Goal: Task Accomplishment & Management: Manage account settings

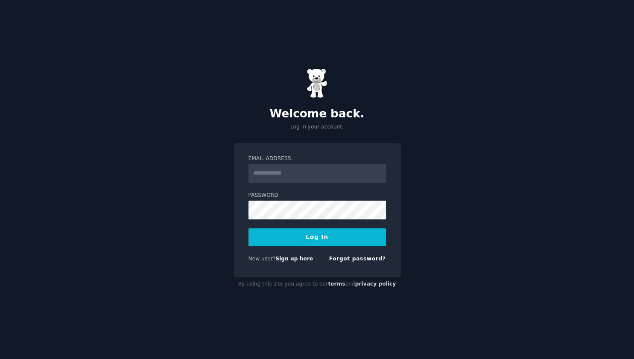
click at [306, 180] on input "Email Address" at bounding box center [316, 173] width 137 height 19
click at [316, 177] on input "Email Address" at bounding box center [316, 173] width 137 height 19
type input "**********"
click at [307, 241] on button "Log In" at bounding box center [316, 237] width 137 height 18
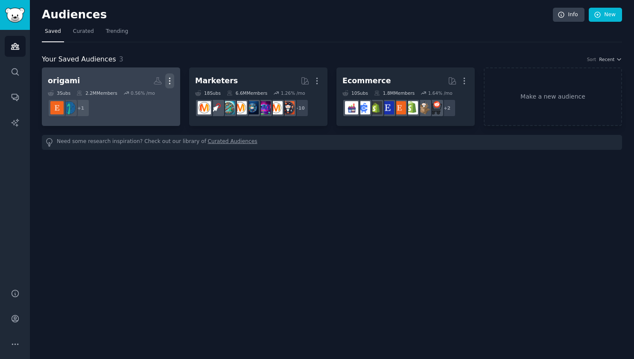
click at [169, 80] on icon "button" at bounding box center [169, 80] width 9 height 9
click at [146, 96] on p "Delete" at bounding box center [147, 98] width 20 height 9
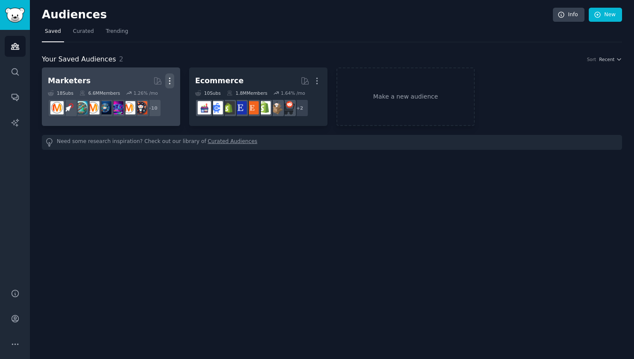
click at [169, 78] on icon "button" at bounding box center [169, 81] width 1 height 6
click at [145, 97] on p "Delete" at bounding box center [147, 98] width 20 height 9
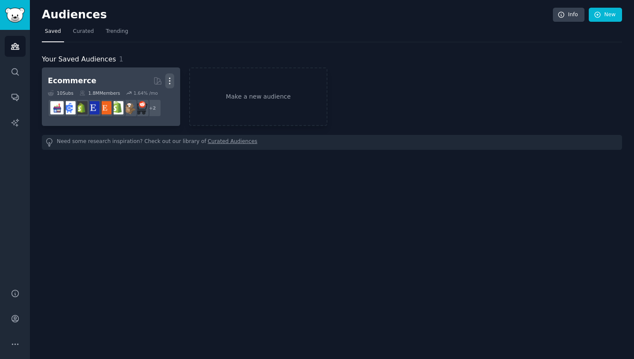
click at [171, 78] on icon "button" at bounding box center [169, 80] width 9 height 9
click at [150, 100] on p "Delete" at bounding box center [147, 98] width 20 height 9
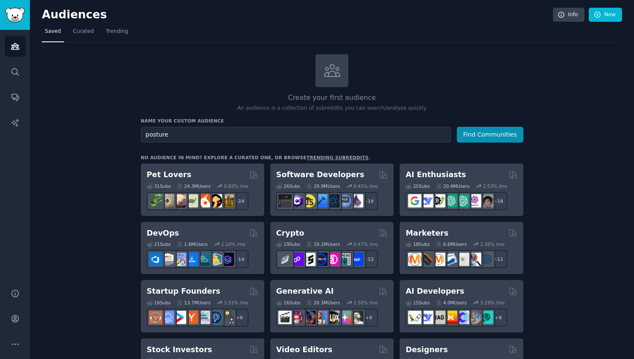
type input "posture"
click at [457, 127] on button "Find Communities" at bounding box center [490, 135] width 67 height 16
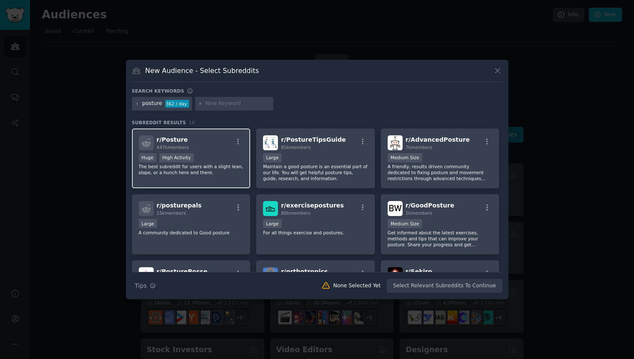
click at [220, 155] on div "Huge High Activity" at bounding box center [191, 158] width 105 height 11
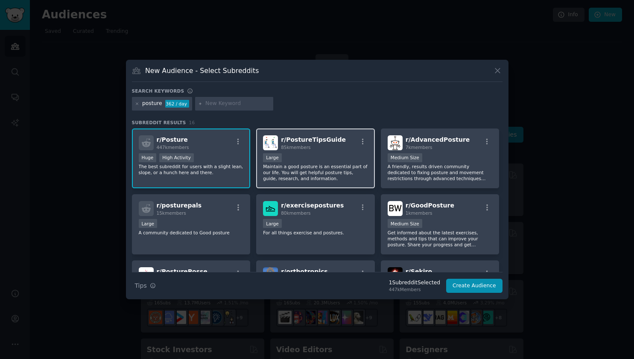
click at [301, 156] on div "10,000 - 100,000 members Large" at bounding box center [315, 158] width 105 height 11
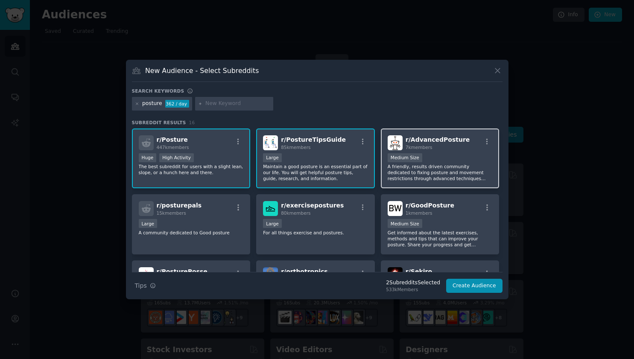
click at [469, 163] on div "1000 - 10,000 members Medium Size" at bounding box center [439, 158] width 105 height 11
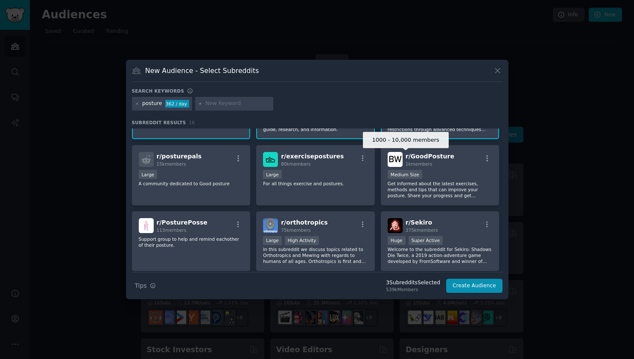
scroll to position [52, 0]
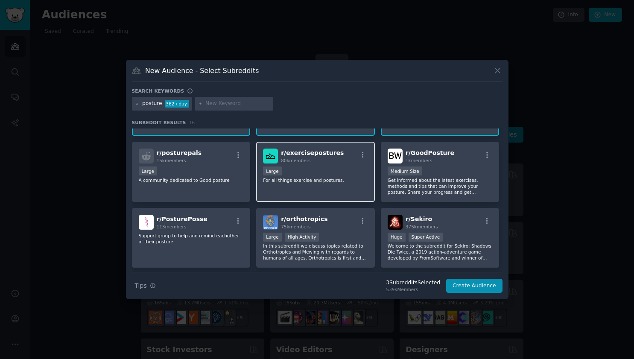
click at [333, 181] on p "For all things exercise and postures." at bounding box center [315, 180] width 105 height 6
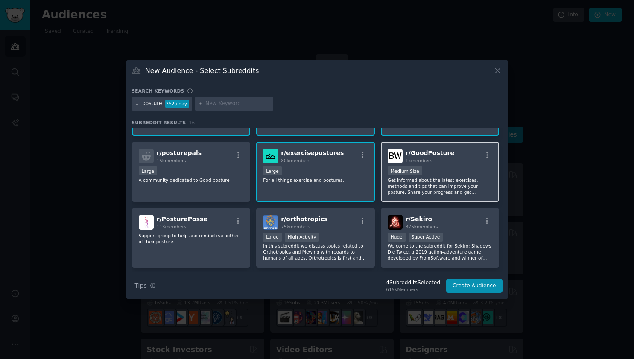
click at [404, 190] on p "Get informed about the latest exercises, methods and tips that can improve your…" at bounding box center [439, 186] width 105 height 18
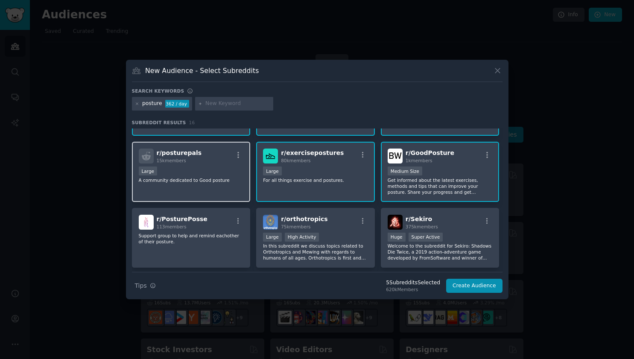
click at [219, 165] on div "r/ posturepals 15k members Large A community dedicated to Good posture" at bounding box center [191, 172] width 119 height 60
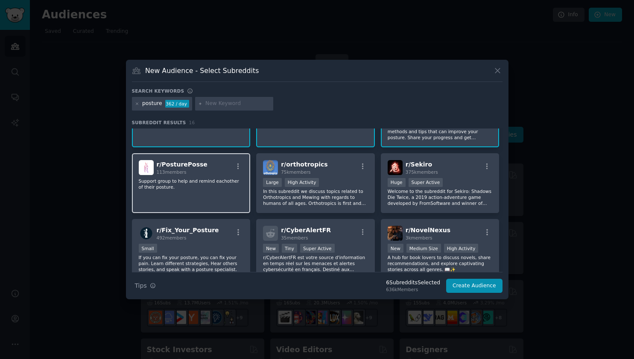
scroll to position [108, 0]
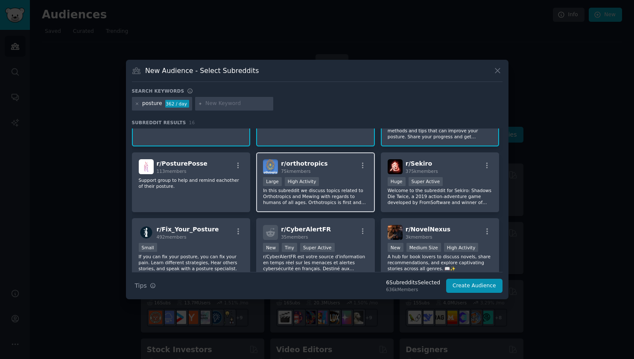
click at [328, 202] on p "In this subreddit we discuss topics related to Orthotropics and Mewing with reg…" at bounding box center [315, 196] width 105 height 18
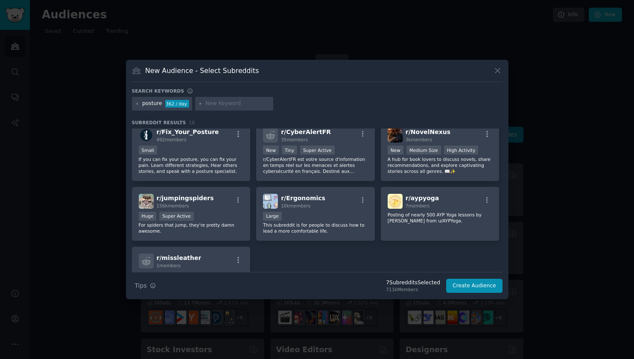
scroll to position [207, 0]
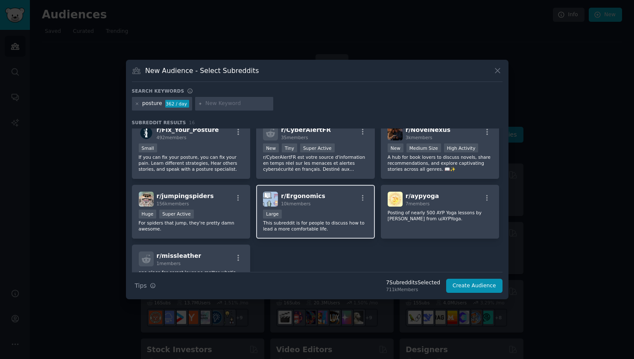
click at [332, 224] on p "This subreddit is for people to discuss how to lead a more comfortable life." at bounding box center [315, 226] width 105 height 12
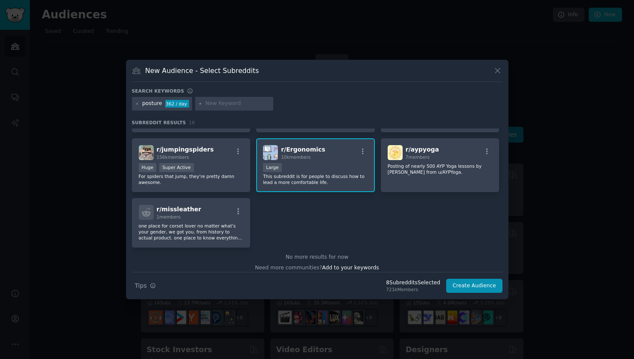
scroll to position [254, 0]
click at [229, 102] on input "text" at bounding box center [237, 104] width 65 height 8
type input "deskworker"
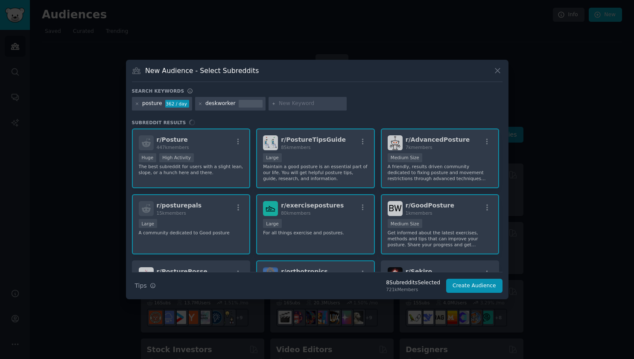
click at [215, 104] on div "deskworker" at bounding box center [220, 104] width 30 height 8
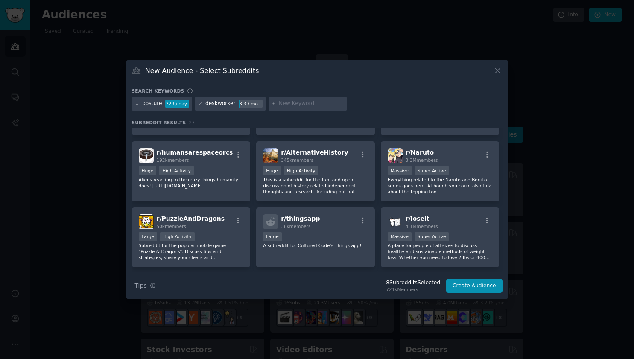
scroll to position [468, 0]
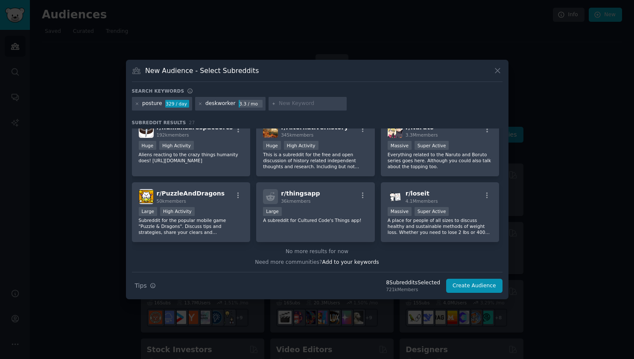
click at [230, 105] on div "deskworker" at bounding box center [220, 104] width 30 height 8
click at [199, 103] on icon at bounding box center [200, 104] width 5 height 5
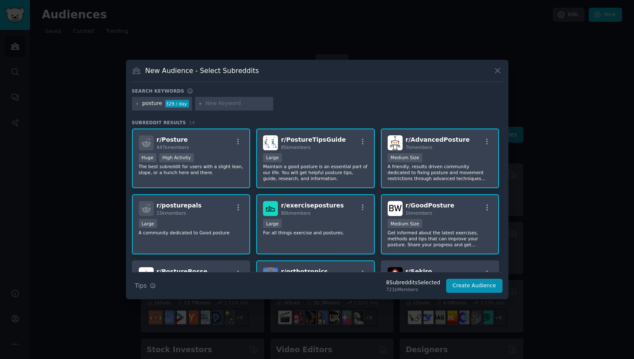
click at [213, 102] on input "text" at bounding box center [237, 104] width 65 height 8
type input "workstation"
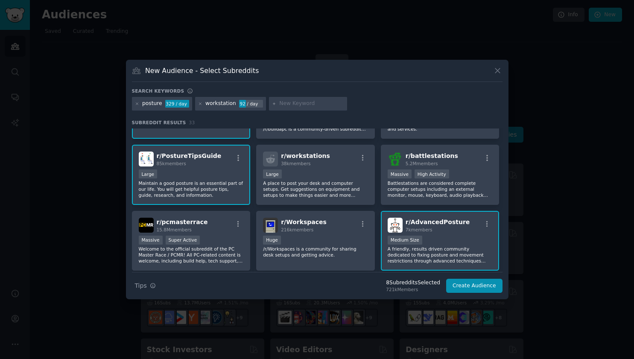
scroll to position [50, 0]
click at [310, 196] on p "A place to post your desk and computer setups. Get suggestions on equipment and…" at bounding box center [315, 189] width 105 height 18
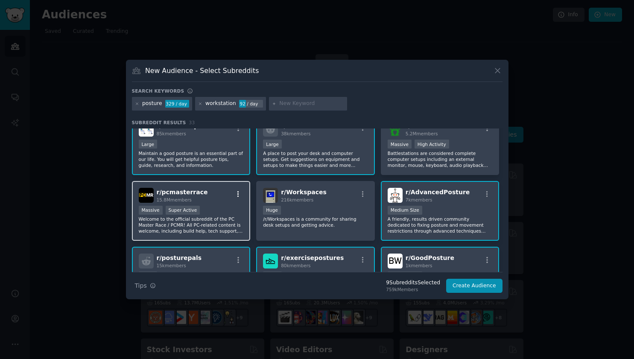
scroll to position [80, 0]
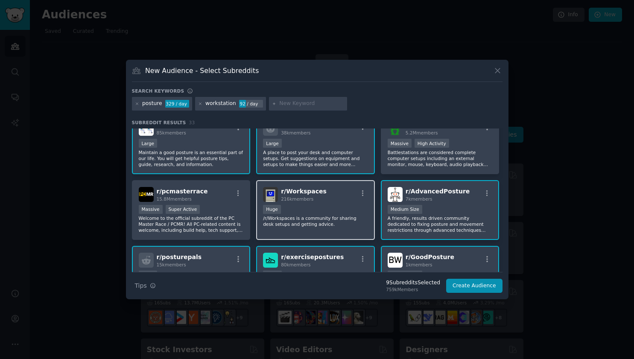
click at [319, 232] on div "r/ Workspaces 216k members Huge /r/Workspaces is a community for sharing desk s…" at bounding box center [315, 210] width 119 height 60
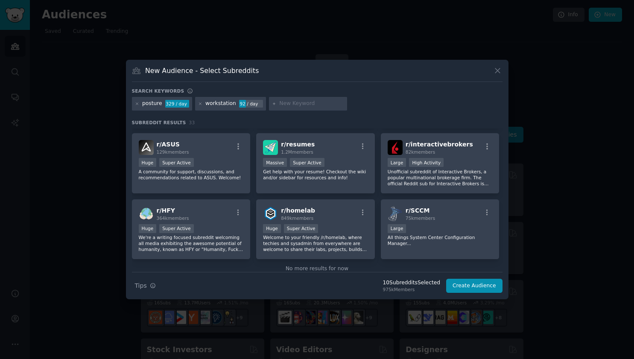
scroll to position [591, 0]
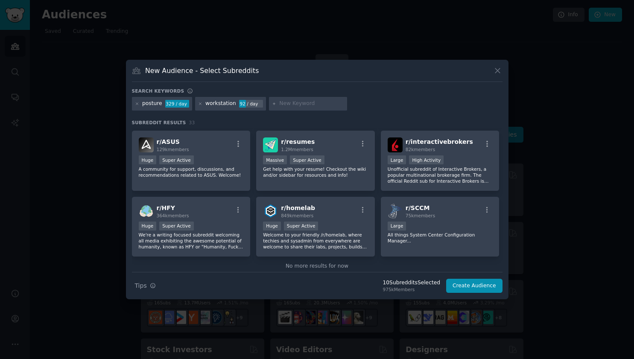
click at [294, 106] on input "text" at bounding box center [311, 104] width 65 height 8
type input "neckpain"
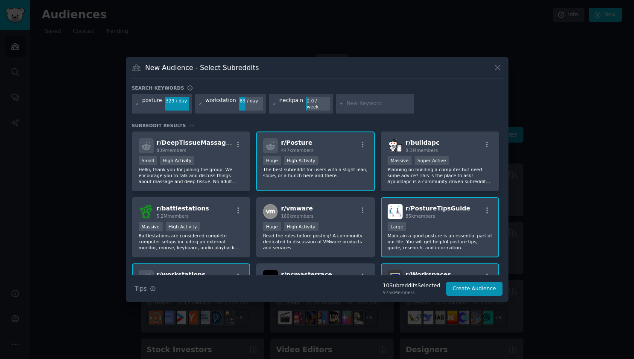
click at [283, 105] on div "neckpain" at bounding box center [291, 104] width 24 height 14
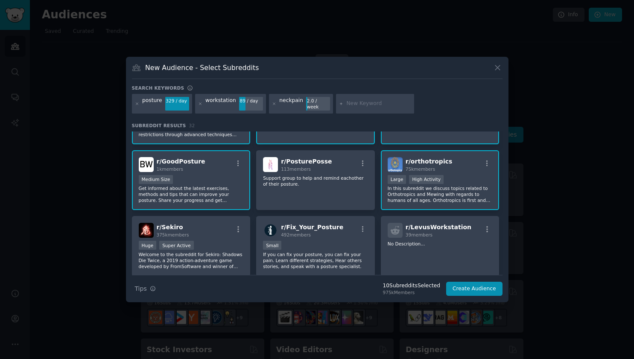
scroll to position [254, 0]
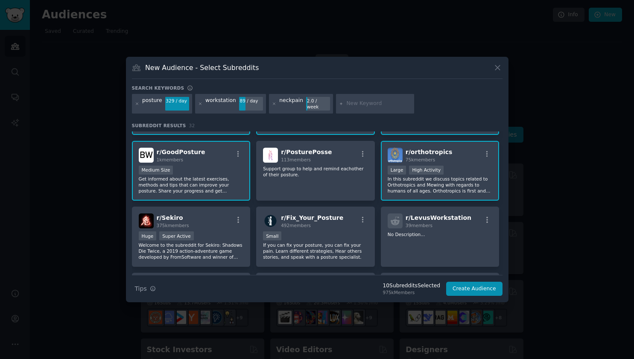
click at [286, 105] on div "neckpain" at bounding box center [291, 104] width 24 height 14
click at [273, 102] on icon at bounding box center [274, 103] width 2 height 2
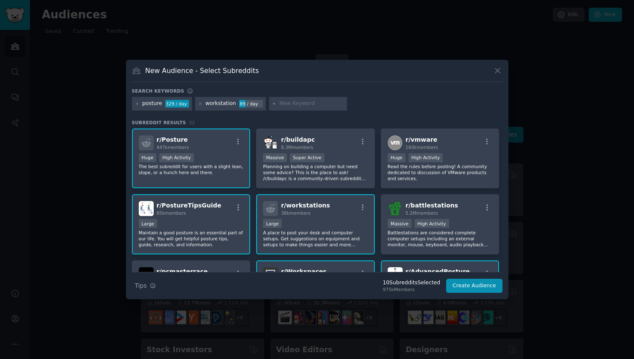
click at [273, 103] on icon at bounding box center [274, 103] width 2 height 2
click at [289, 103] on input "text" at bounding box center [311, 104] width 65 height 8
type input "physical therapy"
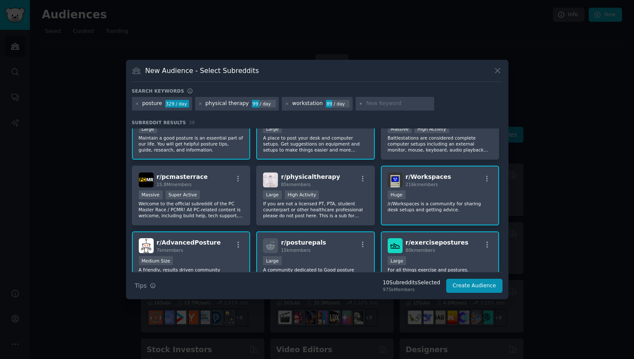
scroll to position [101, 0]
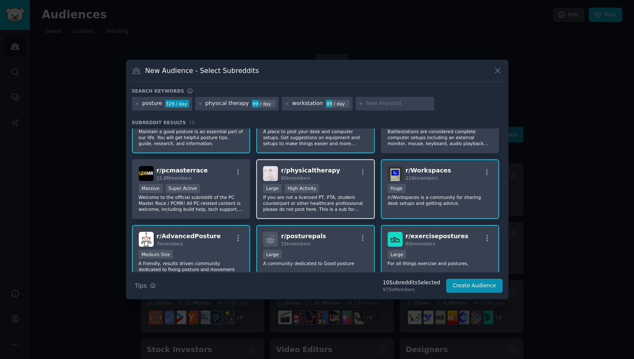
click at [334, 202] on p "If you are not a licensed PT, PTA, student counterpart or other healthcare prof…" at bounding box center [315, 203] width 105 height 18
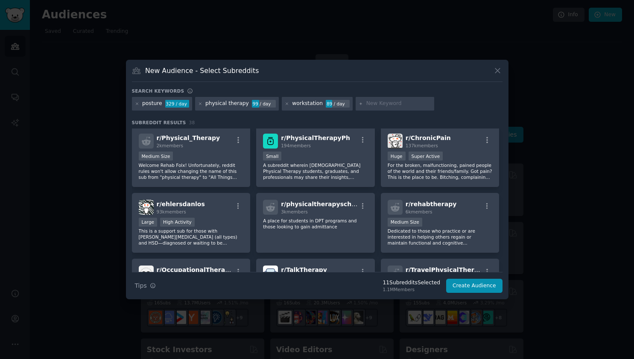
scroll to position [466, 0]
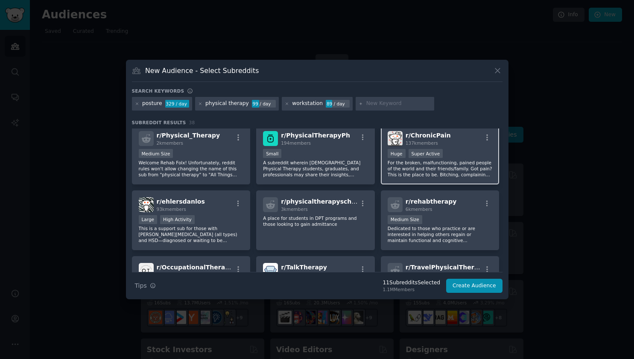
click at [469, 177] on p "For the broken, malfunctioning, pained people of the world and their friends/fa…" at bounding box center [439, 169] width 105 height 18
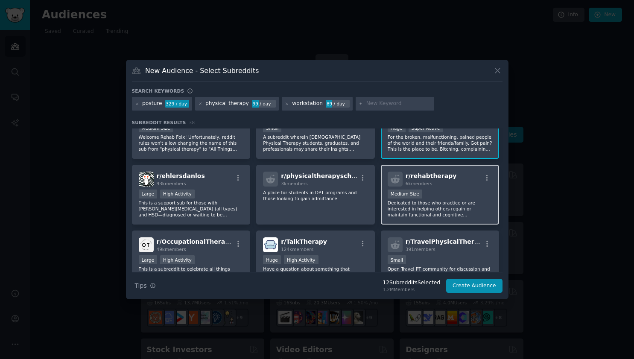
scroll to position [492, 0]
click at [446, 208] on p "Dedicated to those who practice or are interested in helping others regain or m…" at bounding box center [439, 208] width 105 height 18
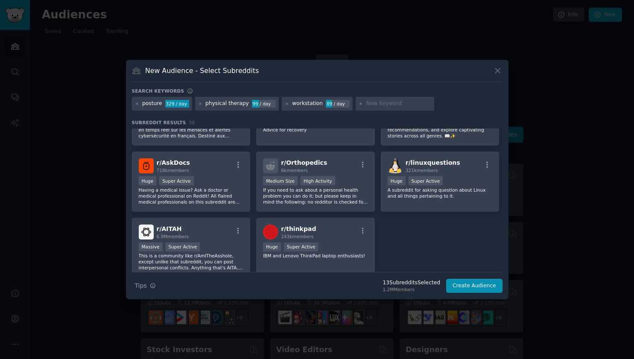
scroll to position [703, 0]
click at [366, 102] on input "text" at bounding box center [398, 104] width 65 height 8
click at [342, 207] on div "r/ Orthopedics 6k members >= 80th percentile for submissions / day Medium Size …" at bounding box center [315, 181] width 119 height 60
click at [368, 104] on input "text" at bounding box center [398, 104] width 65 height 8
type input "gait"
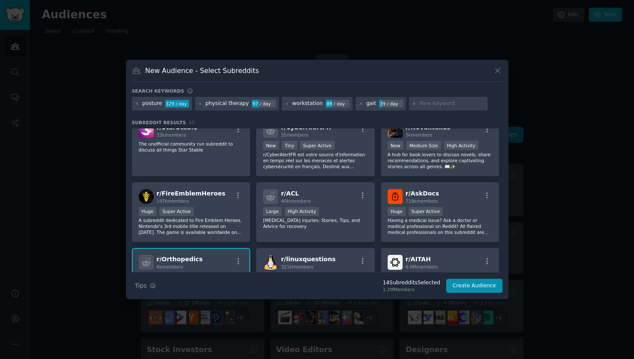
scroll to position [995, 0]
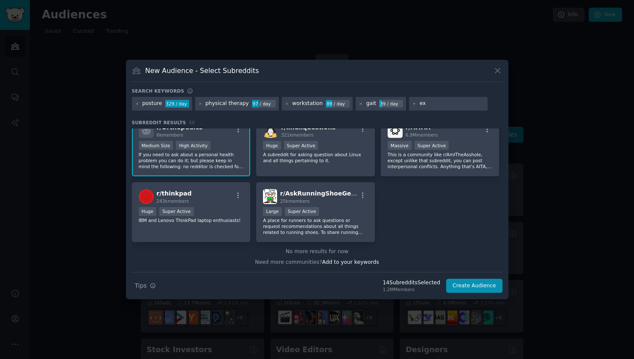
type input "e"
type input "g"
type input "pattern movement"
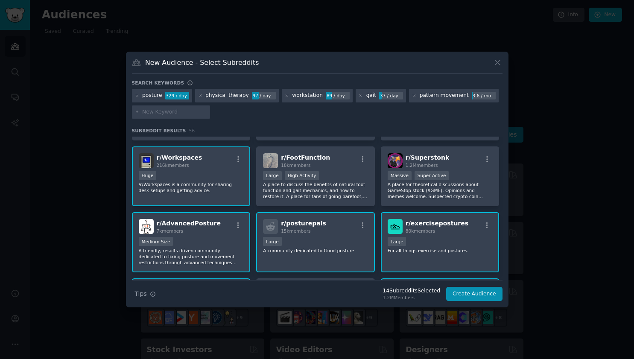
scroll to position [189, 0]
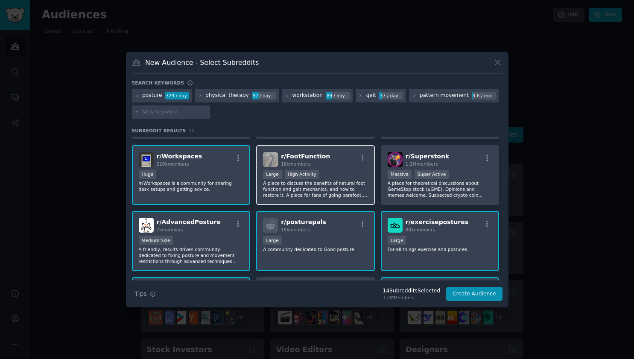
click at [331, 194] on p "A place to discuss the benefits of natural foot function and gait mechanics, an…" at bounding box center [315, 189] width 105 height 18
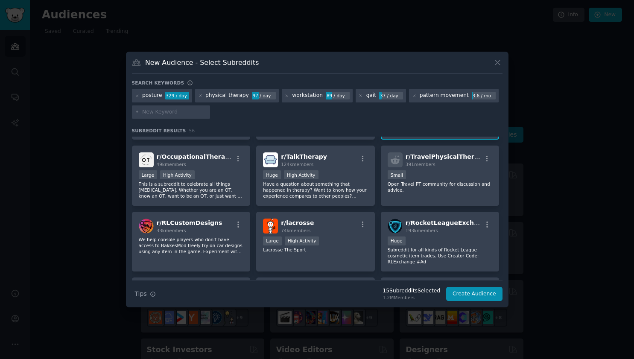
scroll to position [652, 0]
click at [177, 114] on input "text" at bounding box center [174, 112] width 65 height 8
type input "functional pattern"
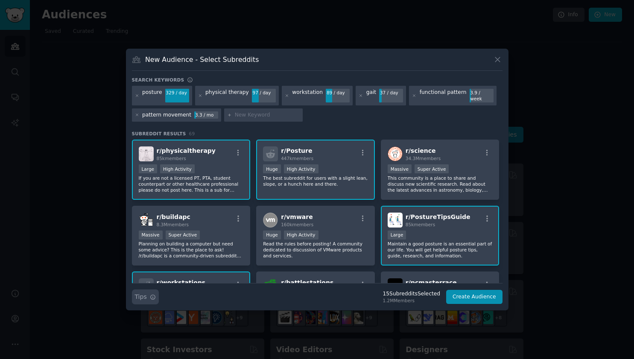
click at [152, 294] on icon "button" at bounding box center [153, 297] width 6 height 6
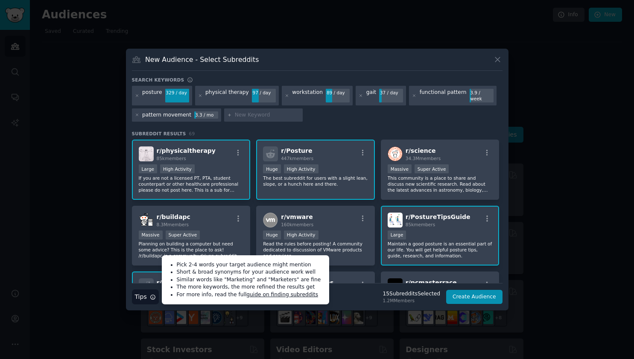
click at [152, 294] on icon "button" at bounding box center [153, 297] width 6 height 6
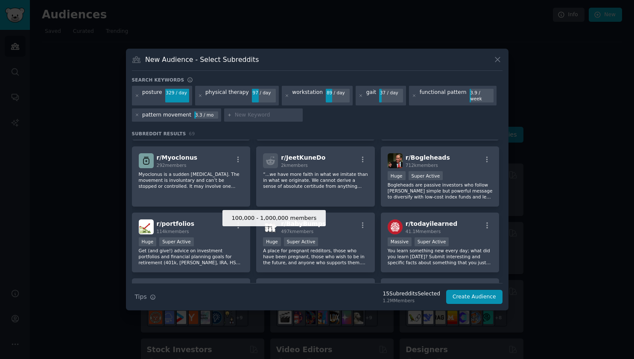
scroll to position [1034, 0]
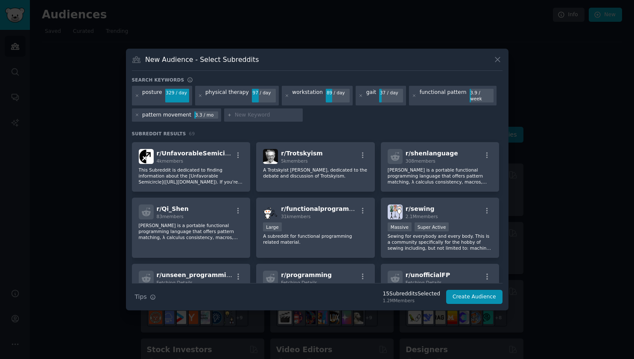
click at [239, 112] on input "text" at bounding box center [267, 115] width 65 height 8
paste input "exercise"
type input "exercise"
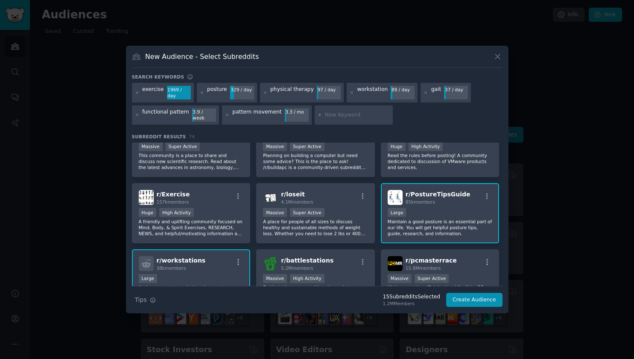
scroll to position [92, 0]
click at [219, 218] on p "A friendly and uplifting community focused on Mind, Body, & Spirit Exercises, R…" at bounding box center [191, 227] width 105 height 18
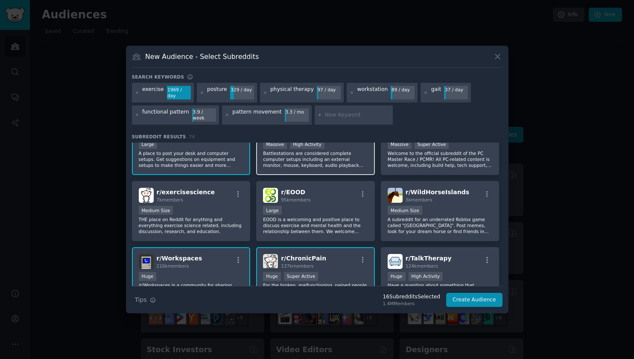
scroll to position [240, 0]
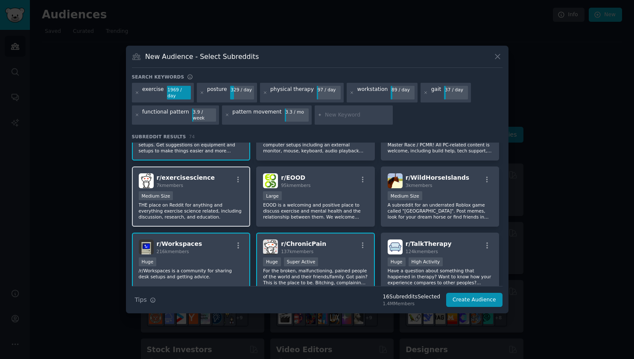
click at [227, 208] on p "THE place on Reddit for anything and everything exercise science related, inclu…" at bounding box center [191, 211] width 105 height 18
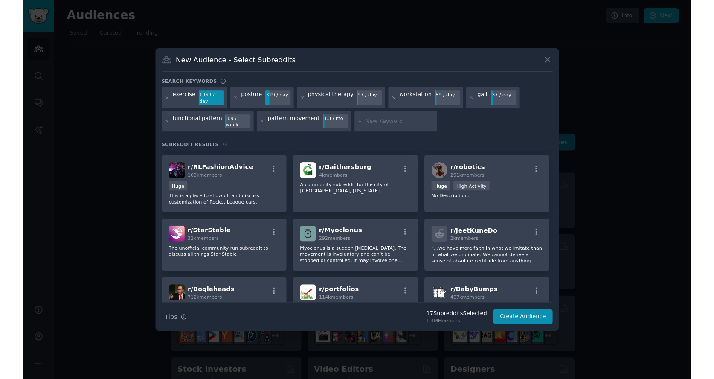
scroll to position [1057, 0]
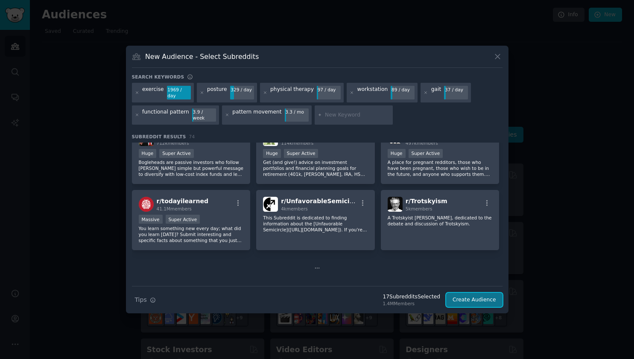
click at [490, 296] on button "Create Audience" at bounding box center [474, 300] width 56 height 15
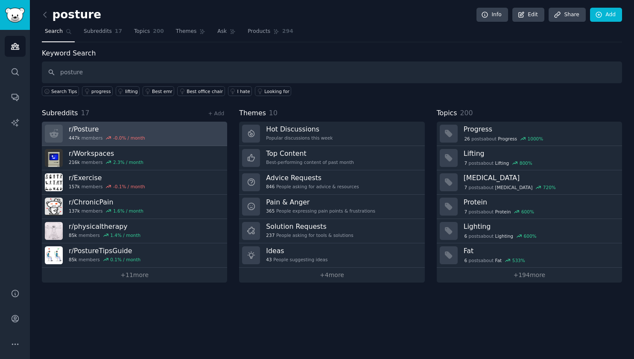
type input "posture"
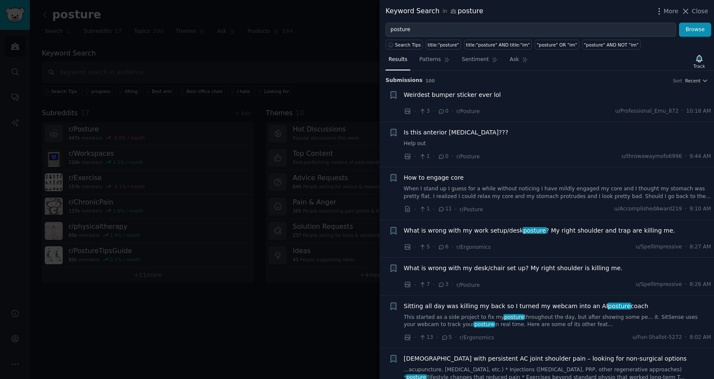
click at [552, 99] on div "Weirdest bumper sticker ever lol" at bounding box center [558, 96] width 308 height 12
click at [543, 100] on div "Weirdest bumper sticker ever lol" at bounding box center [558, 96] width 308 height 12
drag, startPoint x: 513, startPoint y: 87, endPoint x: 510, endPoint y: 90, distance: 4.4
click at [510, 90] on li "+ Weirdest bumper sticker ever lol · 3 · 0 · r/Posture u/Professional_Emu_872 ·…" at bounding box center [547, 103] width 335 height 38
click at [483, 97] on span "Weirdest bumper sticker ever lol" at bounding box center [452, 94] width 97 height 9
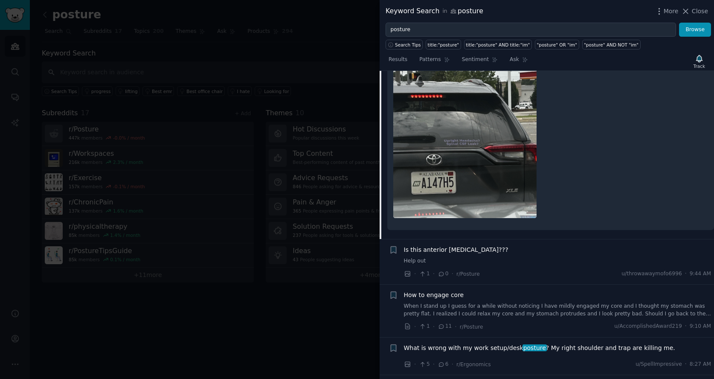
click at [456, 249] on span "Is this anterior pelvic tilt???" at bounding box center [456, 249] width 105 height 9
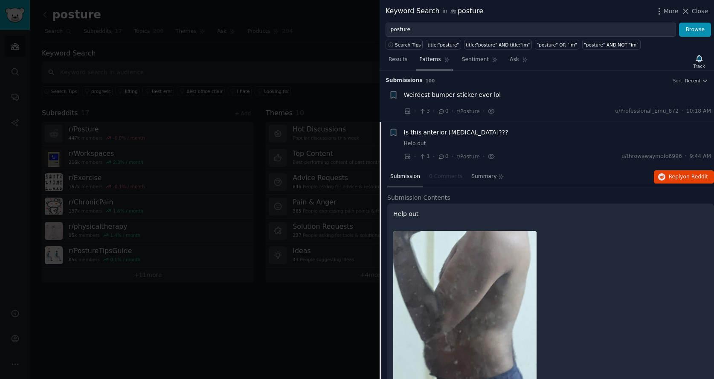
click at [423, 62] on span "Patterns" at bounding box center [430, 60] width 21 height 8
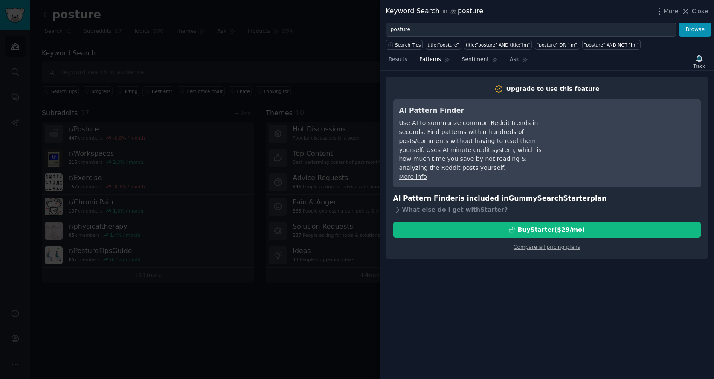
click at [459, 60] on link "Sentiment" at bounding box center [480, 61] width 42 height 17
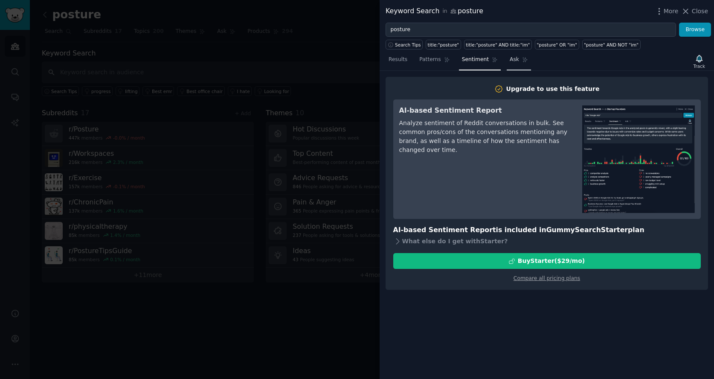
click at [516, 62] on span "Ask" at bounding box center [514, 60] width 9 height 8
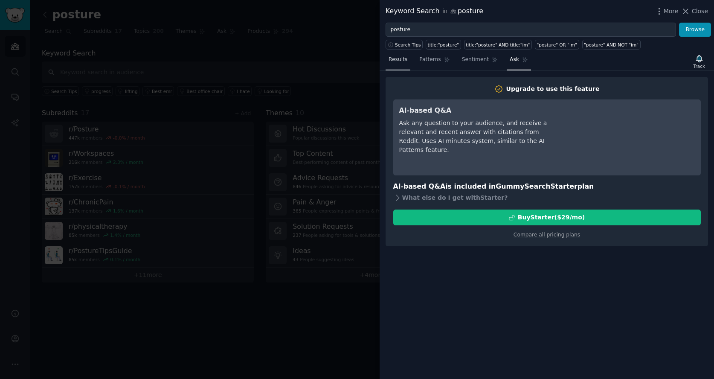
click at [404, 59] on span "Results" at bounding box center [398, 60] width 19 height 8
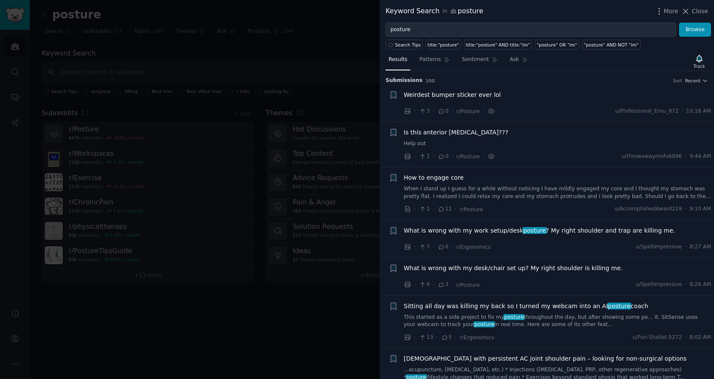
click at [347, 40] on div at bounding box center [357, 189] width 714 height 379
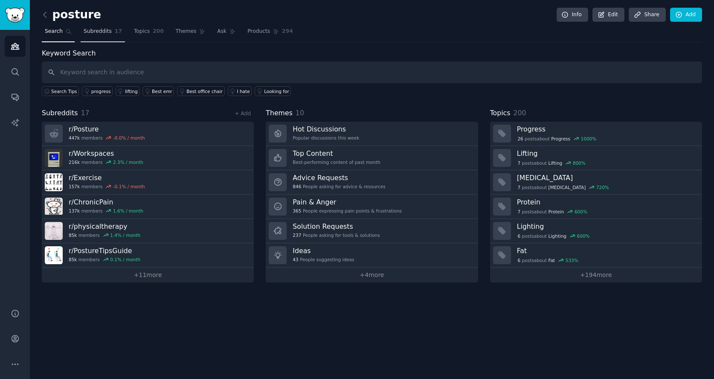
click at [110, 31] on span "Subreddits" at bounding box center [98, 32] width 28 height 8
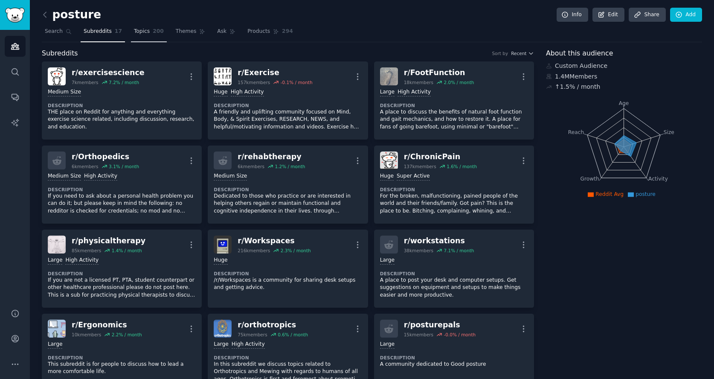
click at [154, 31] on span "200" at bounding box center [158, 32] width 11 height 8
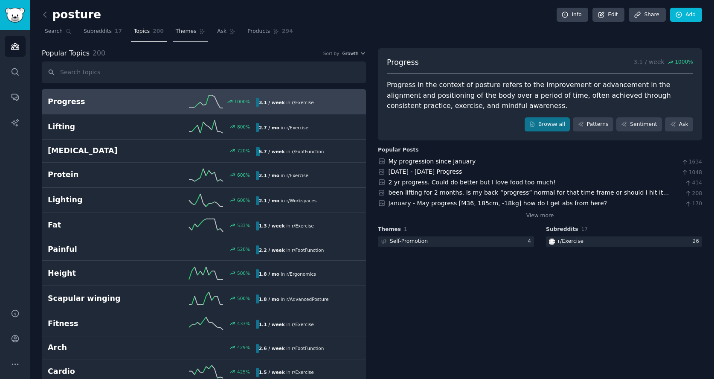
click at [187, 31] on span "Themes" at bounding box center [186, 32] width 21 height 8
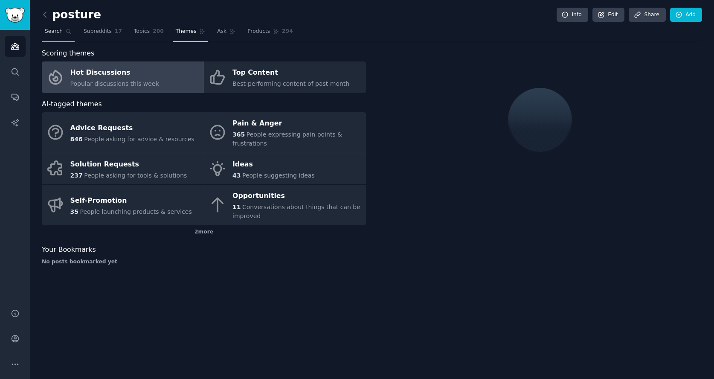
click at [57, 31] on span "Search" at bounding box center [54, 32] width 18 height 8
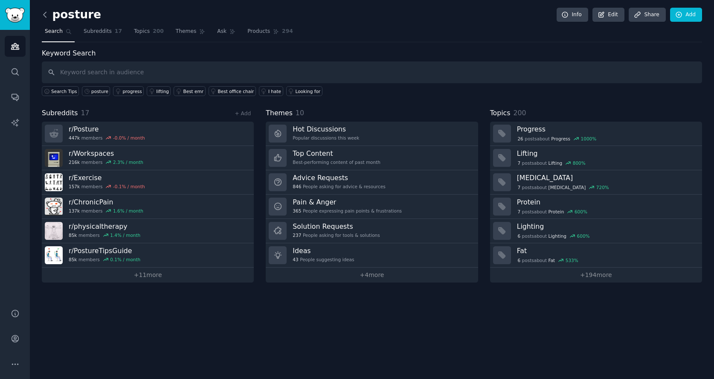
click at [49, 15] on icon at bounding box center [45, 14] width 9 height 9
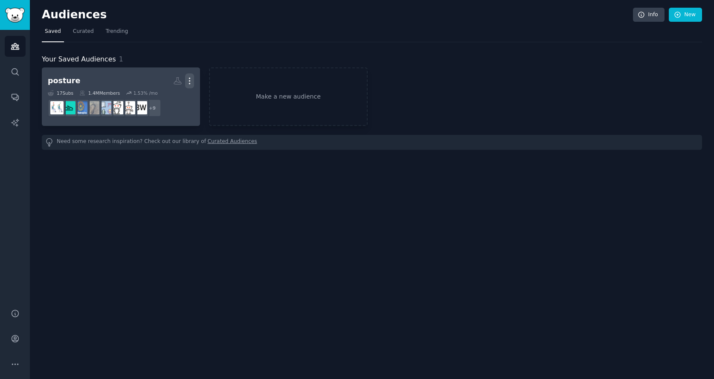
click at [193, 78] on icon "button" at bounding box center [189, 80] width 9 height 9
click at [122, 89] on div "posture Custom Audience More 17 Sub s 1.4M Members 1.53 % /mo + 9" at bounding box center [121, 96] width 146 height 47
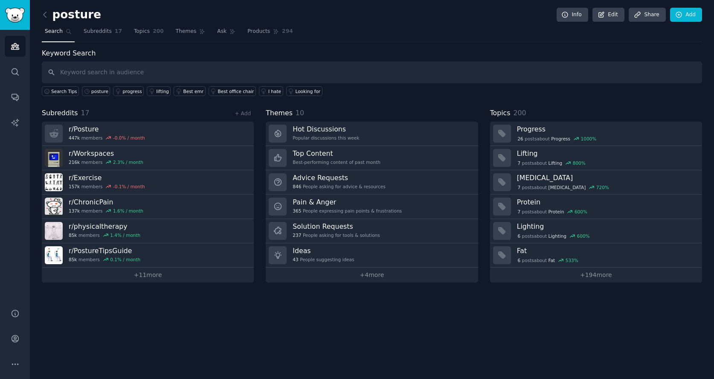
click at [71, 13] on h2 "posture" at bounding box center [71, 15] width 59 height 14
click at [100, 15] on div "posture Info Edit Share Add" at bounding box center [372, 16] width 661 height 17
click at [143, 16] on div "posture Info Edit Share Add" at bounding box center [372, 16] width 661 height 17
click at [603, 9] on link "Edit" at bounding box center [609, 15] width 32 height 15
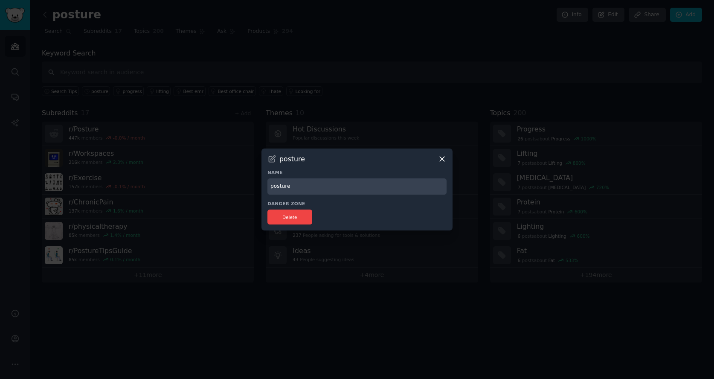
drag, startPoint x: 299, startPoint y: 188, endPoint x: 244, endPoint y: 184, distance: 55.2
click at [244, 184] on div "​ posture Name posture Danger Zone Delete" at bounding box center [357, 189] width 708 height 379
type input "General"
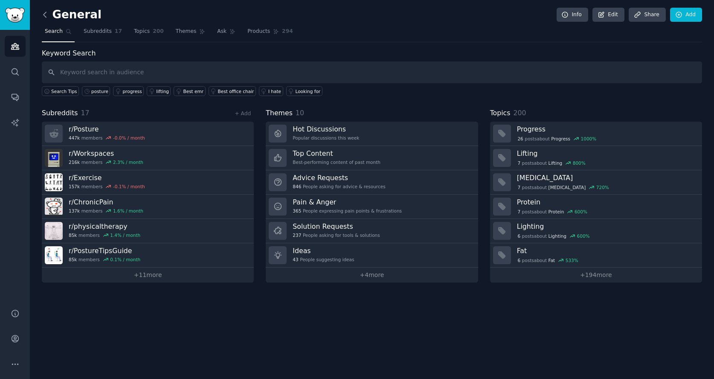
click at [47, 15] on icon at bounding box center [45, 14] width 9 height 9
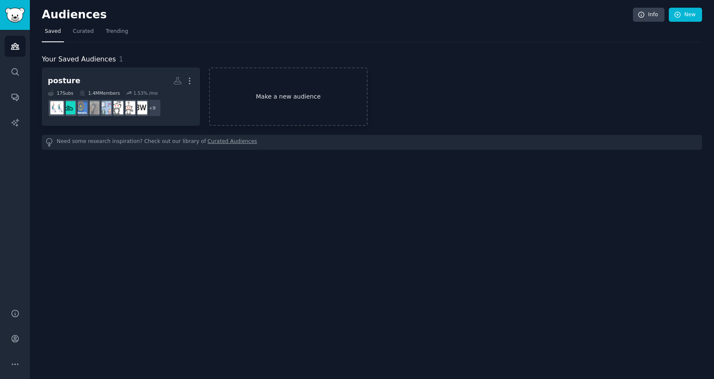
click at [299, 105] on link "Make a new audience" at bounding box center [288, 96] width 158 height 58
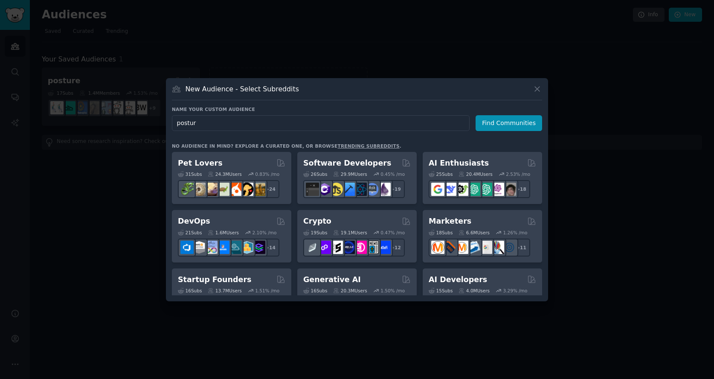
type input "posture"
click button "Find Communities" at bounding box center [509, 123] width 67 height 16
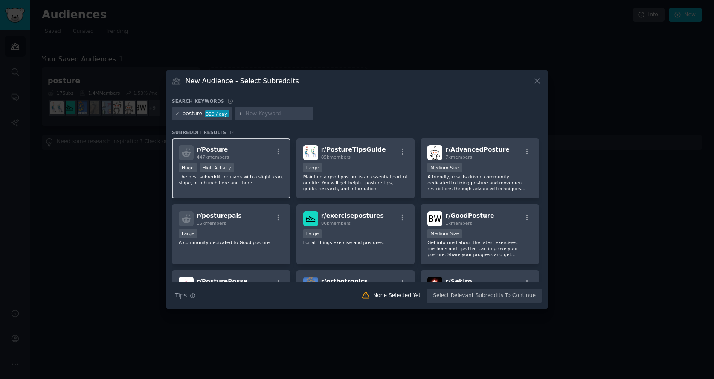
drag, startPoint x: 244, startPoint y: 164, endPoint x: 255, endPoint y: 164, distance: 11.1
click at [247, 164] on div "Huge High Activity" at bounding box center [231, 168] width 105 height 11
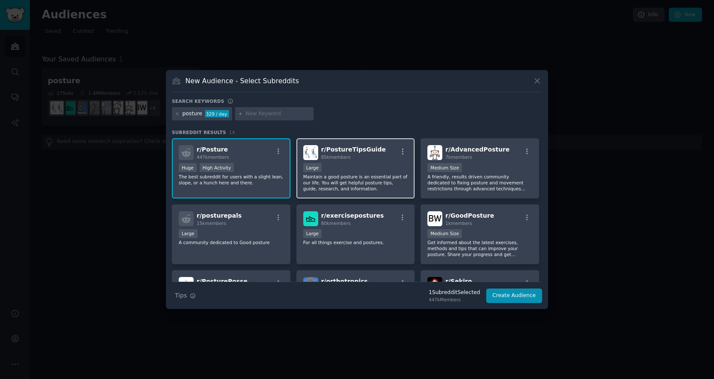
click at [367, 165] on div "10,000 - 100,000 members Large" at bounding box center [355, 168] width 105 height 11
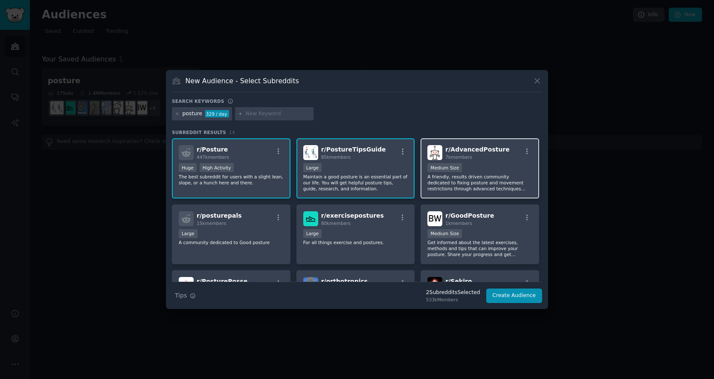
click at [487, 171] on div "1000 - 10,000 members Medium Size" at bounding box center [480, 168] width 105 height 11
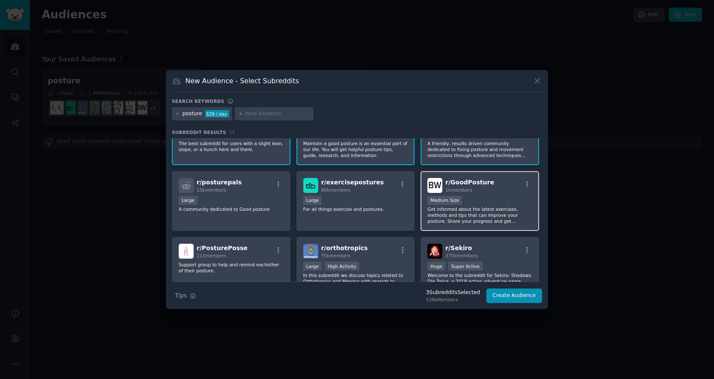
drag, startPoint x: 473, startPoint y: 182, endPoint x: 461, endPoint y: 183, distance: 11.6
click at [473, 182] on span "r/ GoodPosture" at bounding box center [470, 182] width 49 height 7
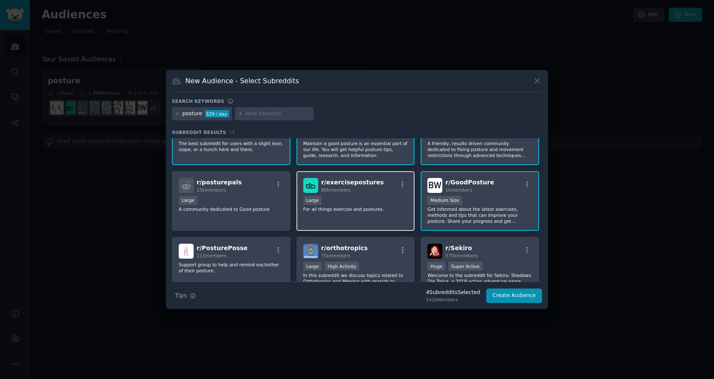
click at [344, 202] on div "Large" at bounding box center [355, 201] width 105 height 11
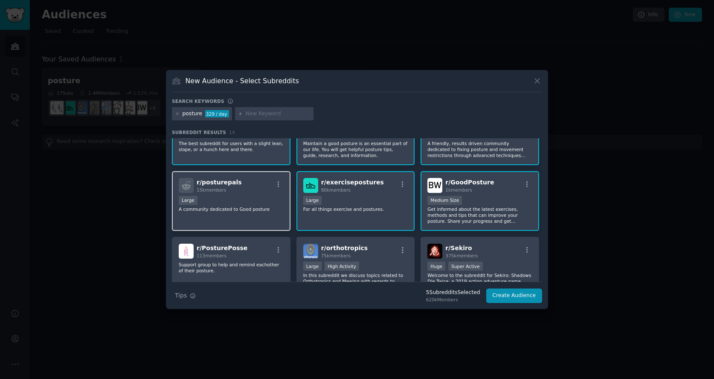
click at [247, 207] on p "A community dedicated to Good posture" at bounding box center [231, 209] width 105 height 6
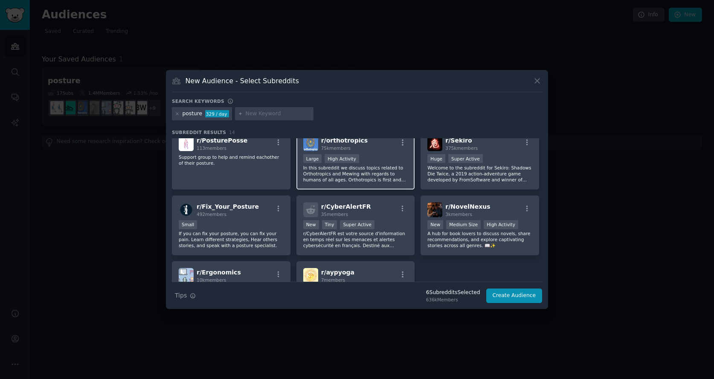
scroll to position [146, 0]
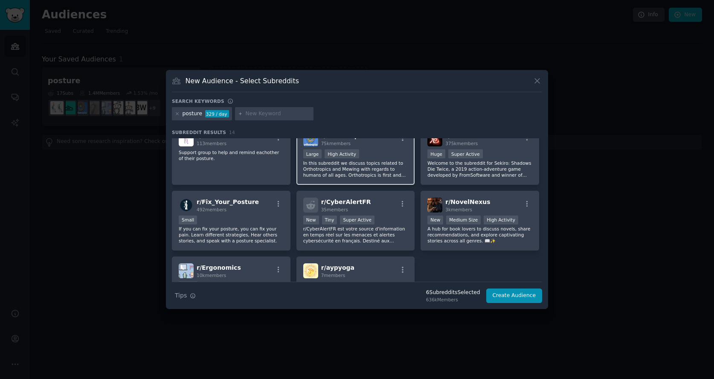
click at [377, 168] on p "In this subreddit we discuss topics related to Orthotropics and Mewing with reg…" at bounding box center [355, 169] width 105 height 18
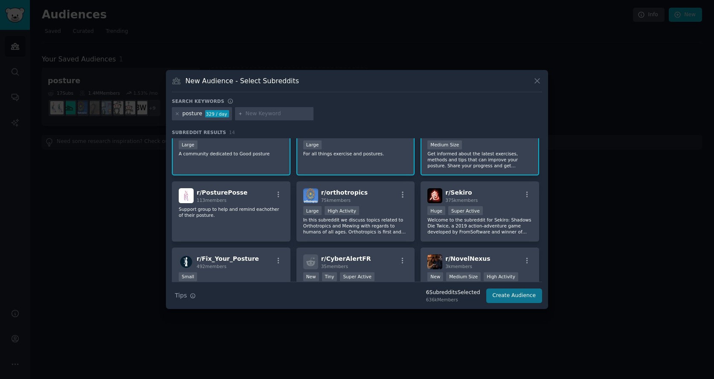
scroll to position [85, 0]
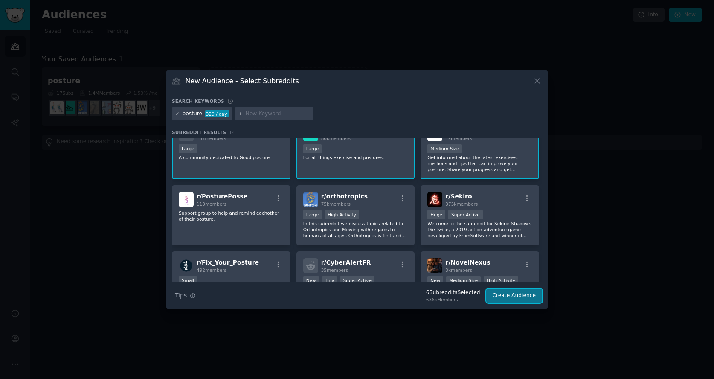
click at [519, 299] on button "Create Audience" at bounding box center [515, 295] width 56 height 15
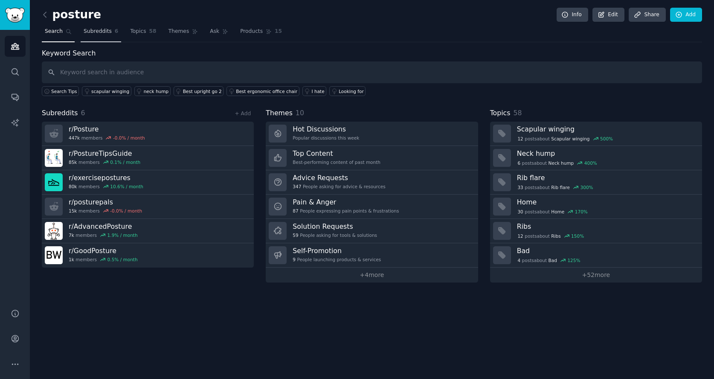
click at [96, 32] on span "Subreddits" at bounding box center [98, 32] width 28 height 8
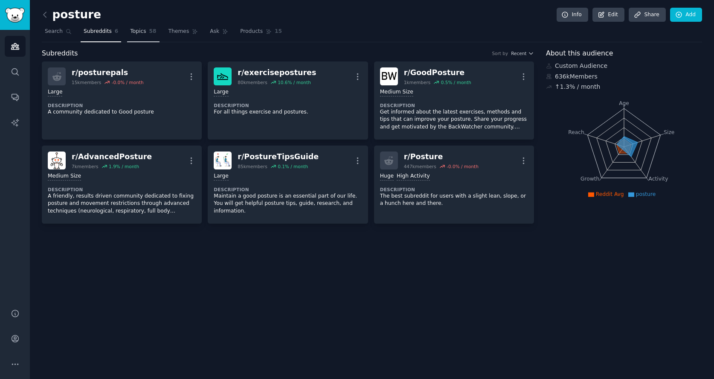
click at [137, 29] on span "Topics" at bounding box center [138, 32] width 16 height 8
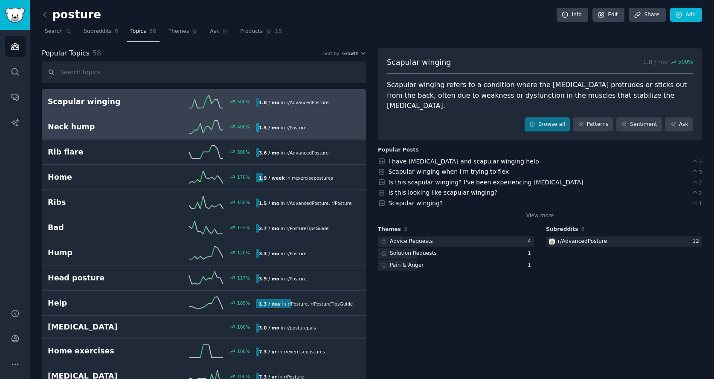
click at [144, 119] on link "Neck hump 400 % 1.5 / mo in r/ Posture" at bounding box center [204, 126] width 324 height 25
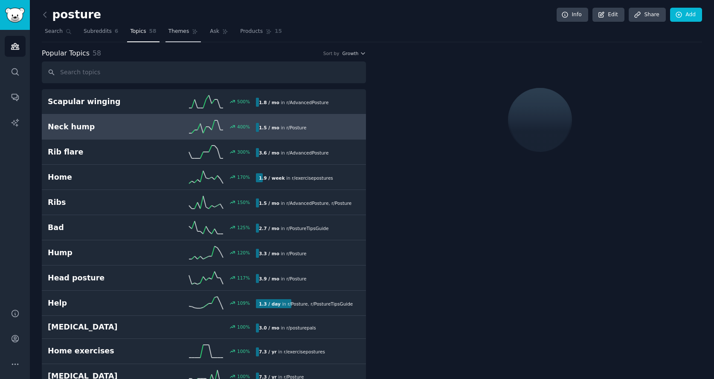
click at [179, 31] on span "Themes" at bounding box center [179, 32] width 21 height 8
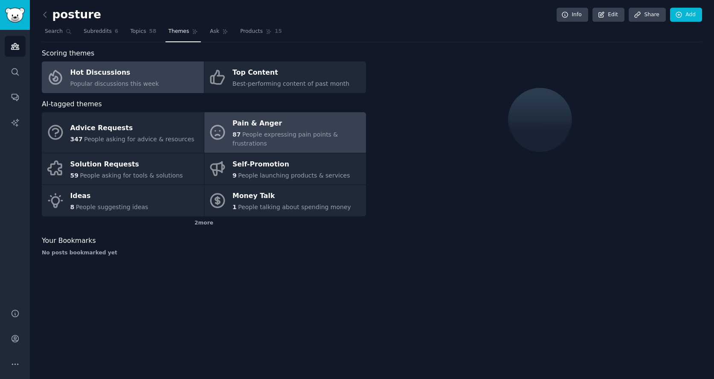
click at [280, 146] on div "87 People expressing pain points & frustrations" at bounding box center [297, 139] width 129 height 18
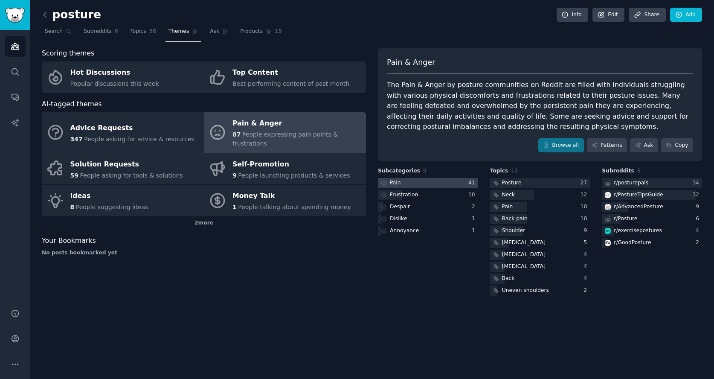
click at [444, 181] on div at bounding box center [428, 183] width 100 height 11
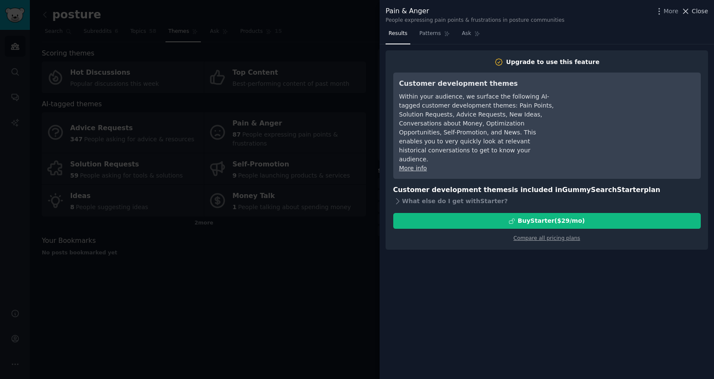
click at [633, 10] on icon at bounding box center [686, 11] width 9 height 9
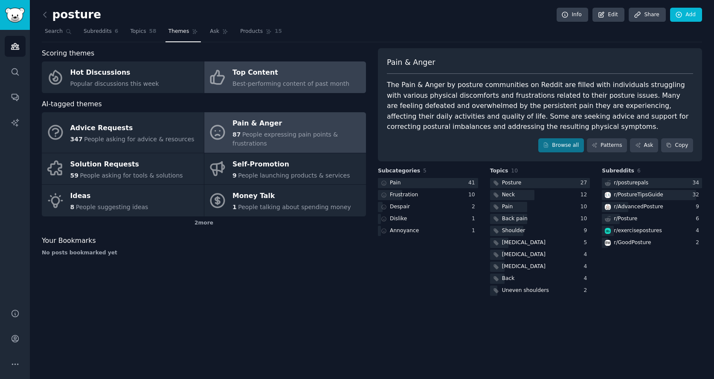
click at [248, 70] on div "Top Content" at bounding box center [291, 73] width 117 height 14
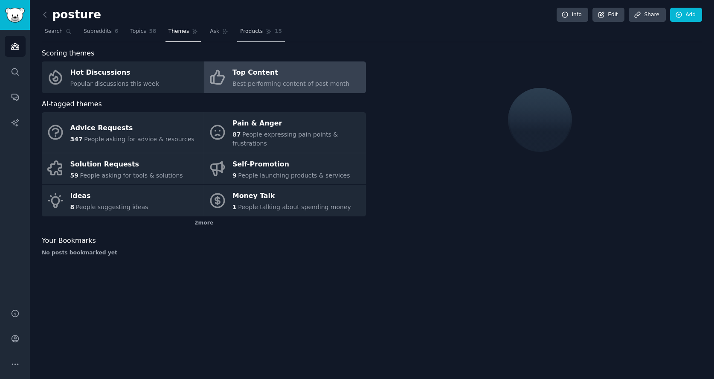
click at [242, 29] on span "Products" at bounding box center [251, 32] width 23 height 8
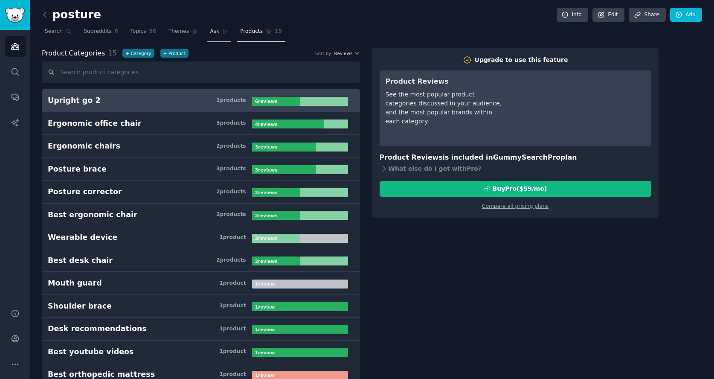
click at [215, 33] on span "Ask" at bounding box center [214, 32] width 9 height 8
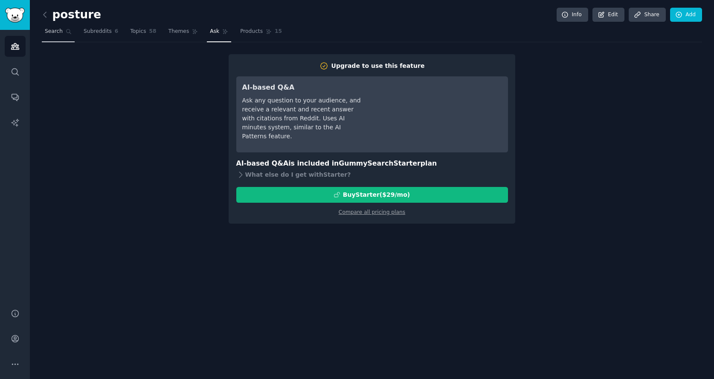
click at [53, 29] on span "Search" at bounding box center [54, 32] width 18 height 8
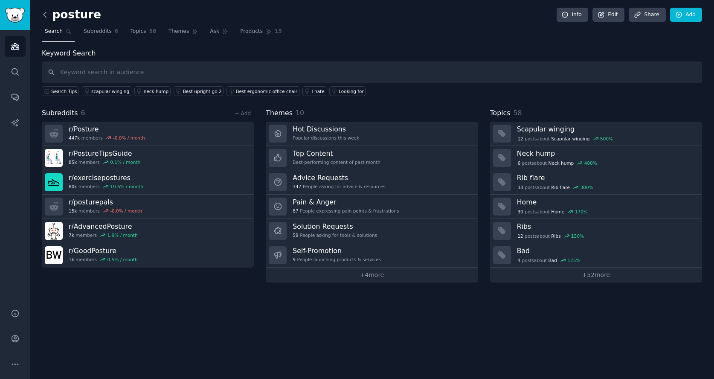
click at [46, 15] on icon at bounding box center [45, 14] width 9 height 9
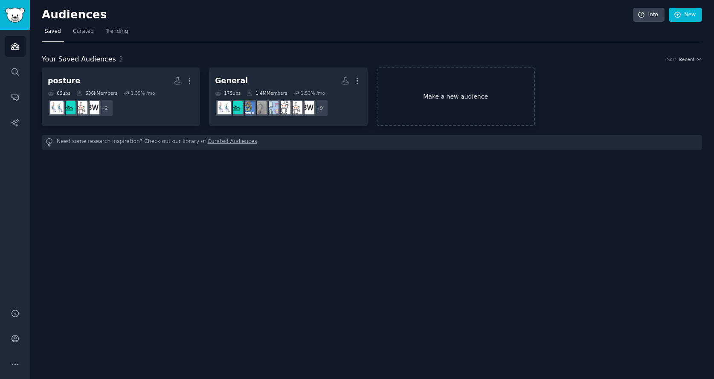
click at [409, 97] on link "Make a new audience" at bounding box center [456, 96] width 158 height 58
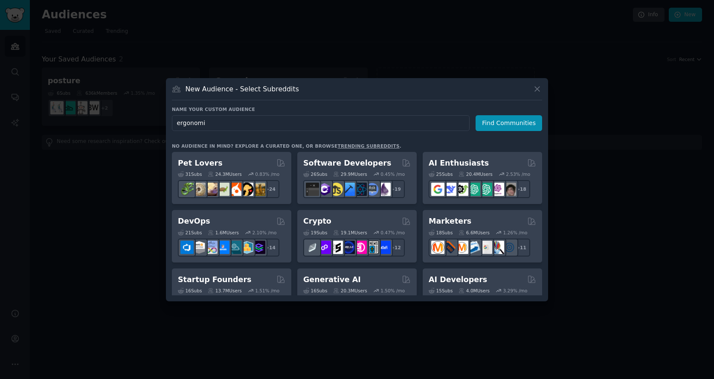
type input "ergonomic"
click button "Find Communities" at bounding box center [509, 123] width 67 height 16
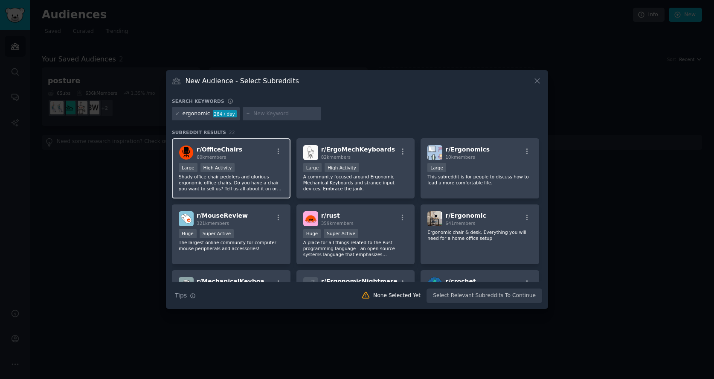
click at [259, 149] on div "r/ OfficeChairs 60k members" at bounding box center [231, 152] width 105 height 15
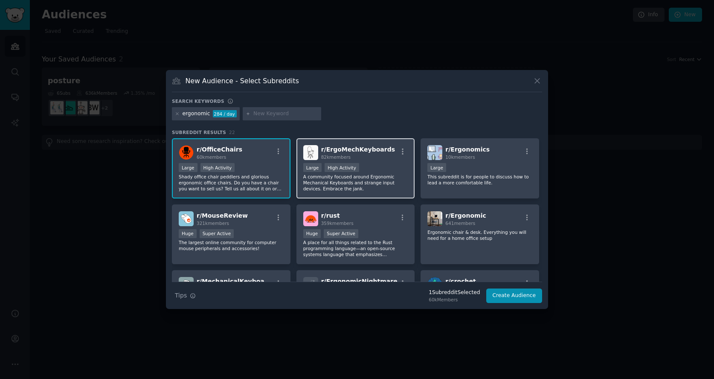
click at [370, 162] on div "r/ ErgoMechKeyboards 82k members >= 80th percentile for submissions / day Large…" at bounding box center [356, 168] width 119 height 60
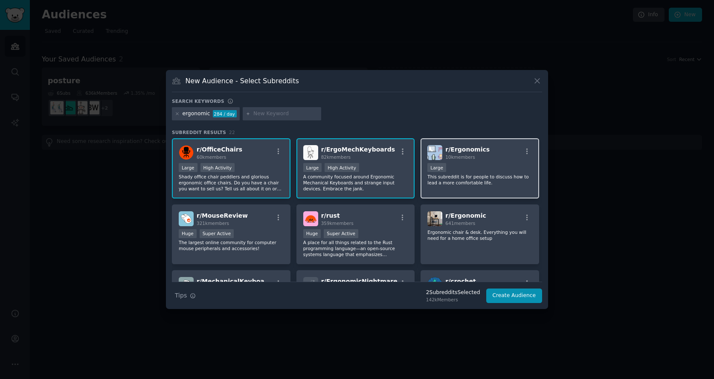
click at [499, 176] on p "This subreddit is for people to discuss how to lead a more comfortable life." at bounding box center [480, 180] width 105 height 12
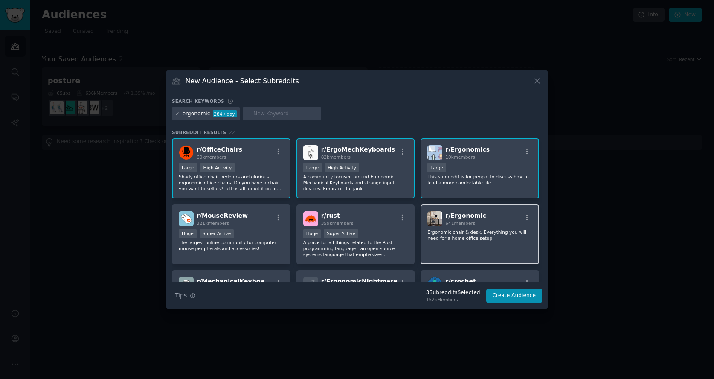
drag, startPoint x: 471, startPoint y: 218, endPoint x: 437, endPoint y: 214, distance: 34.3
click at [471, 218] on span "r/ Ergonomic" at bounding box center [466, 215] width 41 height 7
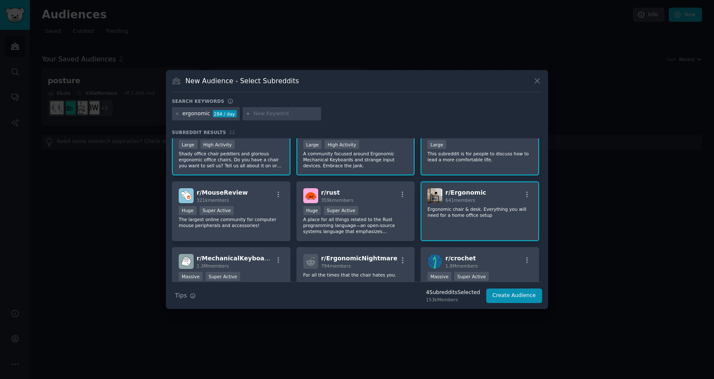
scroll to position [30, 0]
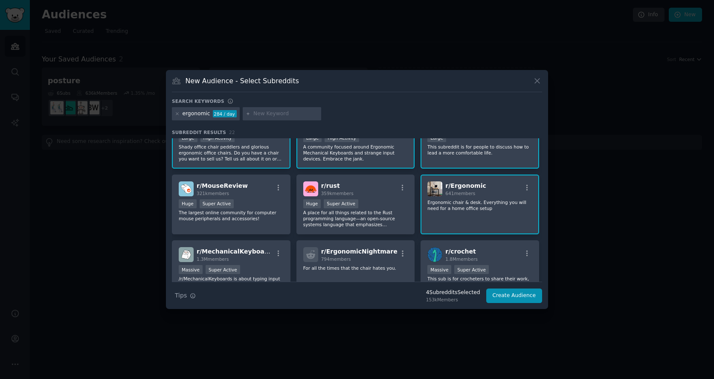
click at [485, 188] on div "r/ Ergonomic 641 members" at bounding box center [480, 188] width 105 height 15
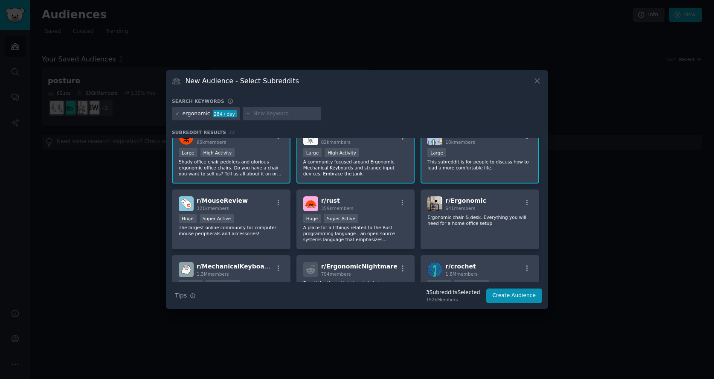
scroll to position [0, 0]
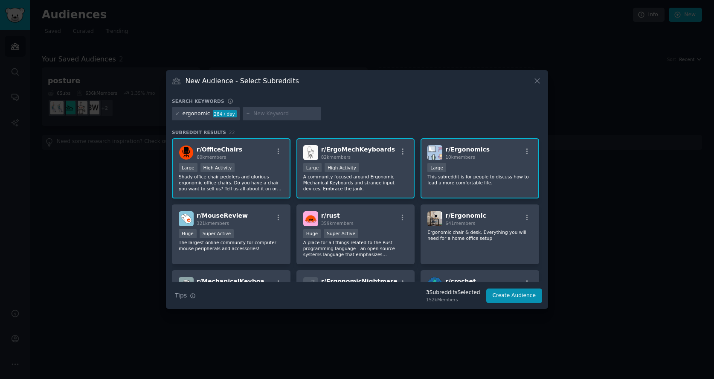
click at [262, 113] on input "text" at bounding box center [285, 114] width 65 height 8
type input "workstation"
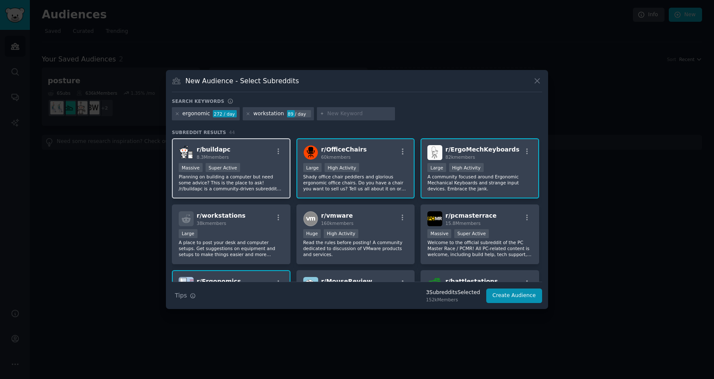
click at [265, 167] on div "Massive Super Active" at bounding box center [231, 168] width 105 height 11
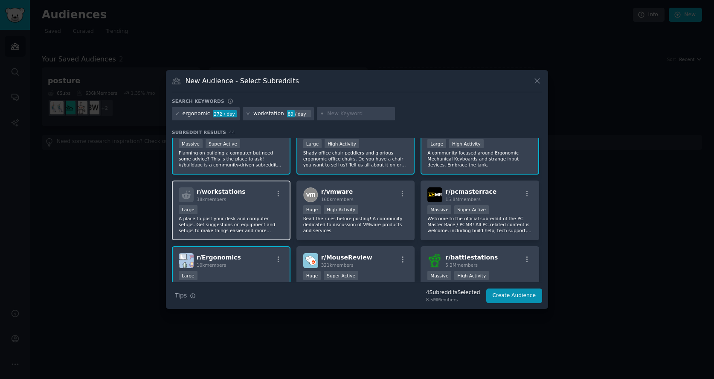
click at [260, 200] on div "r/ workstations 38k members" at bounding box center [231, 194] width 105 height 15
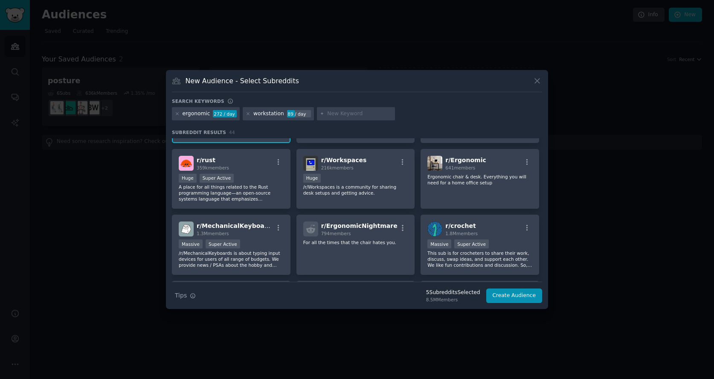
scroll to position [184, 0]
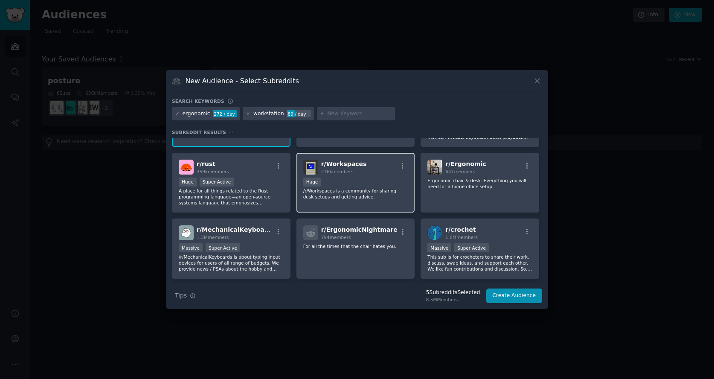
click at [390, 204] on div "r/ Workspaces 216k members Huge /r/Workspaces is a community for sharing desk s…" at bounding box center [356, 183] width 119 height 60
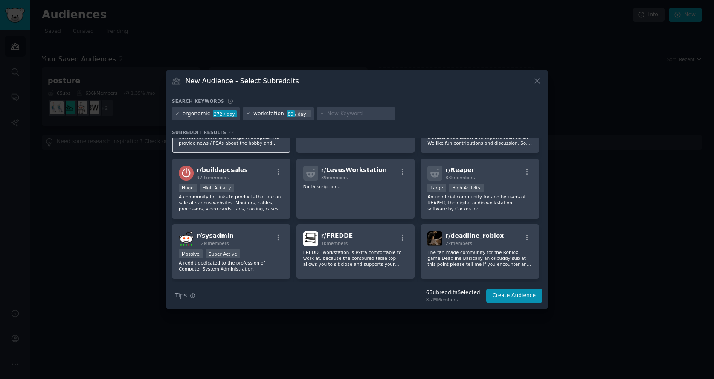
scroll to position [312, 0]
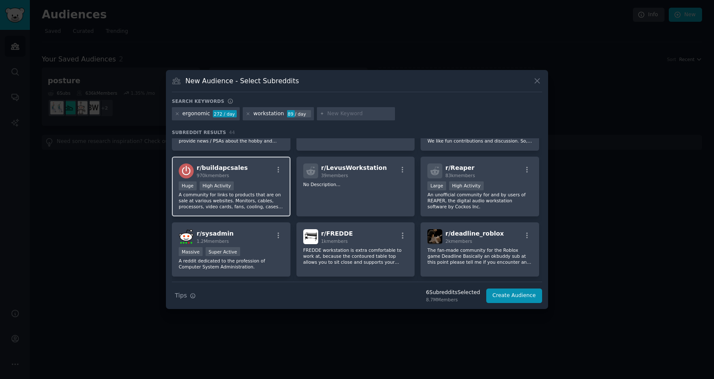
click at [277, 207] on p "A community for links to products that are on sale at various websites. Monitor…" at bounding box center [231, 201] width 105 height 18
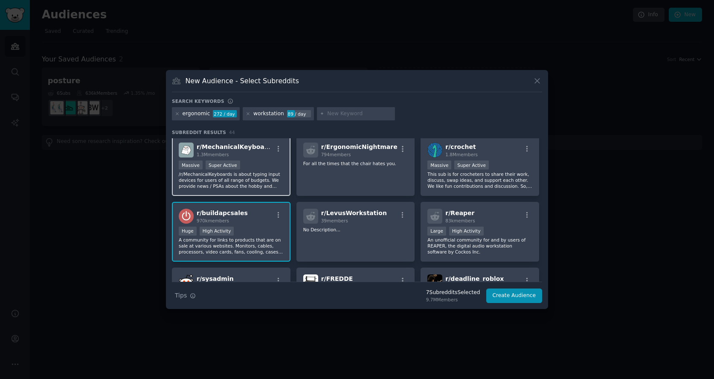
click at [261, 178] on p "/r/MechanicalKeyboards is about typing input devices for users of all range of …" at bounding box center [231, 180] width 105 height 18
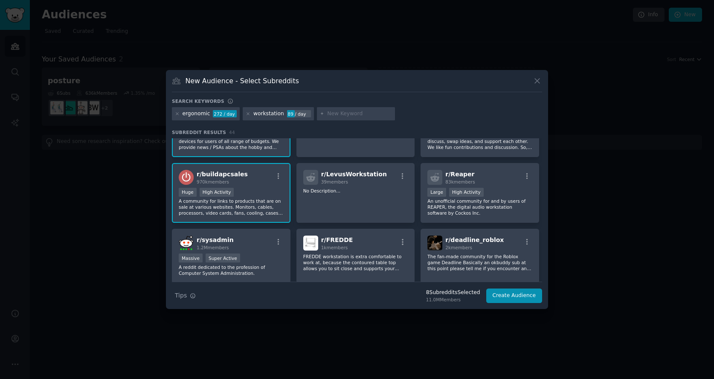
scroll to position [308, 0]
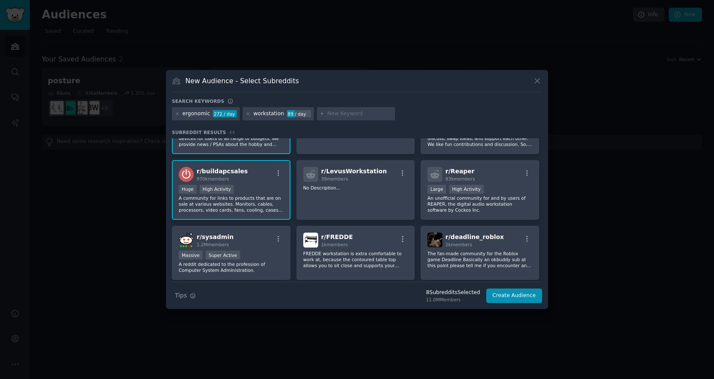
click at [271, 207] on p "A community for links to products that are on sale at various websites. Monitor…" at bounding box center [231, 204] width 105 height 18
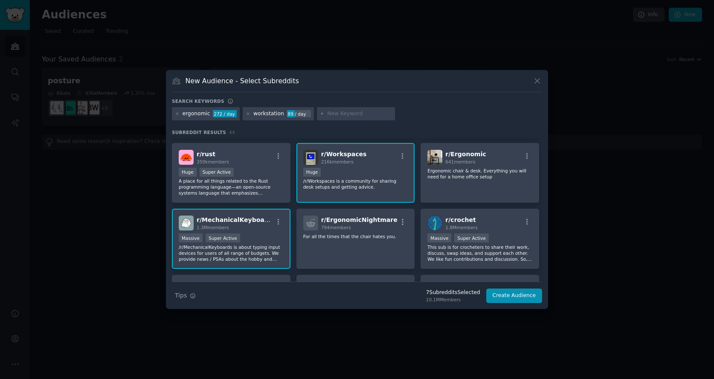
scroll to position [192, 0]
click at [268, 246] on p "/r/MechanicalKeyboards is about typing input devices for users of all range of …" at bounding box center [231, 254] width 105 height 18
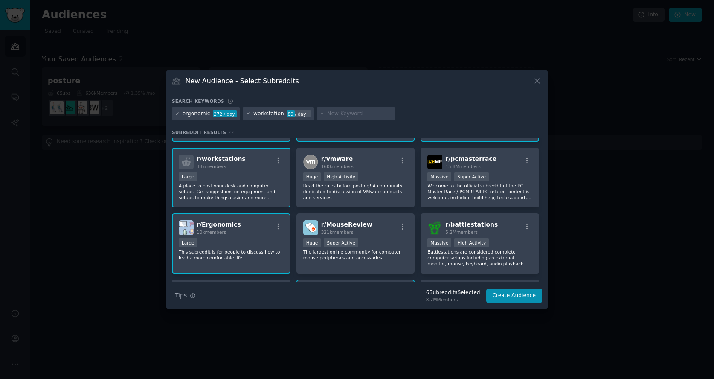
scroll to position [0, 0]
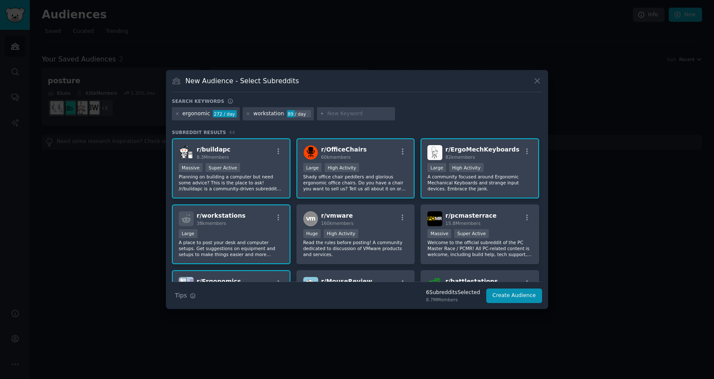
click at [256, 182] on p "Planning on building a computer but need some advice? This is the place to ask!…" at bounding box center [231, 183] width 105 height 18
click at [512, 295] on button "Create Audience" at bounding box center [515, 295] width 56 height 15
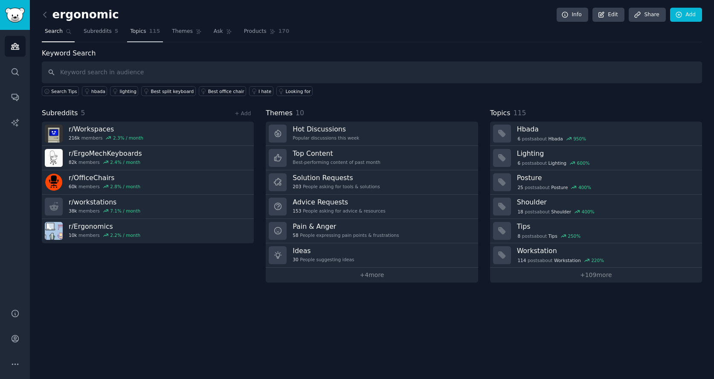
click at [133, 29] on span "Topics" at bounding box center [138, 32] width 16 height 8
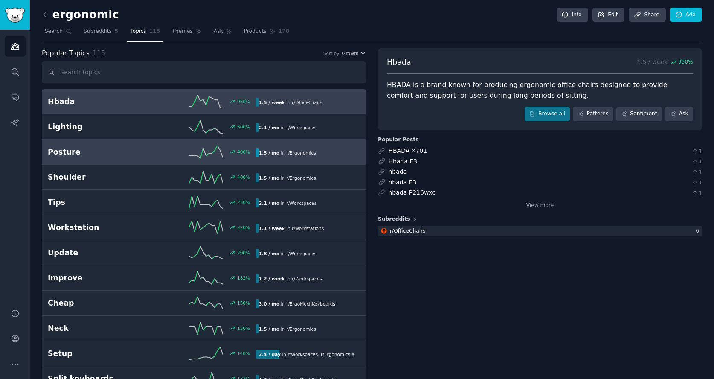
click at [146, 154] on h2 "Posture" at bounding box center [100, 152] width 104 height 11
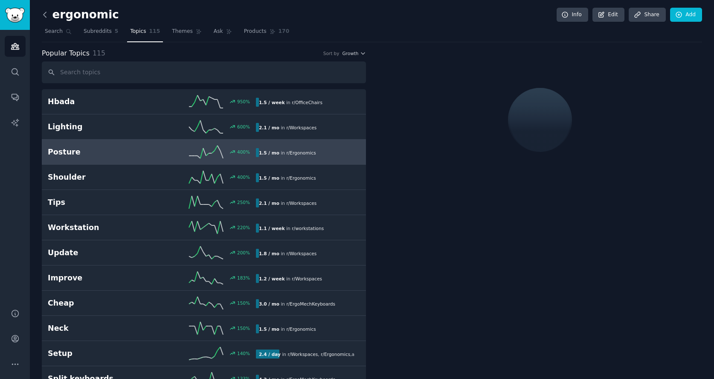
click at [48, 15] on icon at bounding box center [45, 14] width 9 height 9
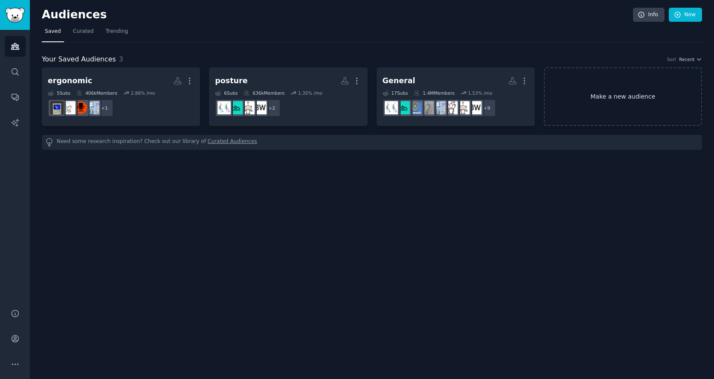
click at [615, 105] on link "Make a new audience" at bounding box center [623, 96] width 158 height 58
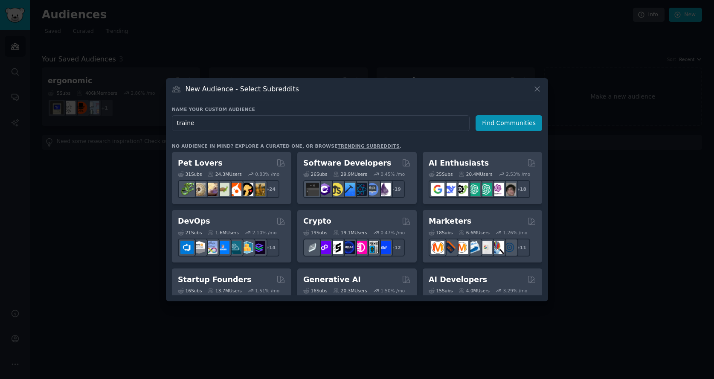
type input "trainer"
click button "Find Communities" at bounding box center [509, 123] width 67 height 16
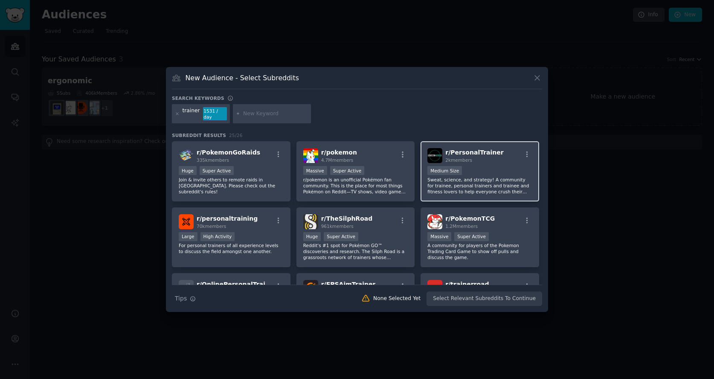
click at [508, 186] on p "Sweat, science, and strategy! A community for trainee, personal trainers and tr…" at bounding box center [480, 186] width 105 height 18
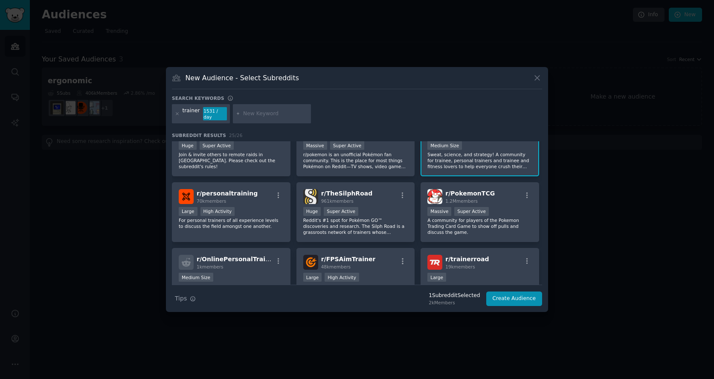
scroll to position [26, 0]
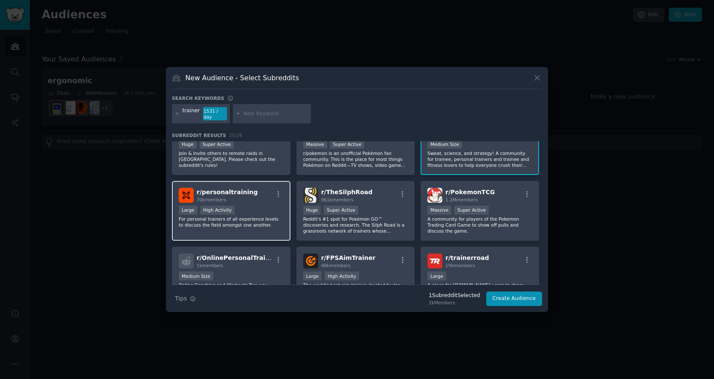
click at [274, 217] on p "For personal trainers of all experience levels to discuss the field amongst one…" at bounding box center [231, 222] width 105 height 12
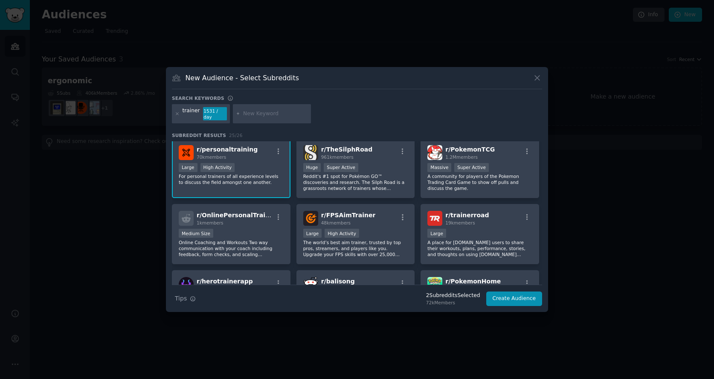
scroll to position [71, 0]
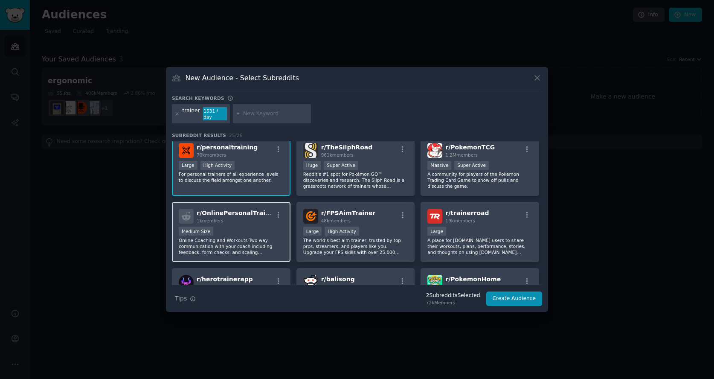
click at [258, 227] on div "Medium Size" at bounding box center [231, 232] width 105 height 11
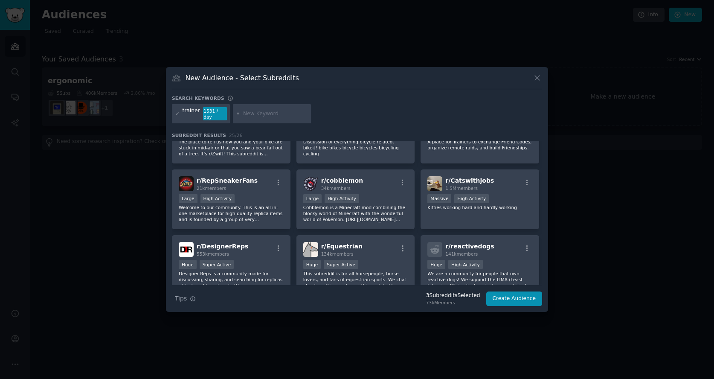
scroll to position [304, 0]
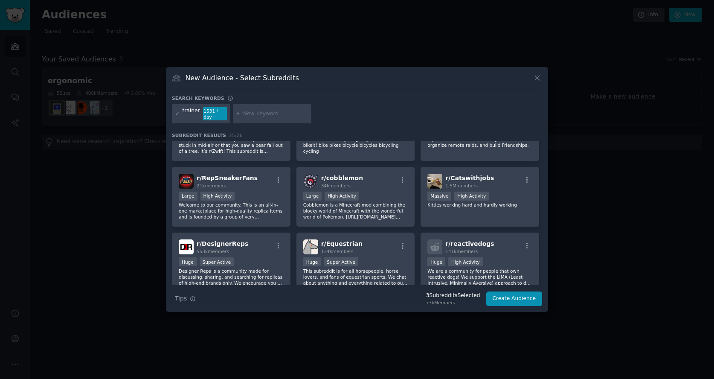
click at [253, 114] on input "text" at bounding box center [275, 114] width 65 height 8
type input "gym"
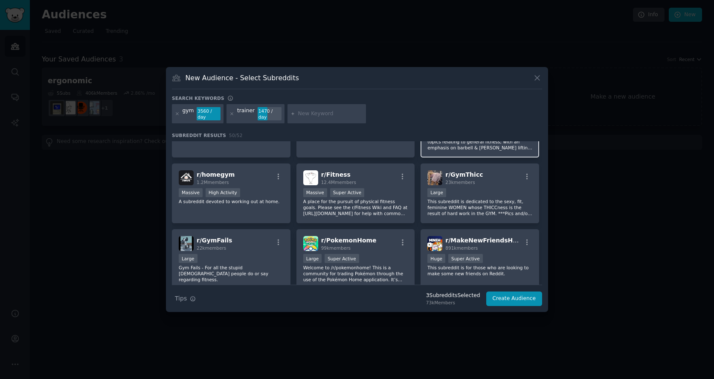
scroll to position [313, 0]
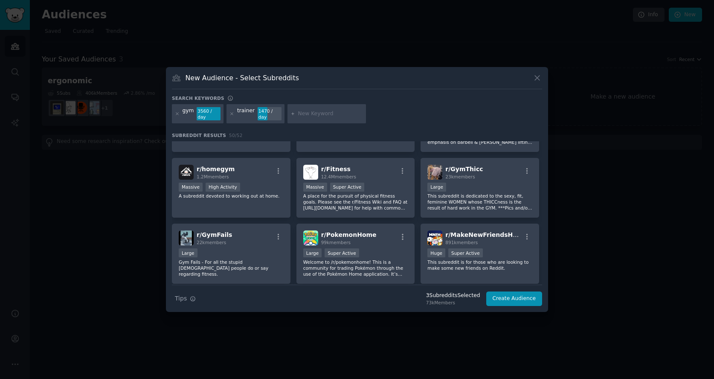
click at [312, 113] on input "text" at bounding box center [330, 114] width 65 height 8
paste input "exercise"
click at [316, 115] on input "at homeexercise" at bounding box center [330, 114] width 65 height 8
type input "at home exercise"
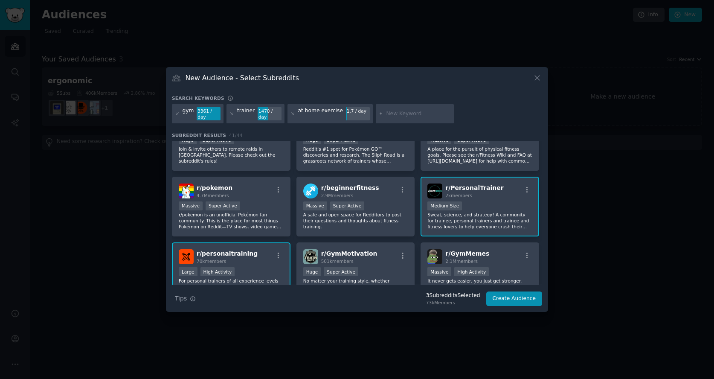
scroll to position [32, 0]
type input "physical therapy"
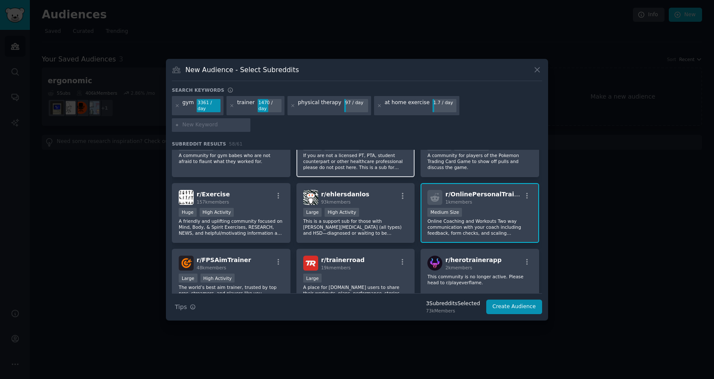
scroll to position [231, 0]
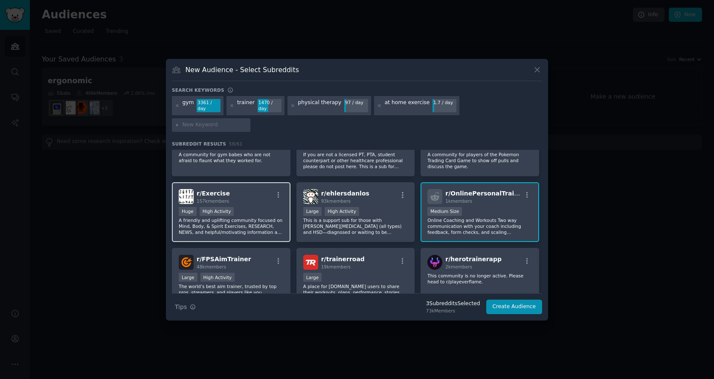
click at [265, 194] on div "r/ Exercise 157k members Huge High Activity A friendly and uplifting community …" at bounding box center [231, 212] width 119 height 60
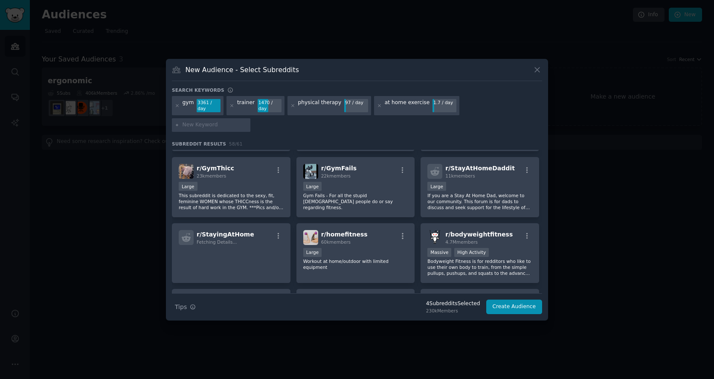
scroll to position [460, 0]
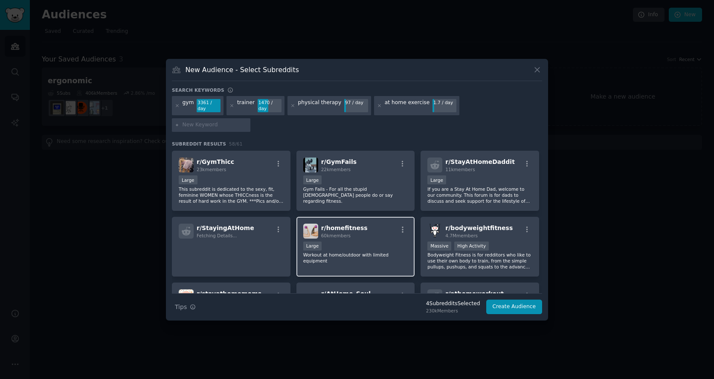
click at [387, 252] on p "Workout at home/outdoor with limited equipment" at bounding box center [355, 258] width 105 height 12
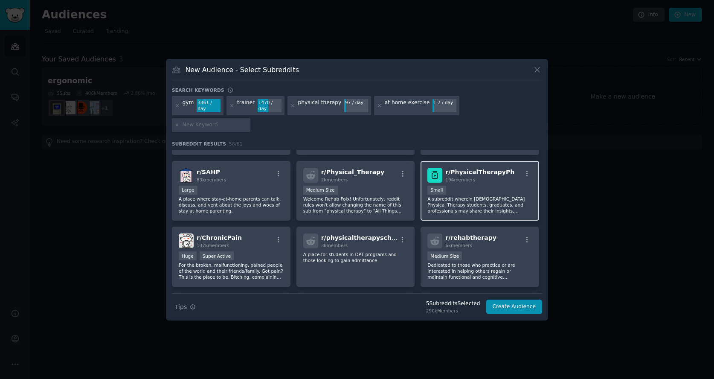
scroll to position [650, 0]
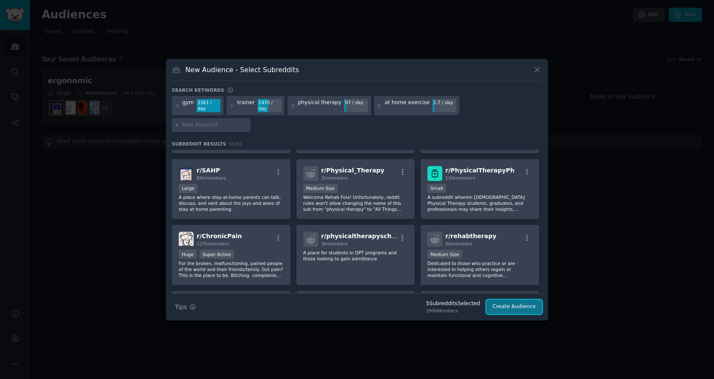
click at [527, 300] on button "Create Audience" at bounding box center [515, 307] width 56 height 15
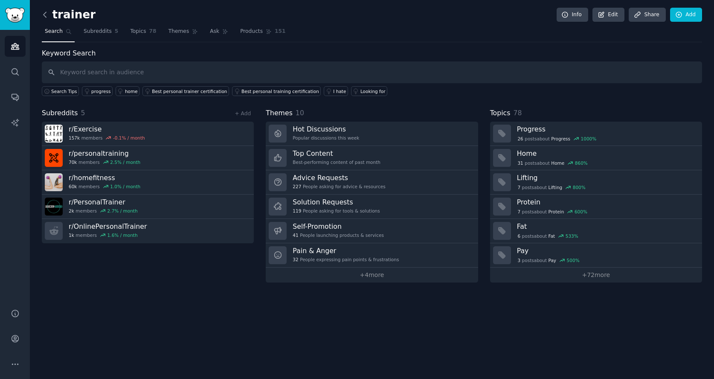
click at [46, 14] on icon at bounding box center [45, 14] width 9 height 9
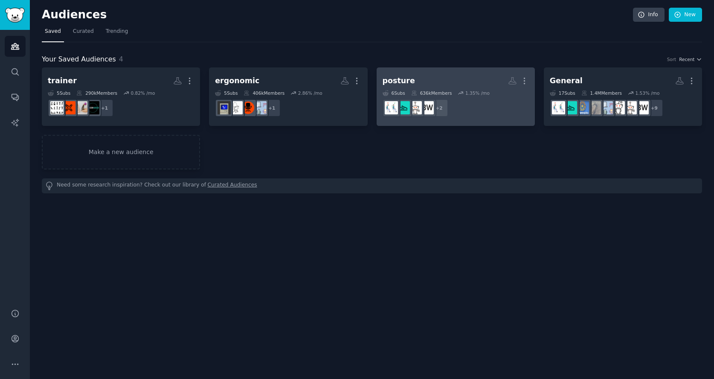
click at [415, 82] on h2 "posture More" at bounding box center [456, 80] width 146 height 15
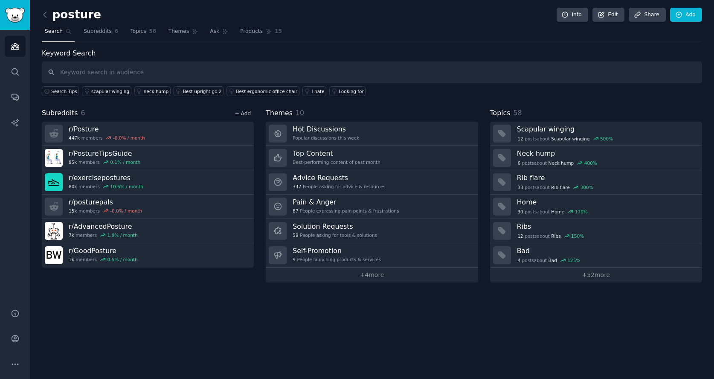
drag, startPoint x: 252, startPoint y: 112, endPoint x: 247, endPoint y: 114, distance: 5.2
click at [250, 113] on div "+ Add" at bounding box center [243, 113] width 22 height 9
click at [247, 114] on link "+ Add" at bounding box center [243, 114] width 16 height 6
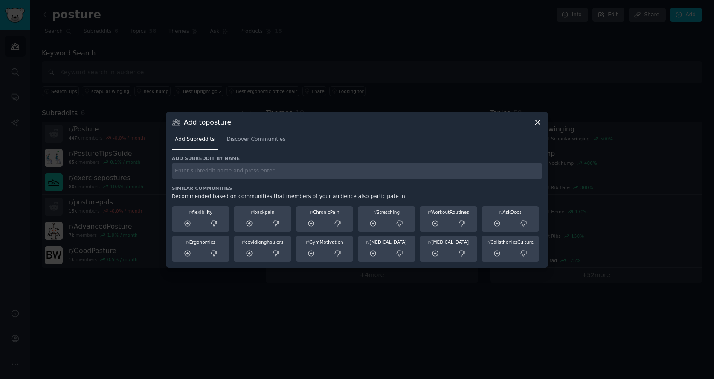
click at [238, 177] on input "text" at bounding box center [357, 171] width 370 height 17
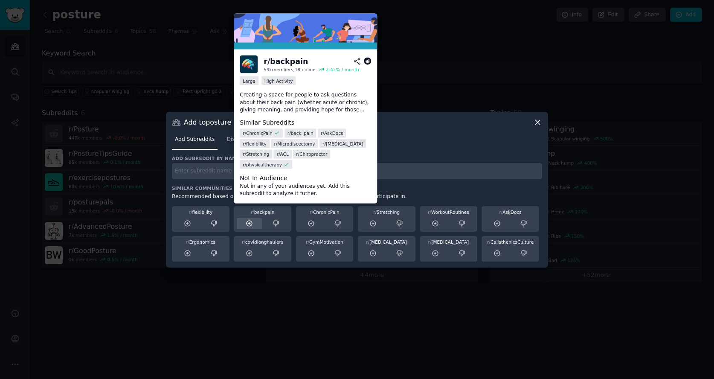
click at [254, 225] on div at bounding box center [249, 223] width 25 height 11
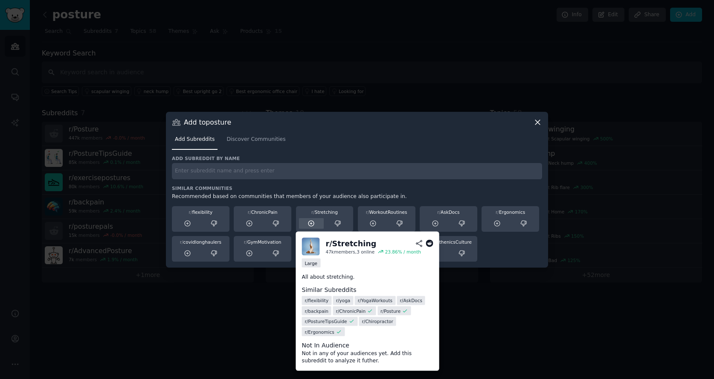
click at [308, 224] on icon at bounding box center [312, 224] width 8 height 8
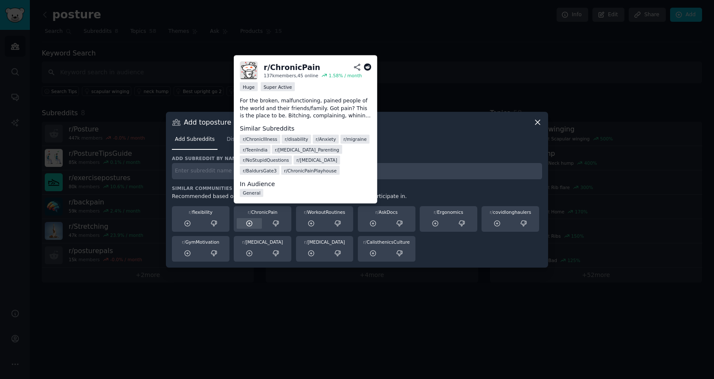
click at [249, 225] on icon at bounding box center [250, 224] width 8 height 8
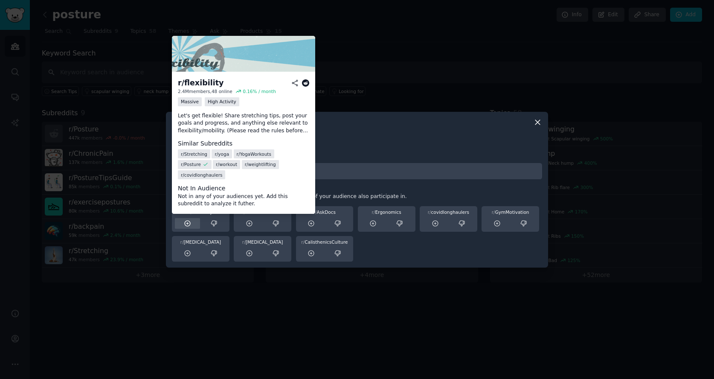
click at [187, 225] on icon at bounding box center [188, 224] width 8 height 8
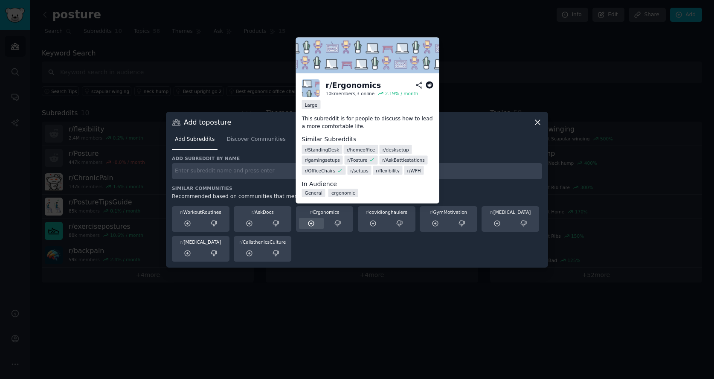
click at [309, 226] on icon at bounding box center [312, 224] width 8 height 8
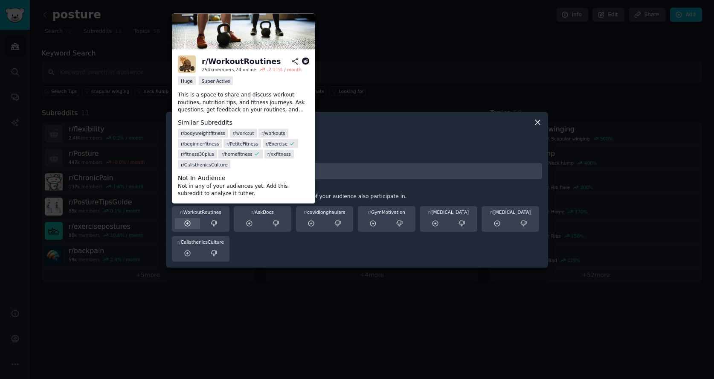
click at [193, 220] on div at bounding box center [187, 223] width 25 height 11
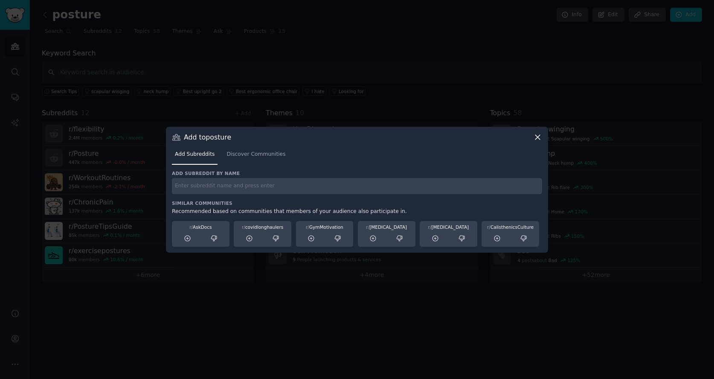
drag, startPoint x: 540, startPoint y: 136, endPoint x: 488, endPoint y: 136, distance: 52.5
click at [540, 136] on icon at bounding box center [537, 137] width 9 height 9
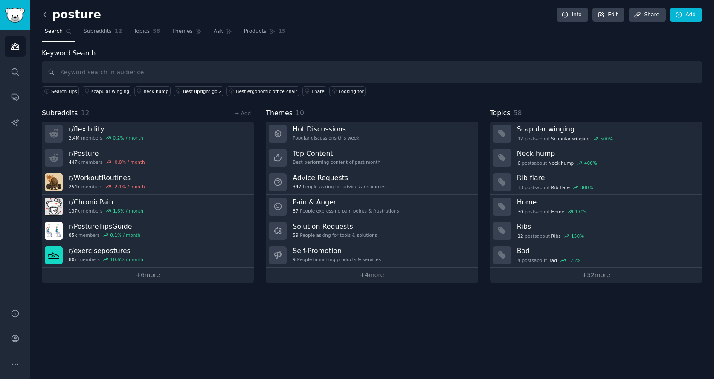
click at [45, 17] on icon at bounding box center [45, 14] width 9 height 9
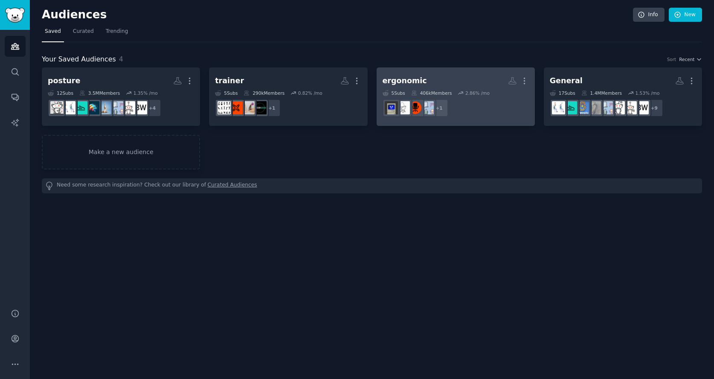
click at [494, 109] on dd "r/workstations + 1" at bounding box center [456, 108] width 146 height 24
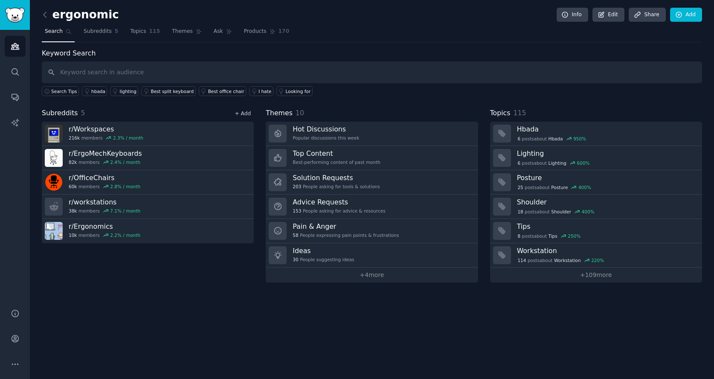
click at [246, 112] on link "+ Add" at bounding box center [243, 114] width 16 height 6
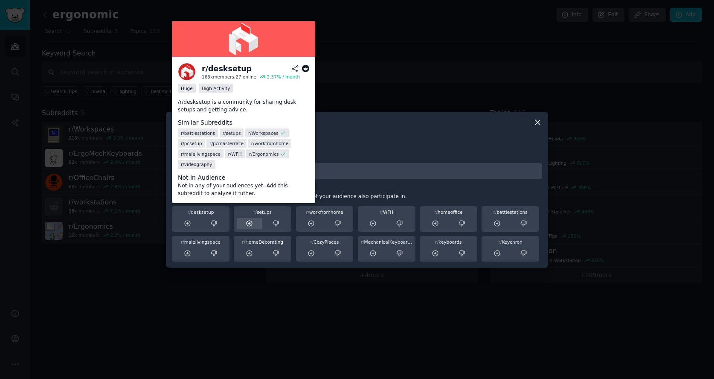
drag, startPoint x: 182, startPoint y: 223, endPoint x: 189, endPoint y: 223, distance: 7.3
click at [183, 223] on div at bounding box center [187, 223] width 25 height 11
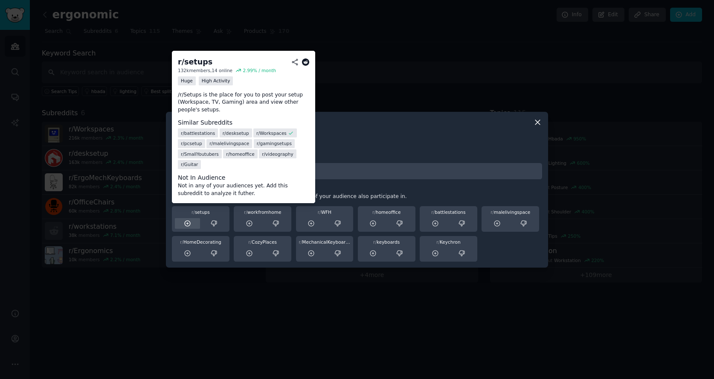
click at [188, 226] on icon at bounding box center [188, 224] width 6 height 6
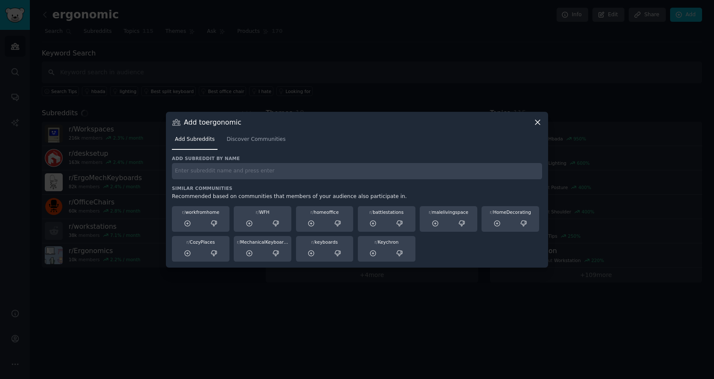
click at [188, 226] on icon at bounding box center [188, 224] width 6 height 6
click at [189, 225] on icon at bounding box center [188, 224] width 6 height 6
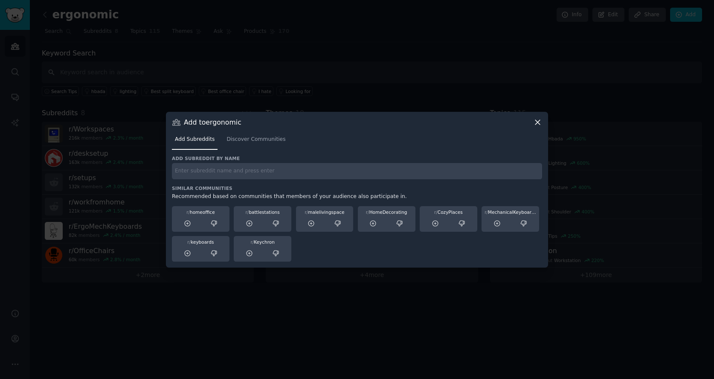
click at [189, 225] on icon at bounding box center [188, 224] width 6 height 6
click at [539, 121] on icon at bounding box center [537, 122] width 9 height 9
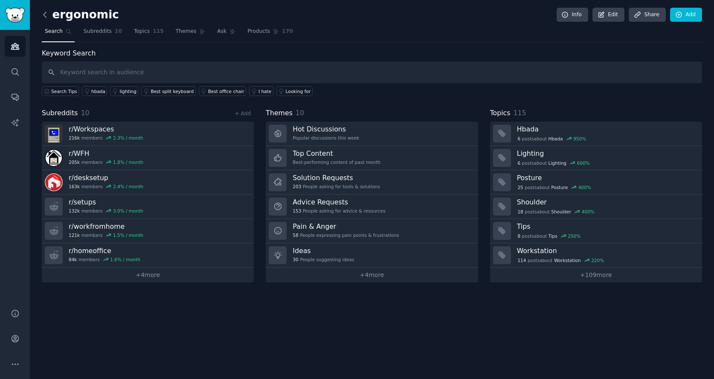
click at [46, 15] on icon at bounding box center [45, 14] width 9 height 9
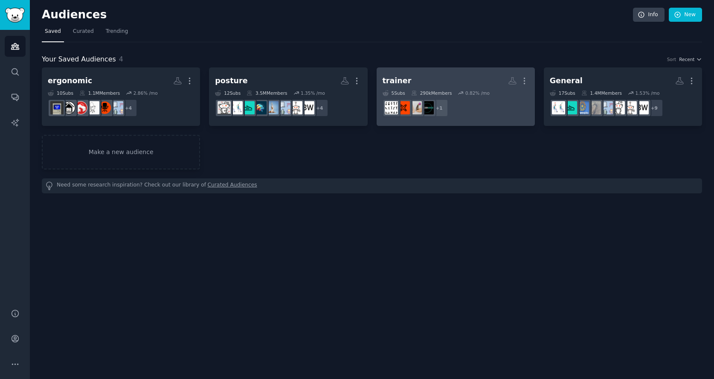
click at [426, 78] on h2 "trainer More" at bounding box center [456, 80] width 146 height 15
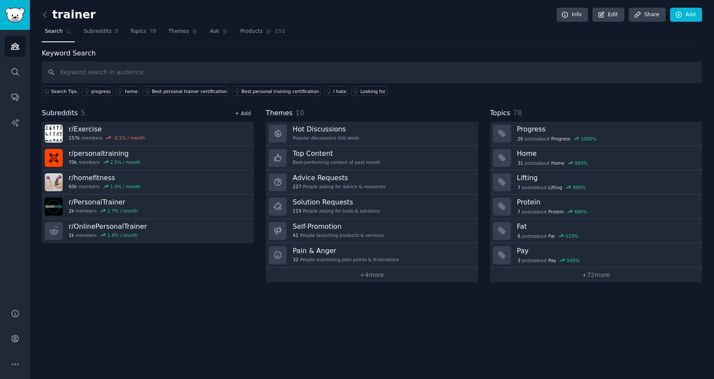
click at [248, 114] on link "+ Add" at bounding box center [243, 114] width 16 height 6
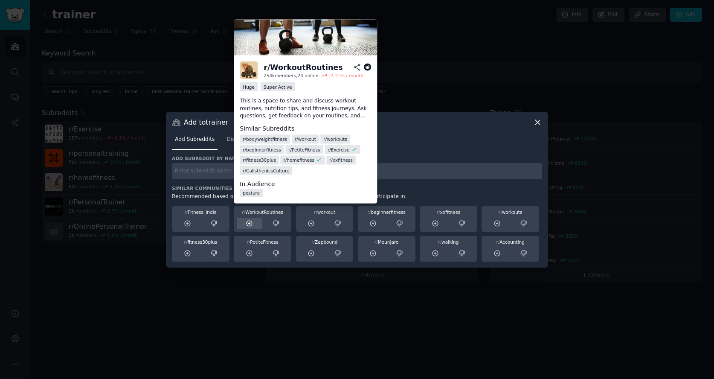
click at [249, 224] on icon at bounding box center [250, 224] width 8 height 8
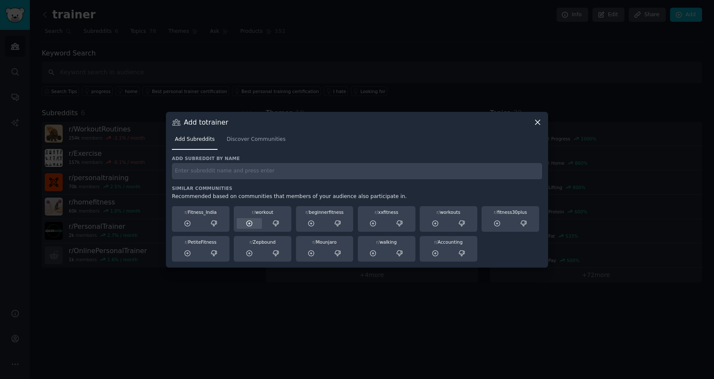
click at [252, 224] on icon at bounding box center [250, 224] width 6 height 6
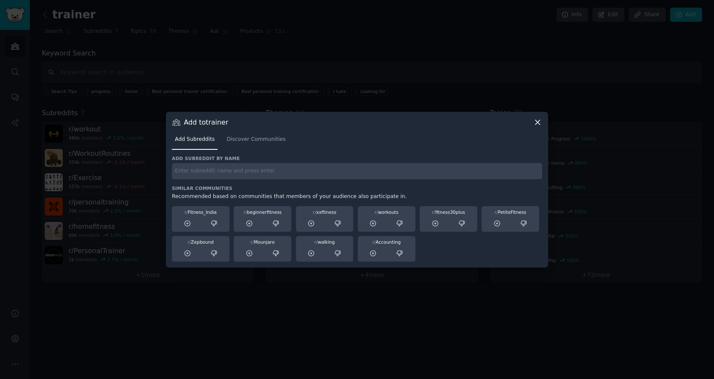
click at [537, 122] on icon at bounding box center [538, 122] width 5 height 5
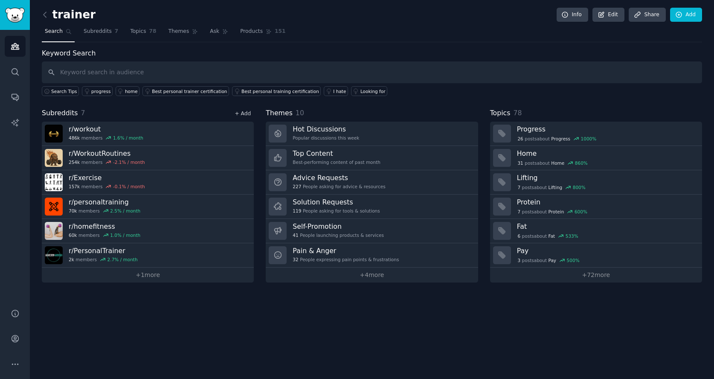
click at [244, 111] on link "+ Add" at bounding box center [243, 114] width 16 height 6
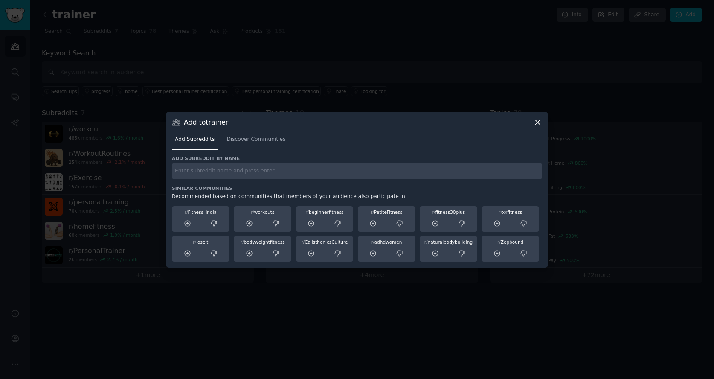
click at [250, 170] on input "text" at bounding box center [357, 171] width 370 height 17
click at [539, 121] on icon at bounding box center [537, 122] width 9 height 9
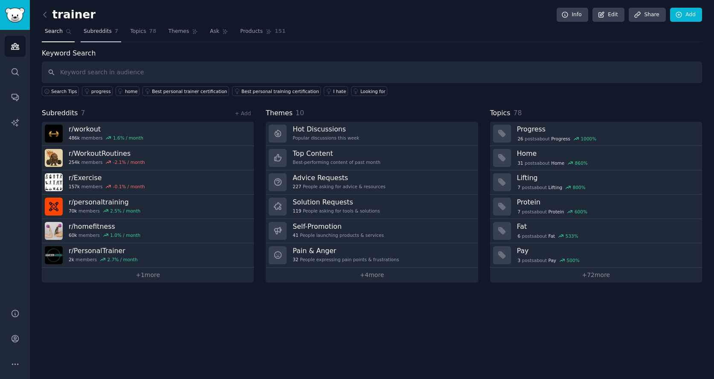
click at [102, 37] on link "Subreddits 7" at bounding box center [101, 33] width 41 height 17
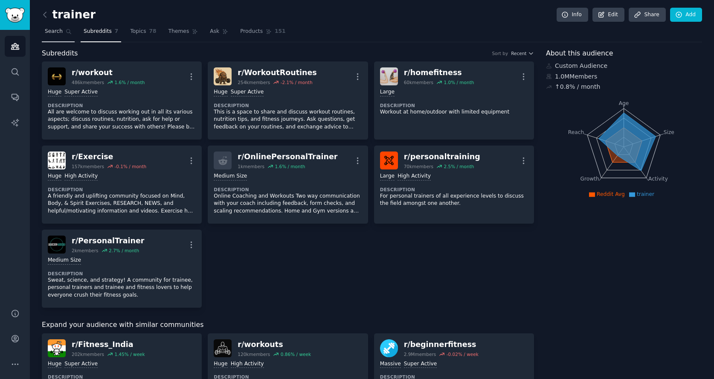
click at [52, 29] on span "Search" at bounding box center [54, 32] width 18 height 8
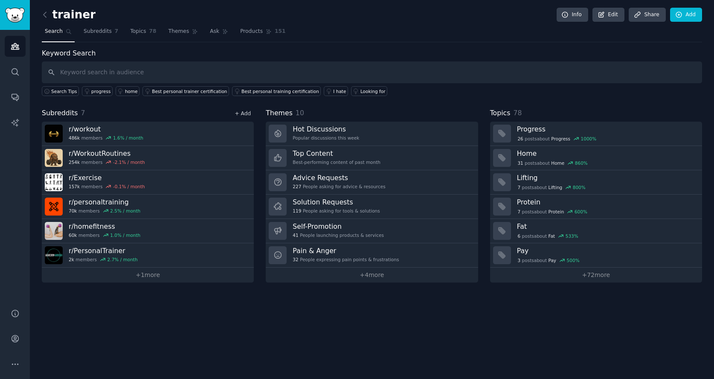
click at [250, 116] on link "+ Add" at bounding box center [243, 114] width 16 height 6
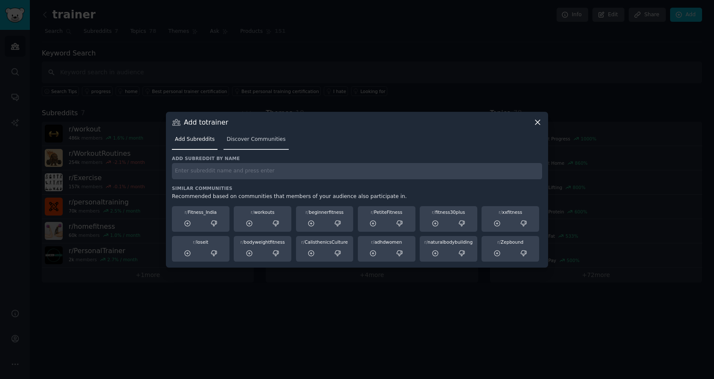
click at [250, 138] on span "Discover Communities" at bounding box center [256, 140] width 59 height 8
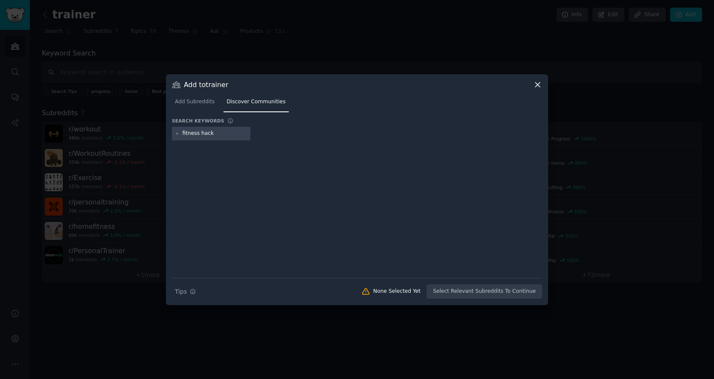
type input "fitness hacks"
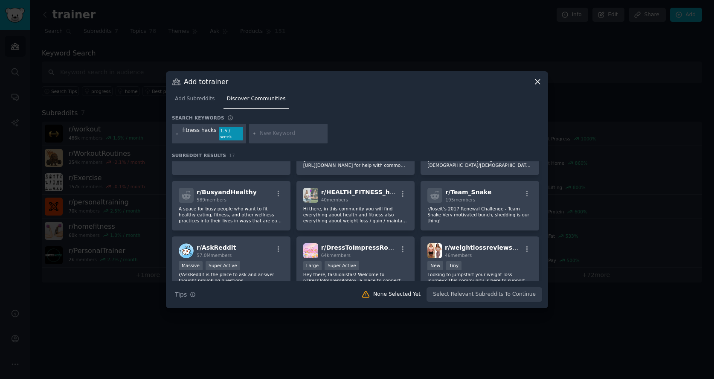
scroll to position [113, 0]
click at [176, 134] on icon at bounding box center [177, 133] width 2 height 2
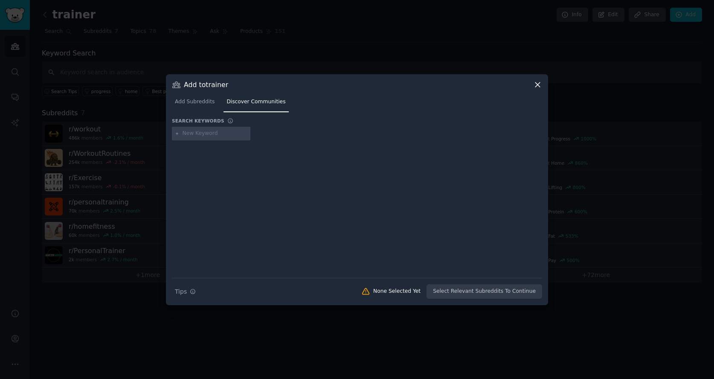
drag, startPoint x: 537, startPoint y: 84, endPoint x: 368, endPoint y: 86, distance: 169.4
click at [537, 84] on icon at bounding box center [538, 84] width 5 height 5
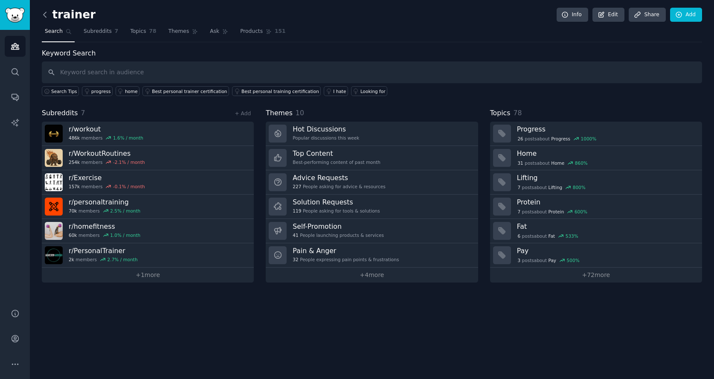
click at [45, 12] on icon at bounding box center [45, 14] width 3 height 5
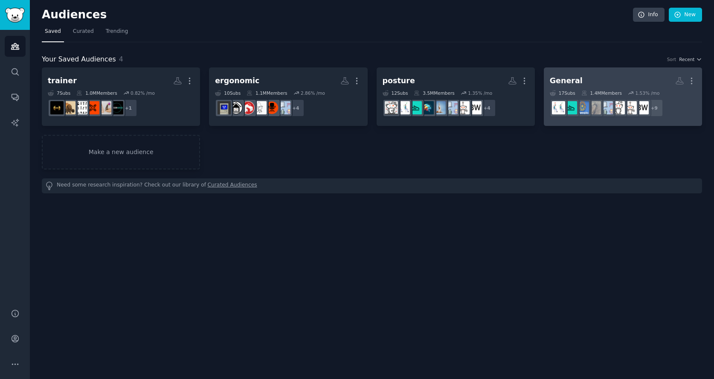
click at [604, 81] on h2 "General More" at bounding box center [623, 80] width 146 height 15
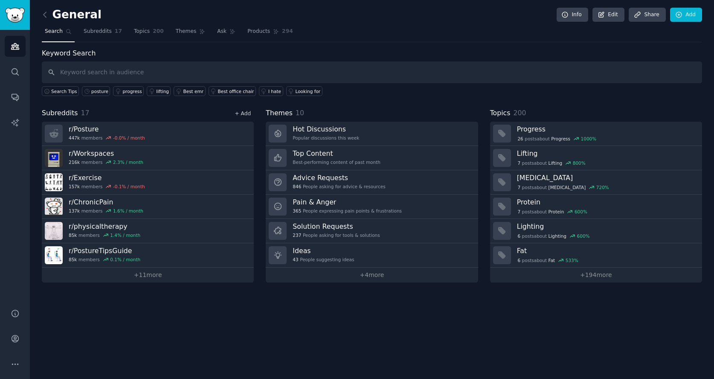
click at [251, 112] on div "+ Add" at bounding box center [243, 113] width 22 height 9
click at [249, 113] on link "+ Add" at bounding box center [243, 114] width 16 height 6
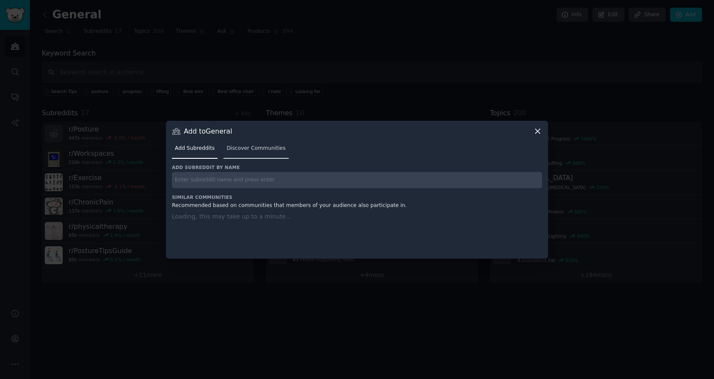
click at [245, 146] on span "Discover Communities" at bounding box center [256, 149] width 59 height 8
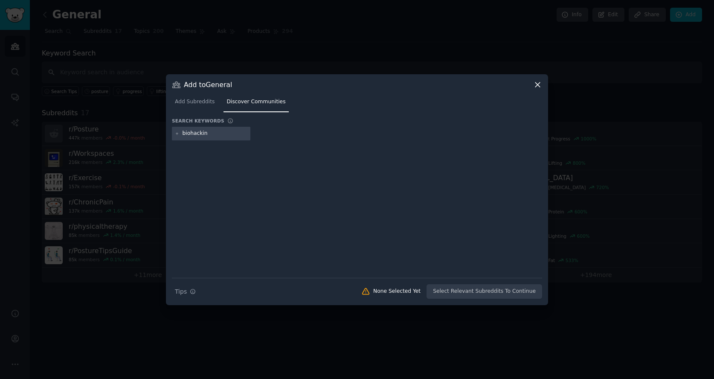
type input "biohacking"
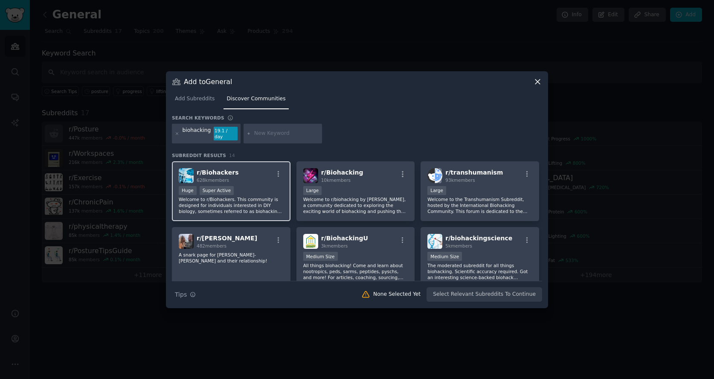
click at [271, 187] on div "Huge Super Active" at bounding box center [231, 191] width 105 height 11
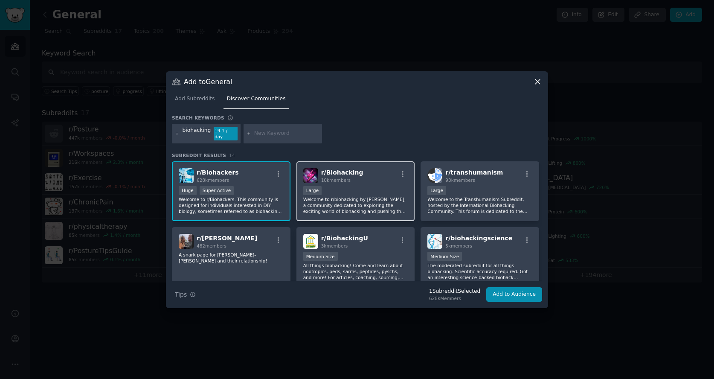
click at [373, 204] on p "Welcome to r/biohacking by Josh Universe, a community dedicated to exploring th…" at bounding box center [355, 205] width 105 height 18
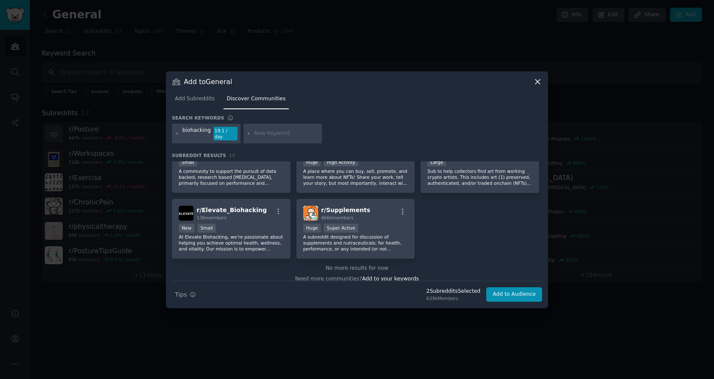
scroll to position [234, 0]
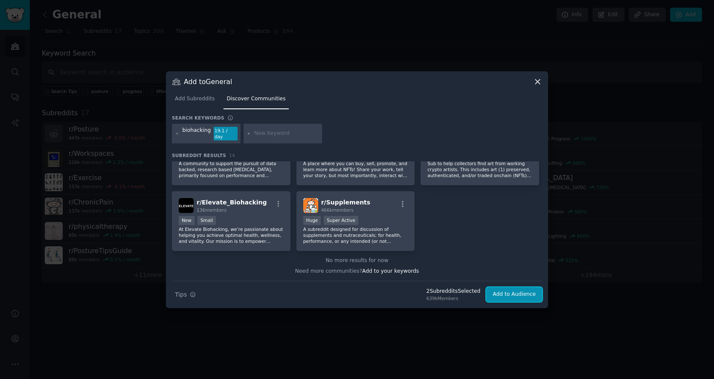
click at [517, 290] on button "Add to Audience" at bounding box center [515, 294] width 56 height 15
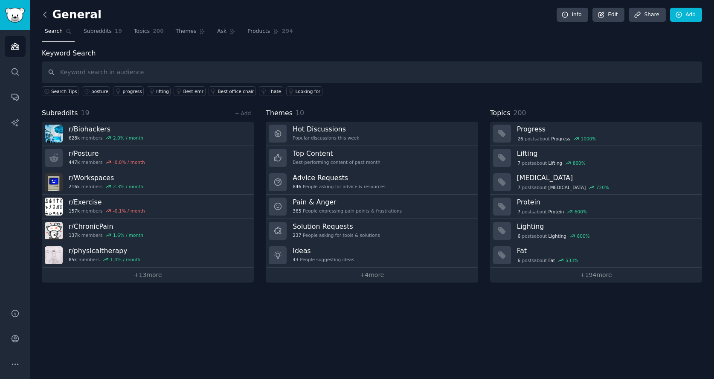
click at [46, 15] on icon at bounding box center [45, 14] width 9 height 9
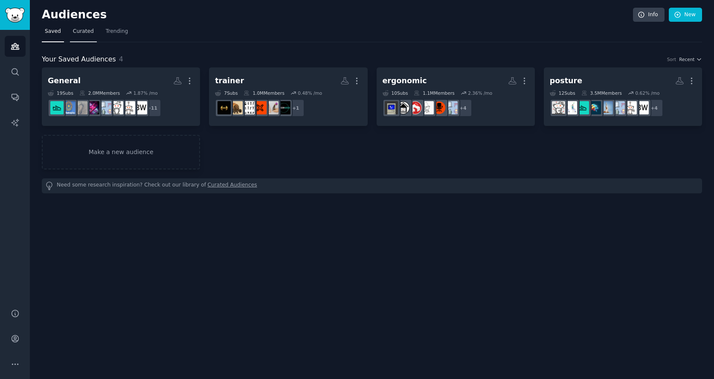
click at [82, 34] on span "Curated" at bounding box center [83, 32] width 21 height 8
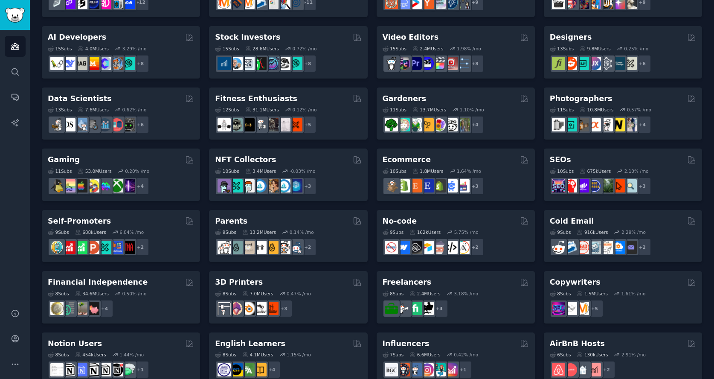
scroll to position [304, 0]
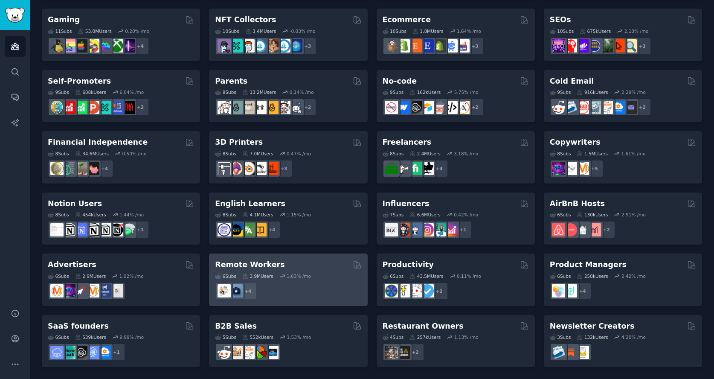
click at [319, 268] on div "Remote Workers" at bounding box center [288, 264] width 146 height 11
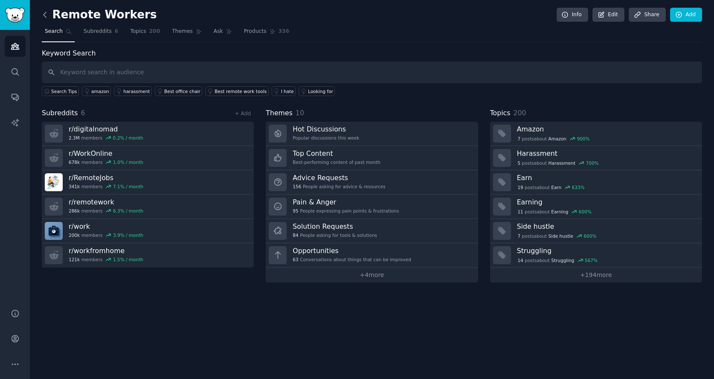
click at [42, 15] on icon at bounding box center [45, 14] width 9 height 9
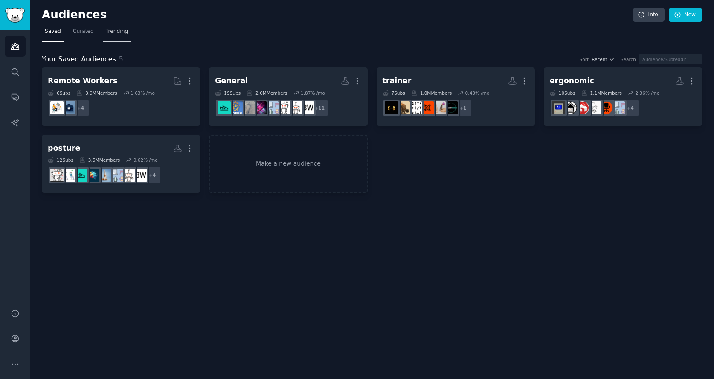
click at [110, 36] on link "Trending" at bounding box center [117, 33] width 28 height 17
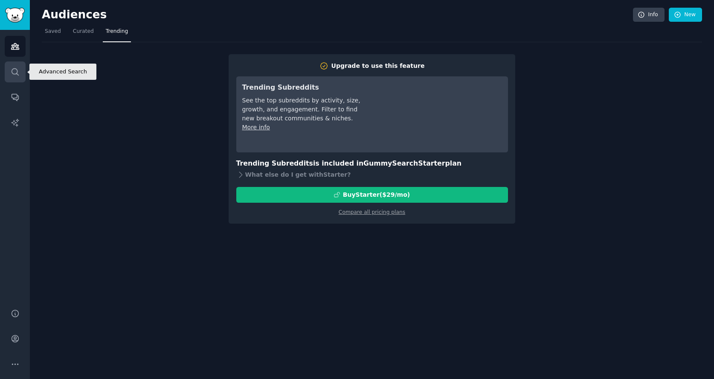
click at [18, 76] on link "Search" at bounding box center [15, 71] width 21 height 21
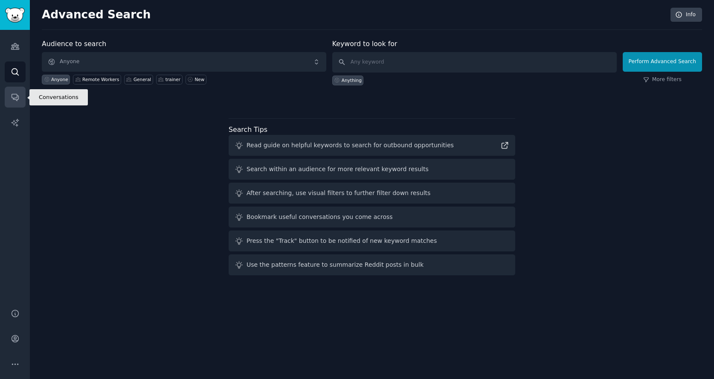
click at [19, 94] on icon "Sidebar" at bounding box center [15, 97] width 9 height 9
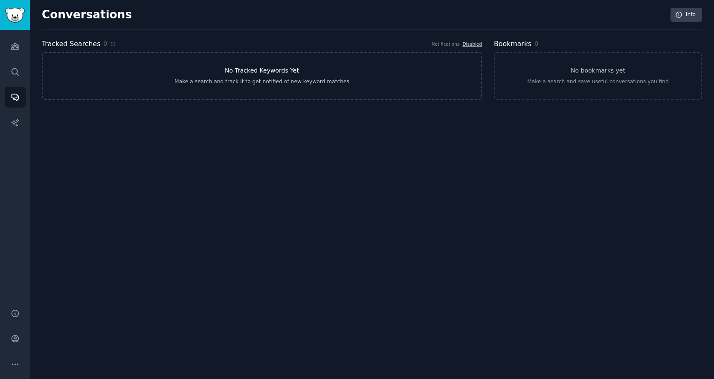
click at [189, 74] on link "No Tracked Keywords Yet Make a search and track it to get notified of new keywo…" at bounding box center [262, 76] width 440 height 48
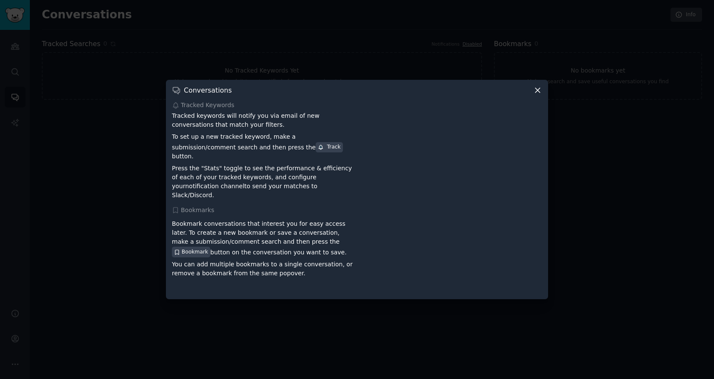
click at [535, 95] on icon at bounding box center [537, 90] width 9 height 9
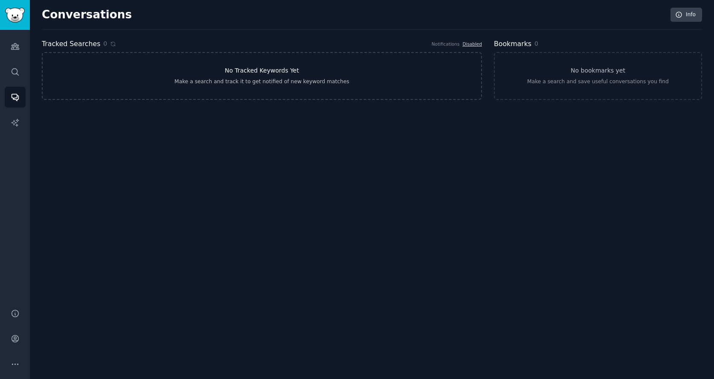
click at [336, 77] on link "No Tracked Keywords Yet Make a search and track it to get notified of new keywo…" at bounding box center [262, 76] width 440 height 48
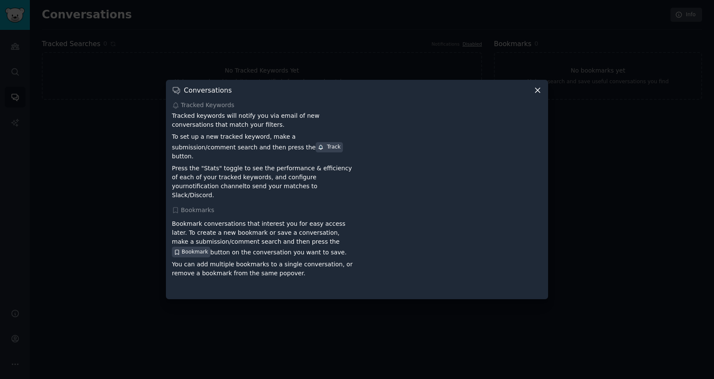
click at [537, 95] on icon at bounding box center [537, 90] width 9 height 9
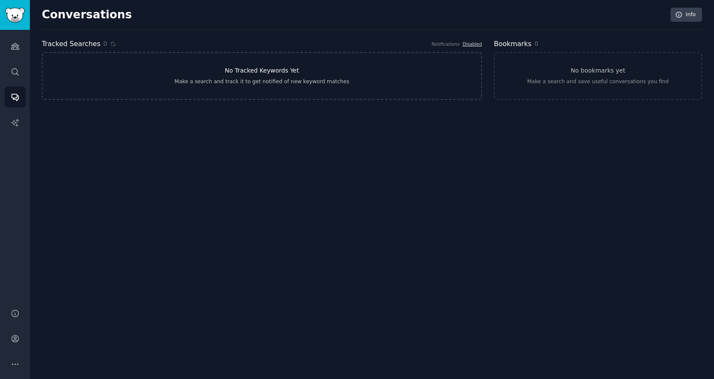
click at [440, 78] on link "No Tracked Keywords Yet Make a search and track it to get notified of new keywo…" at bounding box center [262, 76] width 440 height 48
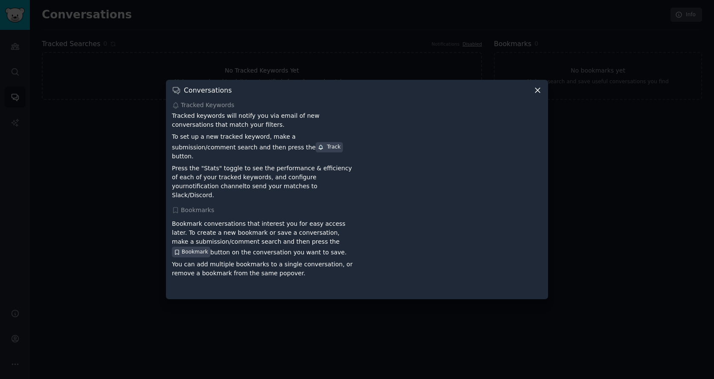
drag, startPoint x: 536, startPoint y: 96, endPoint x: 301, endPoint y: 96, distance: 234.3
click at [536, 95] on icon at bounding box center [537, 90] width 9 height 9
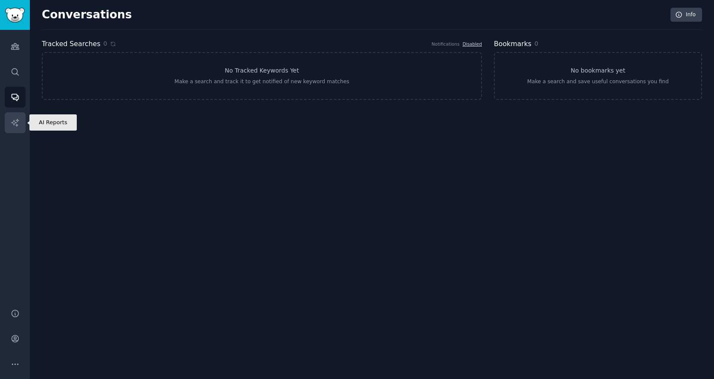
click at [21, 121] on link "AI Reports" at bounding box center [15, 122] width 21 height 21
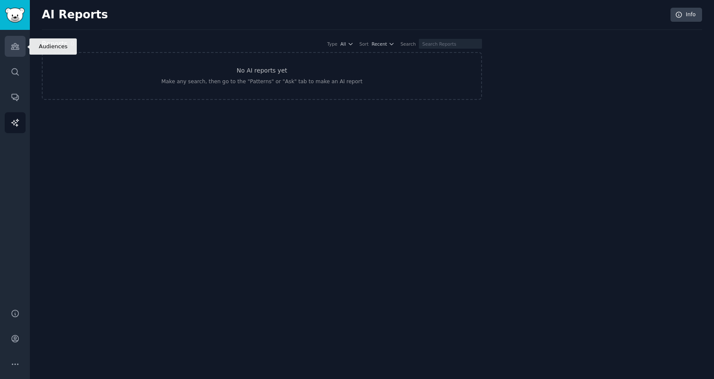
click at [15, 50] on icon "Sidebar" at bounding box center [15, 46] width 9 height 9
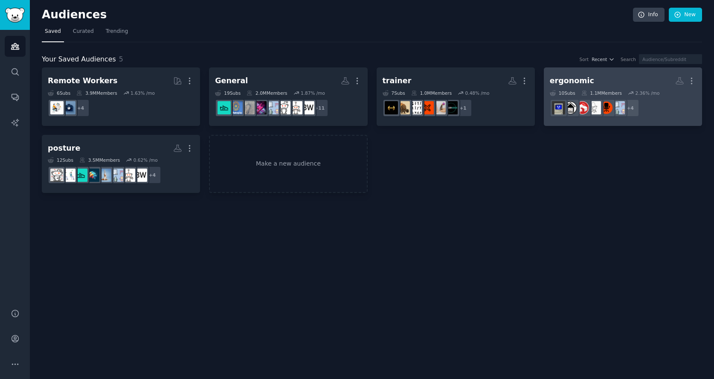
click at [573, 90] on div "10 Sub s" at bounding box center [563, 93] width 26 height 6
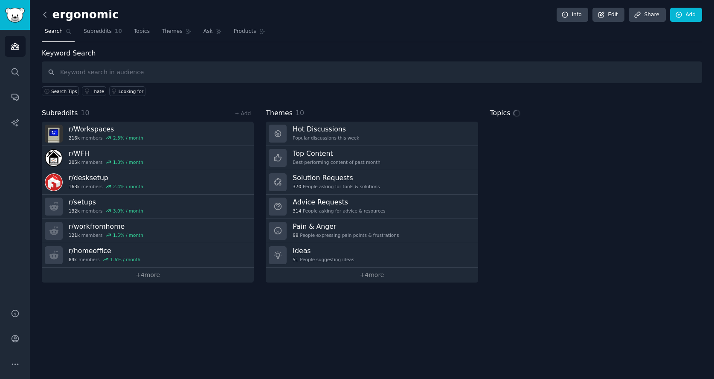
click at [45, 14] on icon at bounding box center [45, 14] width 9 height 9
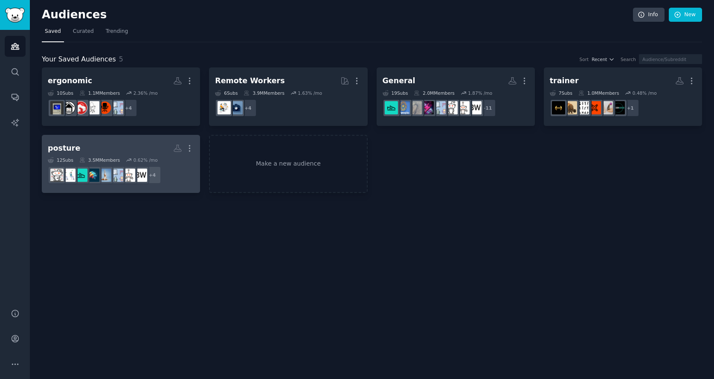
click at [109, 142] on h2 "posture More" at bounding box center [121, 148] width 146 height 15
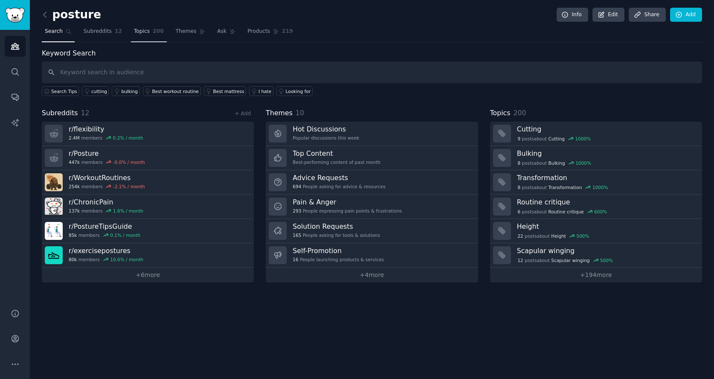
click at [155, 34] on span "200" at bounding box center [158, 32] width 11 height 8
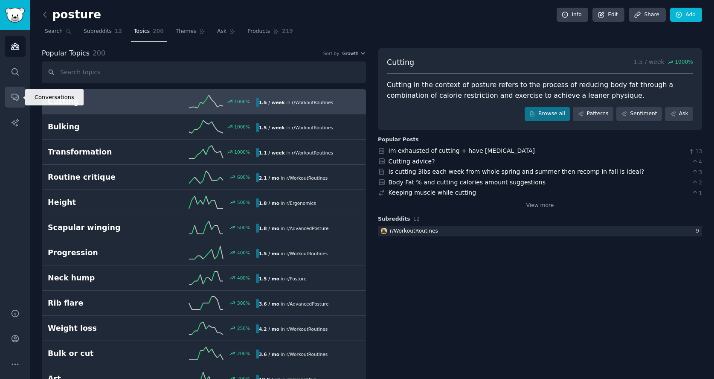
click at [17, 94] on icon "Sidebar" at bounding box center [15, 97] width 7 height 7
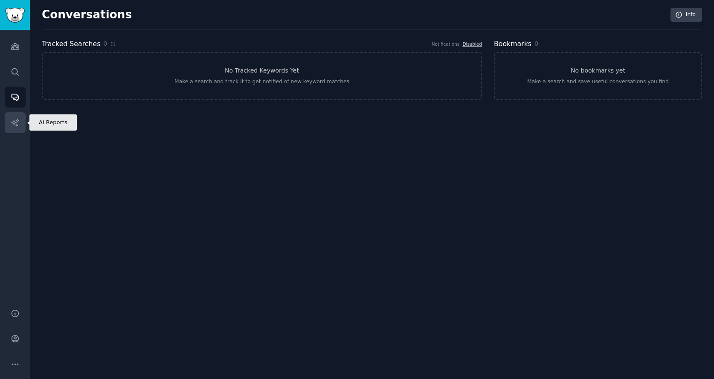
click at [19, 121] on icon "Sidebar" at bounding box center [15, 122] width 9 height 9
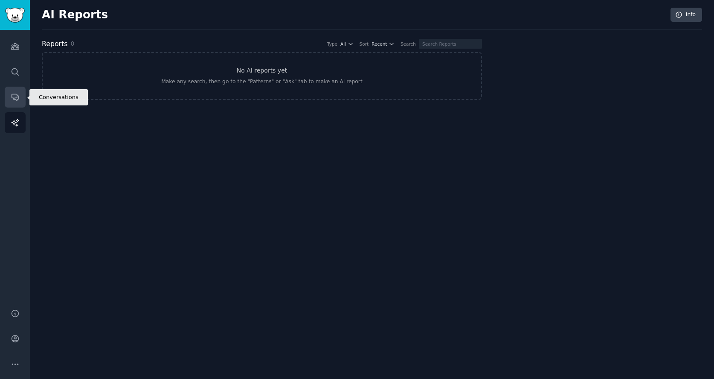
click at [15, 99] on icon "Sidebar" at bounding box center [15, 97] width 7 height 7
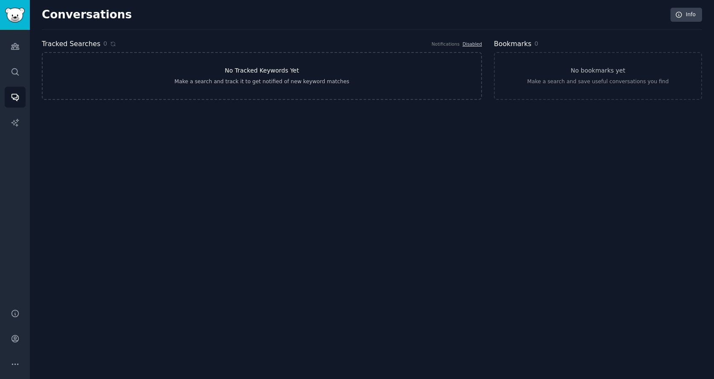
click at [266, 77] on link "No Tracked Keywords Yet Make a search and track it to get notified of new keywo…" at bounding box center [262, 76] width 440 height 48
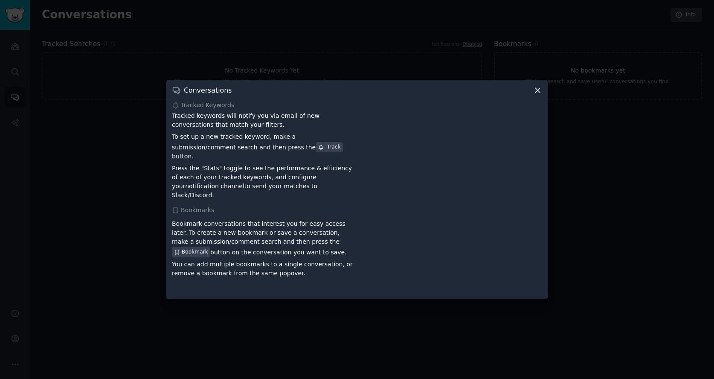
click at [541, 95] on icon at bounding box center [537, 90] width 9 height 9
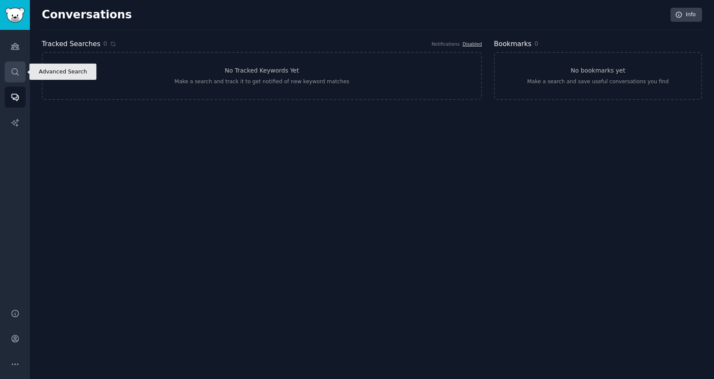
click at [19, 79] on link "Search" at bounding box center [15, 71] width 21 height 21
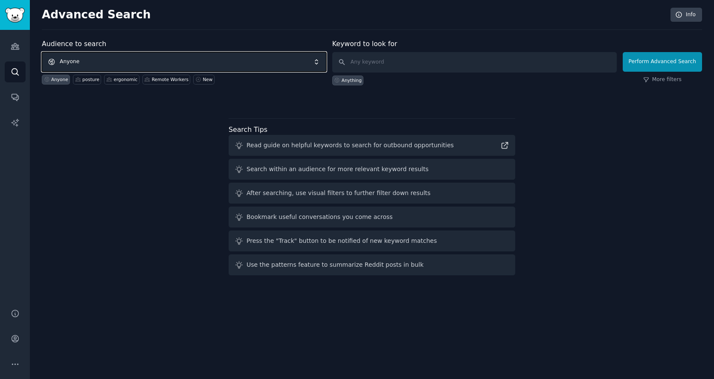
click at [237, 58] on span "Anyone" at bounding box center [184, 62] width 285 height 20
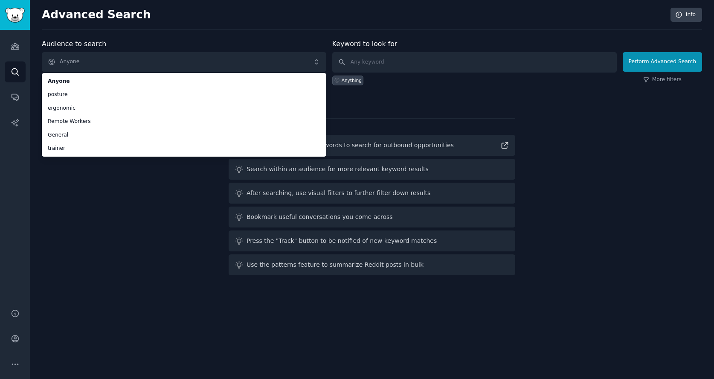
click at [473, 133] on div "Search Tips Read guide on helpful keywords to search for outbound opportunities…" at bounding box center [372, 200] width 287 height 151
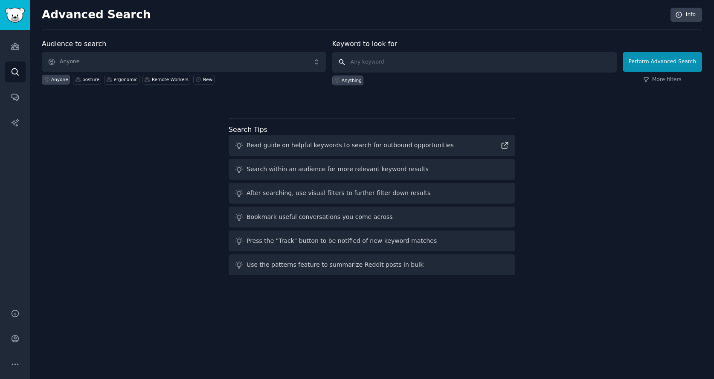
click at [350, 64] on input "text" at bounding box center [474, 62] width 285 height 20
type input "posture"
click button "Perform Advanced Search" at bounding box center [662, 62] width 79 height 20
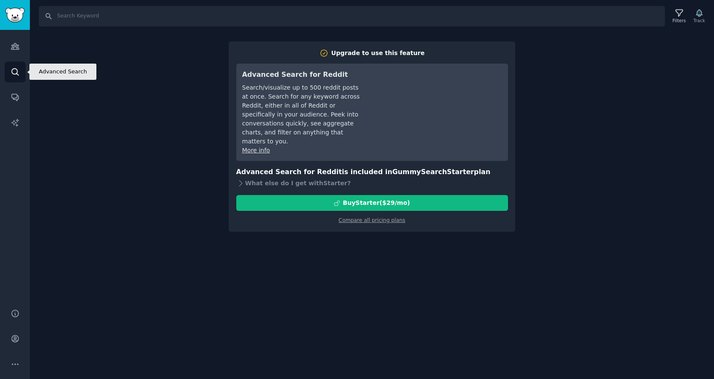
click at [9, 73] on link "Search" at bounding box center [15, 71] width 21 height 21
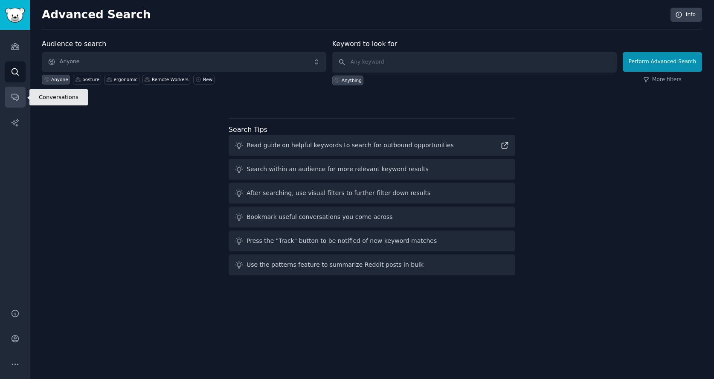
click at [12, 92] on link "Conversations" at bounding box center [15, 97] width 21 height 21
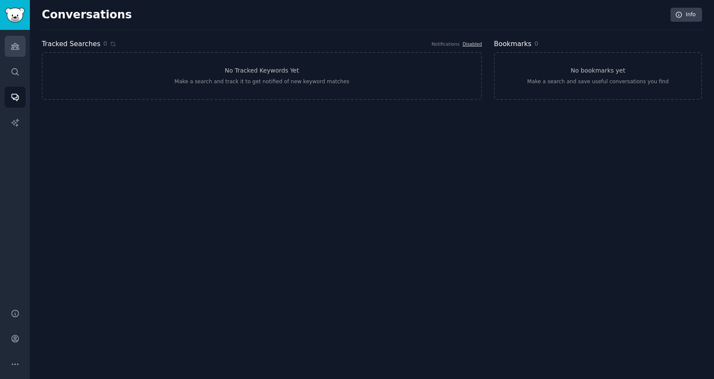
click at [12, 59] on div "Audiences Search Conversations AI Reports" at bounding box center [15, 164] width 30 height 268
click at [13, 50] on icon "Sidebar" at bounding box center [15, 46] width 9 height 9
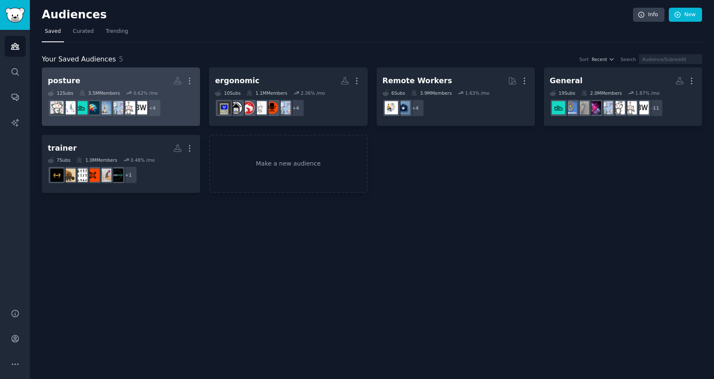
click at [153, 79] on h2 "posture More" at bounding box center [121, 80] width 146 height 15
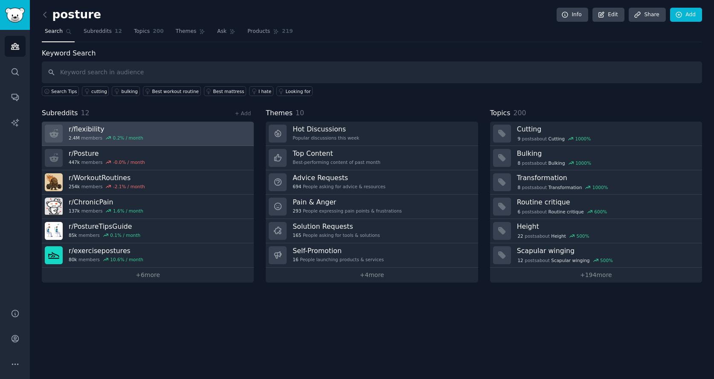
click at [161, 141] on link "r/ flexibility 2.4M members 0.2 % / month" at bounding box center [148, 134] width 212 height 24
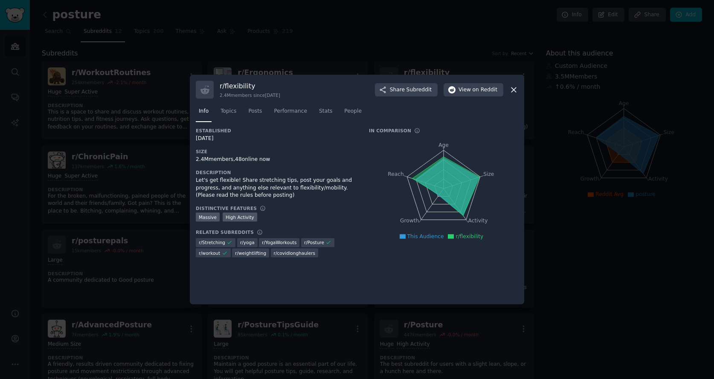
click at [513, 90] on icon at bounding box center [514, 89] width 5 height 5
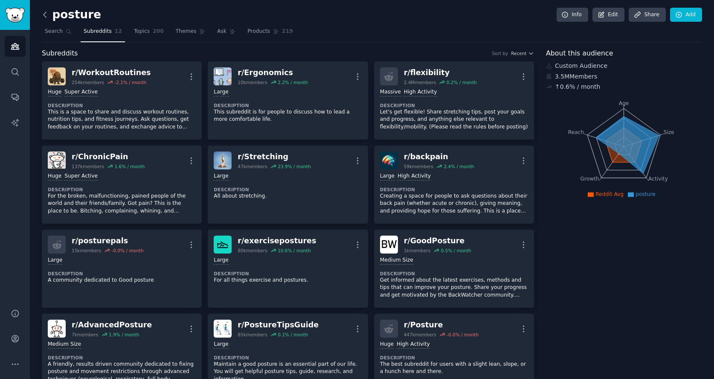
click at [46, 17] on icon at bounding box center [45, 14] width 3 height 5
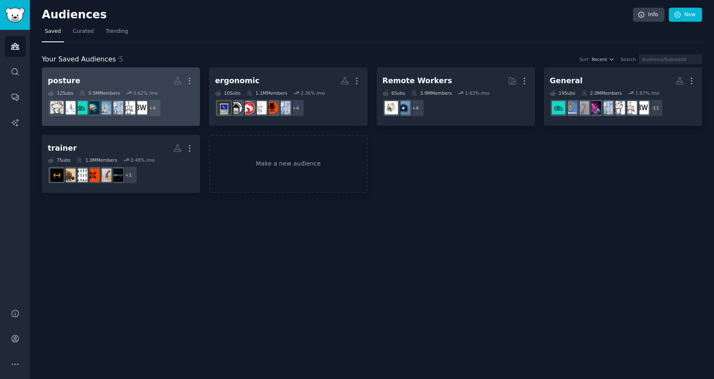
click at [137, 84] on h2 "posture More" at bounding box center [121, 80] width 146 height 15
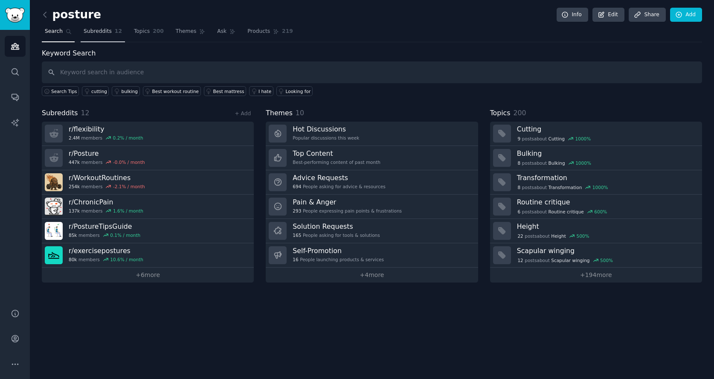
click at [96, 35] on span "Subreddits" at bounding box center [98, 32] width 28 height 8
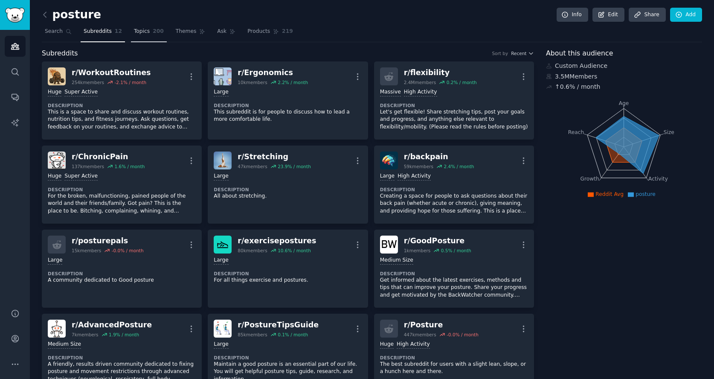
click at [143, 32] on span "Topics" at bounding box center [142, 32] width 16 height 8
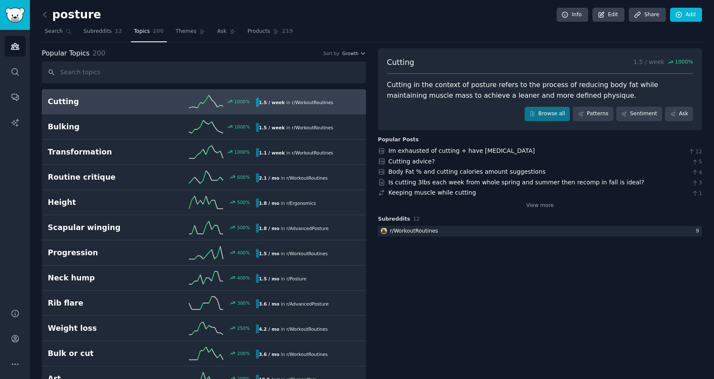
click at [163, 102] on div "1000 %" at bounding box center [204, 101] width 104 height 13
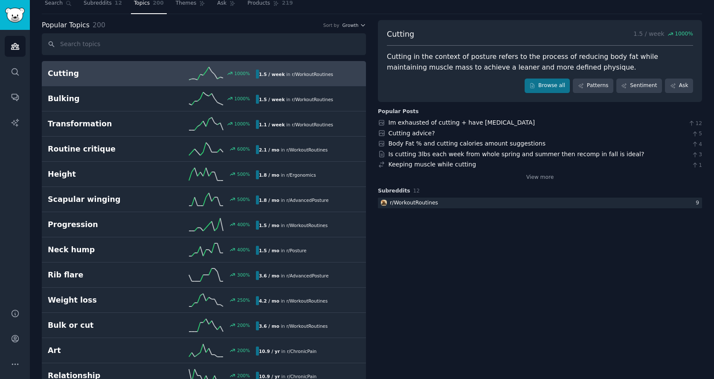
scroll to position [29, 0]
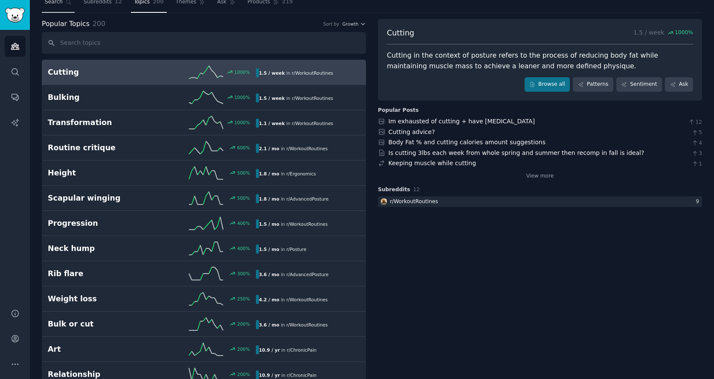
click at [52, 4] on span "Search" at bounding box center [54, 2] width 18 height 8
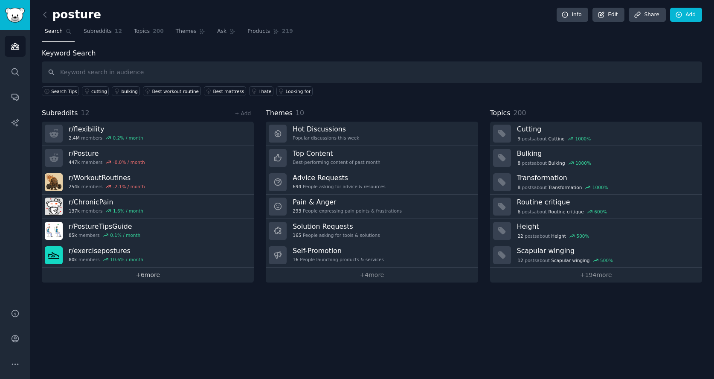
click at [146, 277] on link "+ 6 more" at bounding box center [148, 275] width 212 height 15
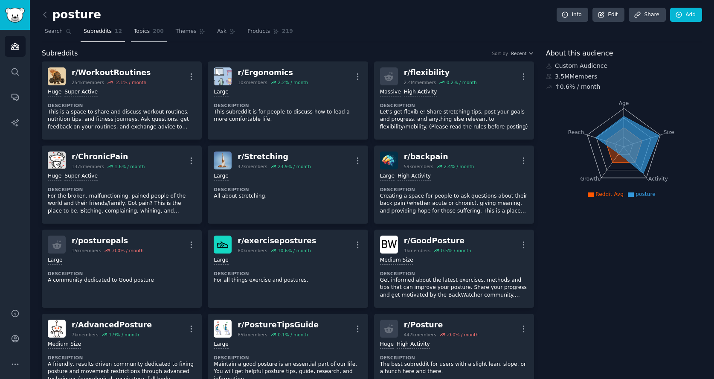
click at [142, 31] on span "Topics" at bounding box center [142, 32] width 16 height 8
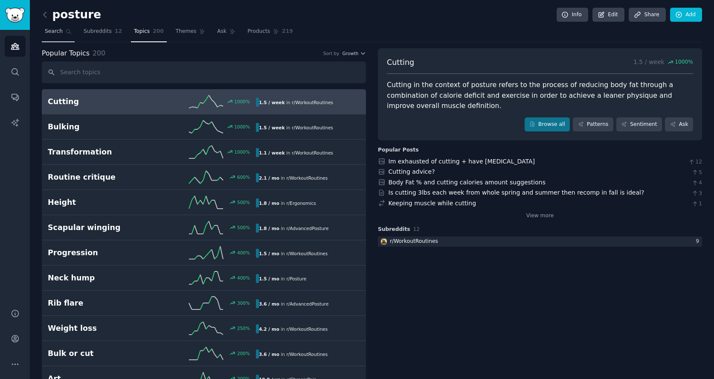
click at [52, 32] on span "Search" at bounding box center [54, 32] width 18 height 8
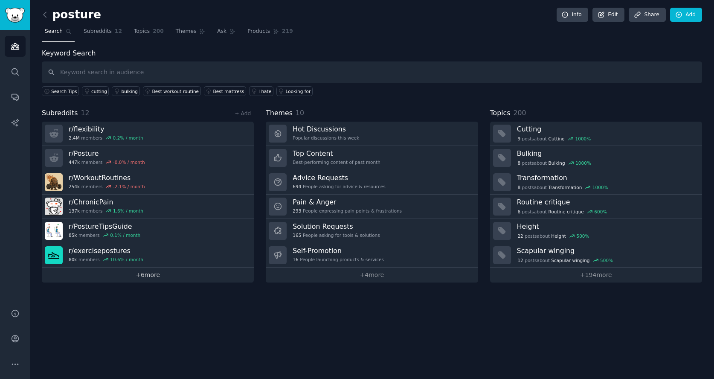
click at [155, 278] on link "+ 6 more" at bounding box center [148, 275] width 212 height 15
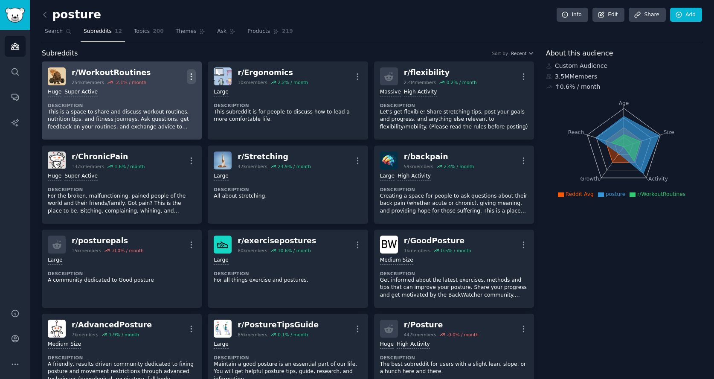
click at [192, 75] on icon "button" at bounding box center [191, 76] width 9 height 9
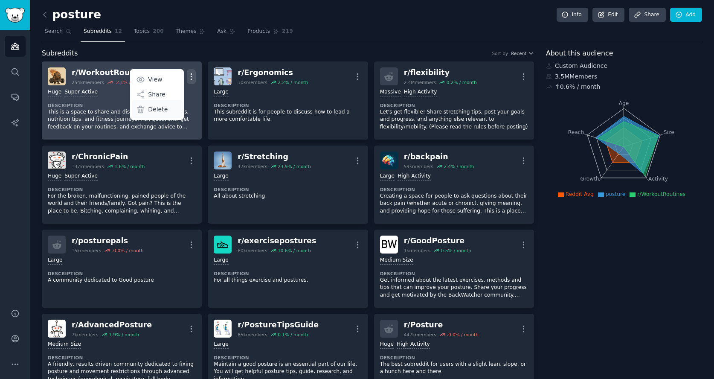
click at [165, 108] on p "Delete" at bounding box center [158, 109] width 20 height 9
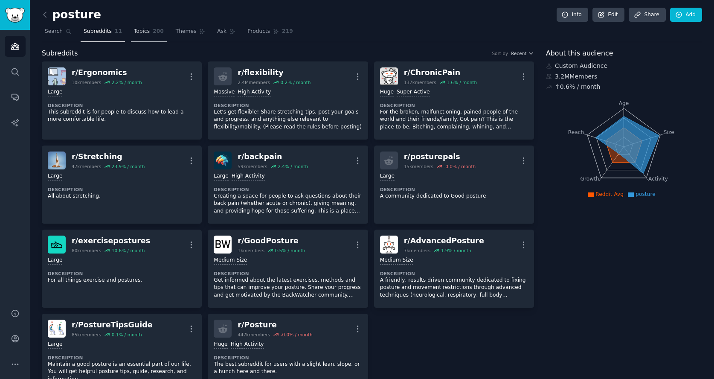
click at [153, 32] on span "200" at bounding box center [158, 32] width 11 height 8
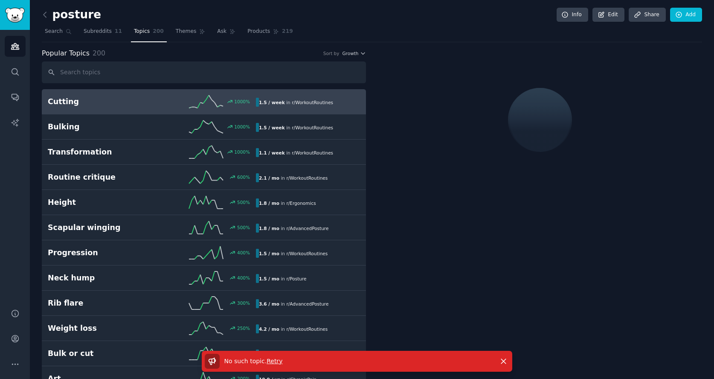
click at [269, 358] on span "Retry" at bounding box center [275, 361] width 16 height 7
drag, startPoint x: 56, startPoint y: 33, endPoint x: 43, endPoint y: 10, distance: 26.6
click at [56, 33] on span "Search" at bounding box center [54, 32] width 18 height 8
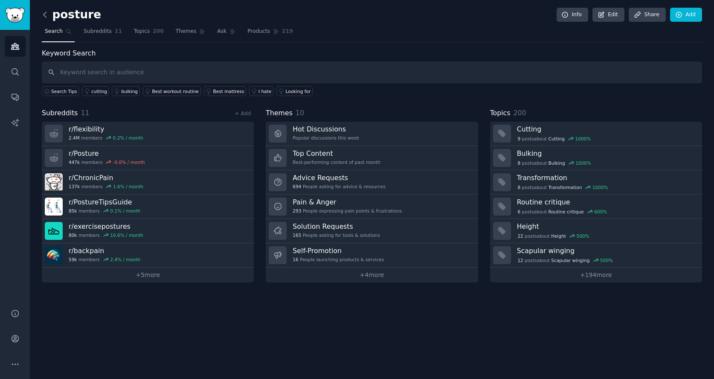
click at [44, 12] on icon at bounding box center [45, 14] width 9 height 9
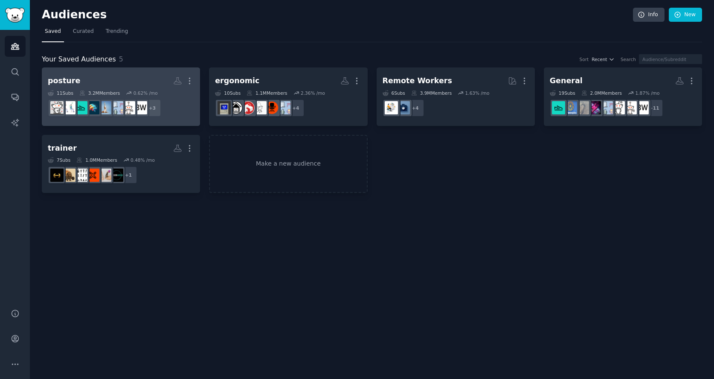
click at [138, 82] on h2 "posture More" at bounding box center [121, 80] width 146 height 15
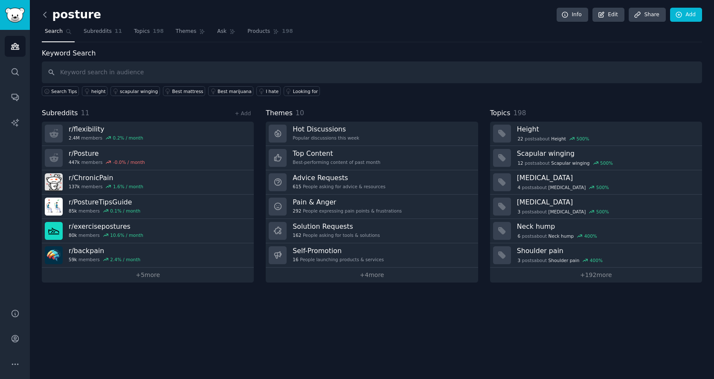
click at [47, 18] on icon at bounding box center [45, 14] width 9 height 9
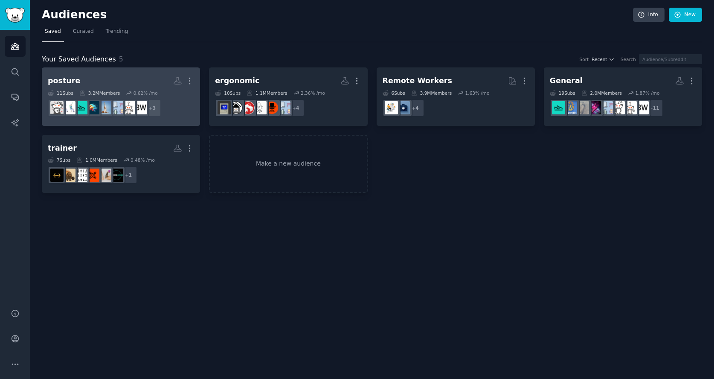
click at [143, 79] on h2 "posture More" at bounding box center [121, 80] width 146 height 15
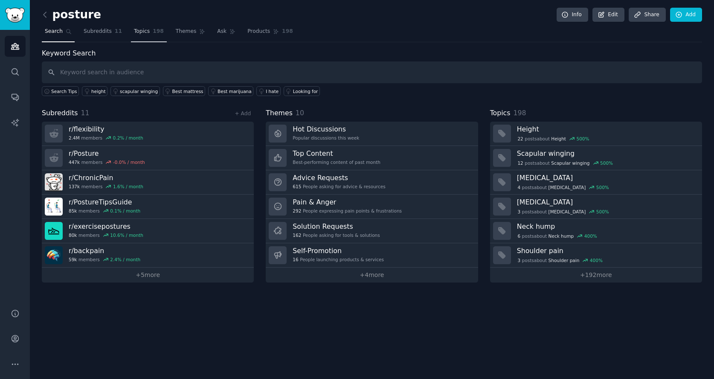
click at [141, 34] on span "Topics" at bounding box center [142, 32] width 16 height 8
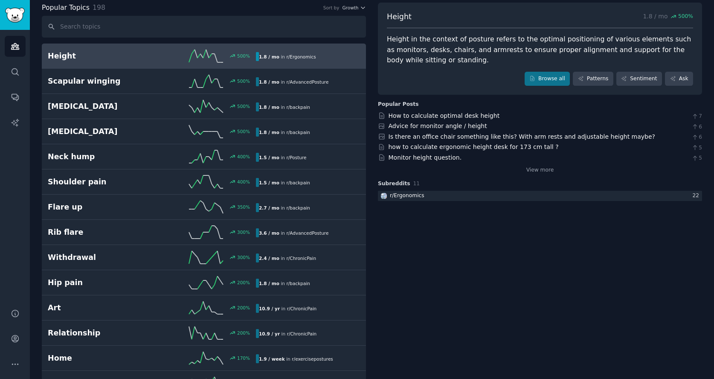
scroll to position [47, 0]
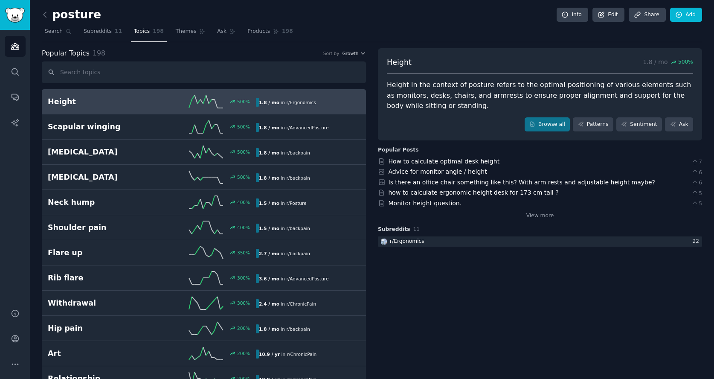
click at [497, 100] on div "Height in the context of posture refers to the optimal positioning of various e…" at bounding box center [540, 96] width 306 height 32
click at [555, 128] on link "Browse all" at bounding box center [548, 124] width 46 height 15
